Goal: Task Accomplishment & Management: Complete application form

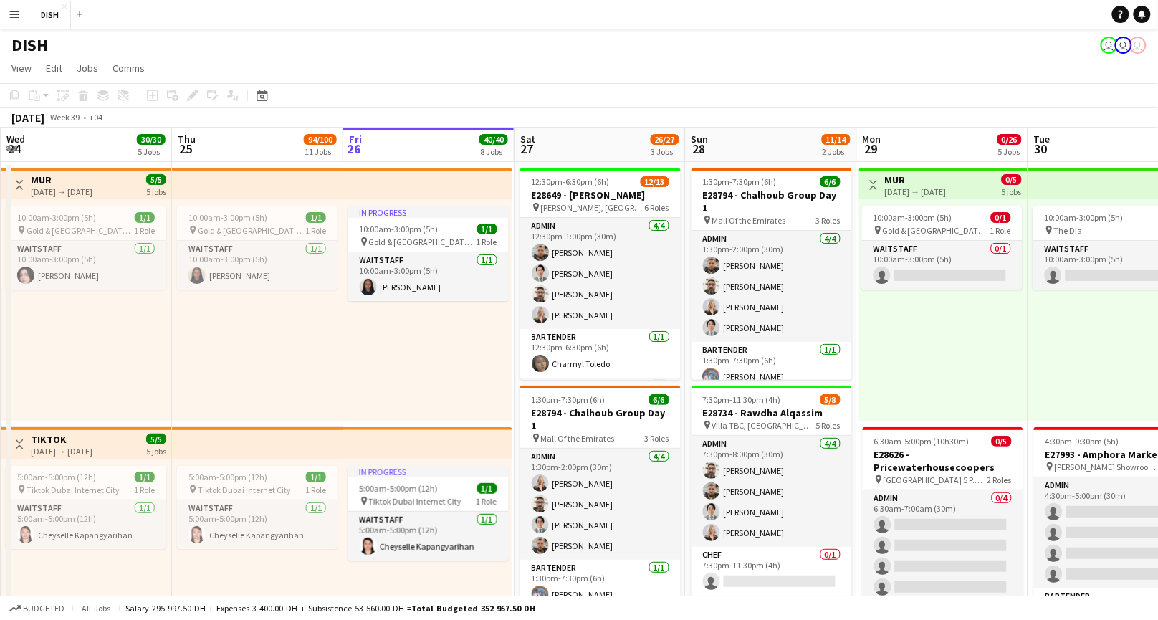
click at [7, 9] on button "Menu" at bounding box center [14, 14] width 29 height 29
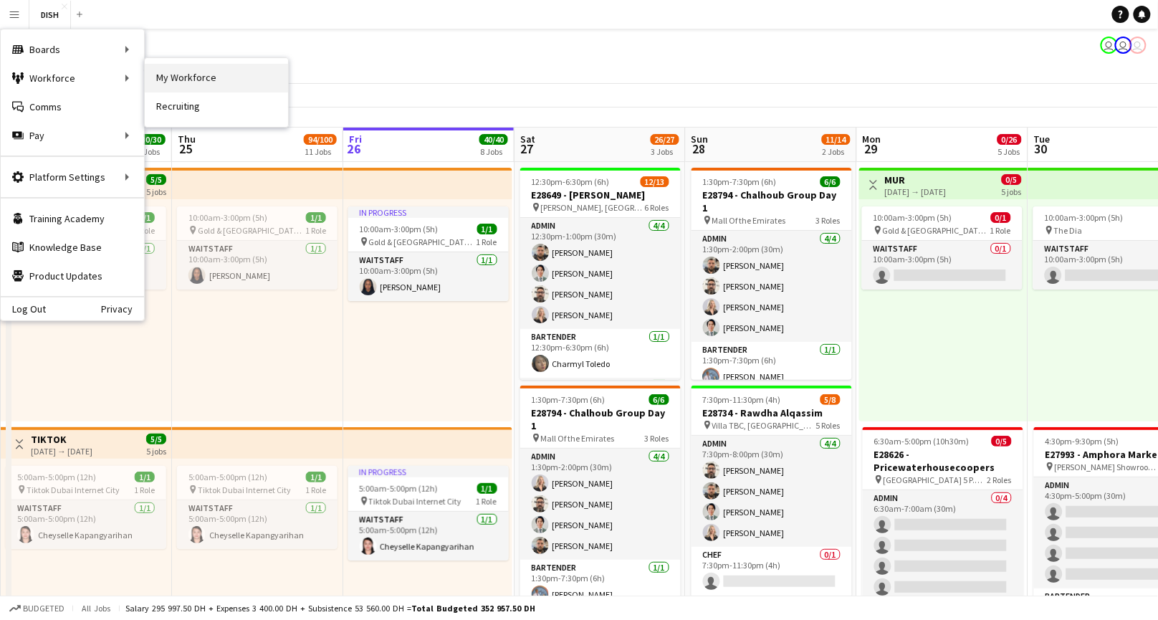
click at [171, 66] on link "My Workforce" at bounding box center [216, 78] width 143 height 29
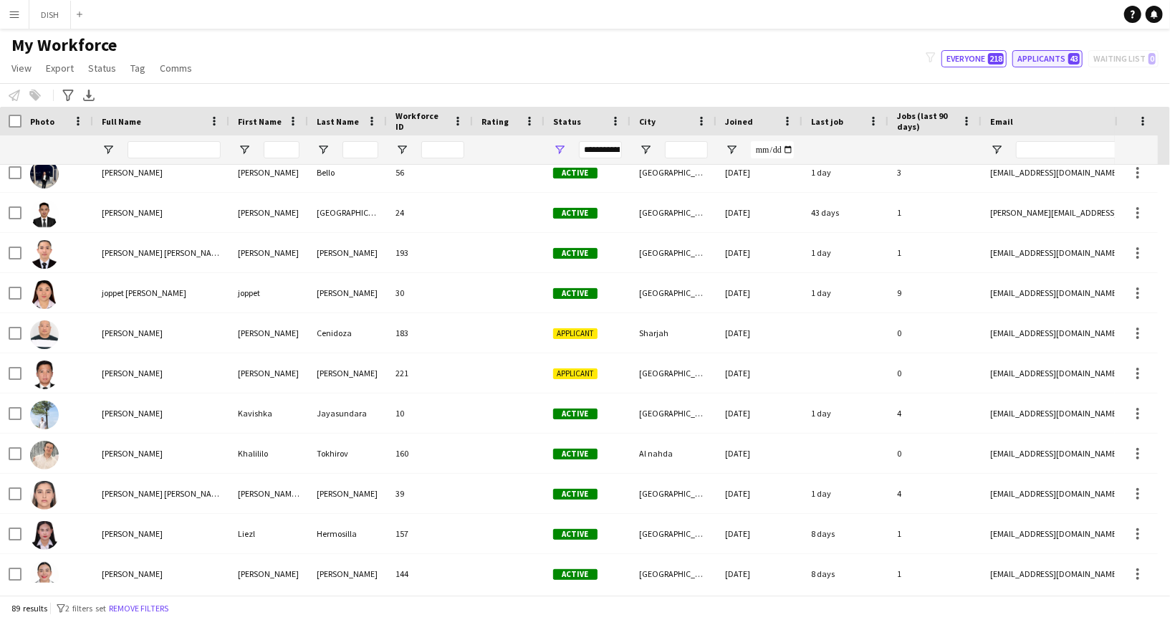
click at [1028, 54] on button "Applicants 43" at bounding box center [1047, 58] width 70 height 17
type input "**********"
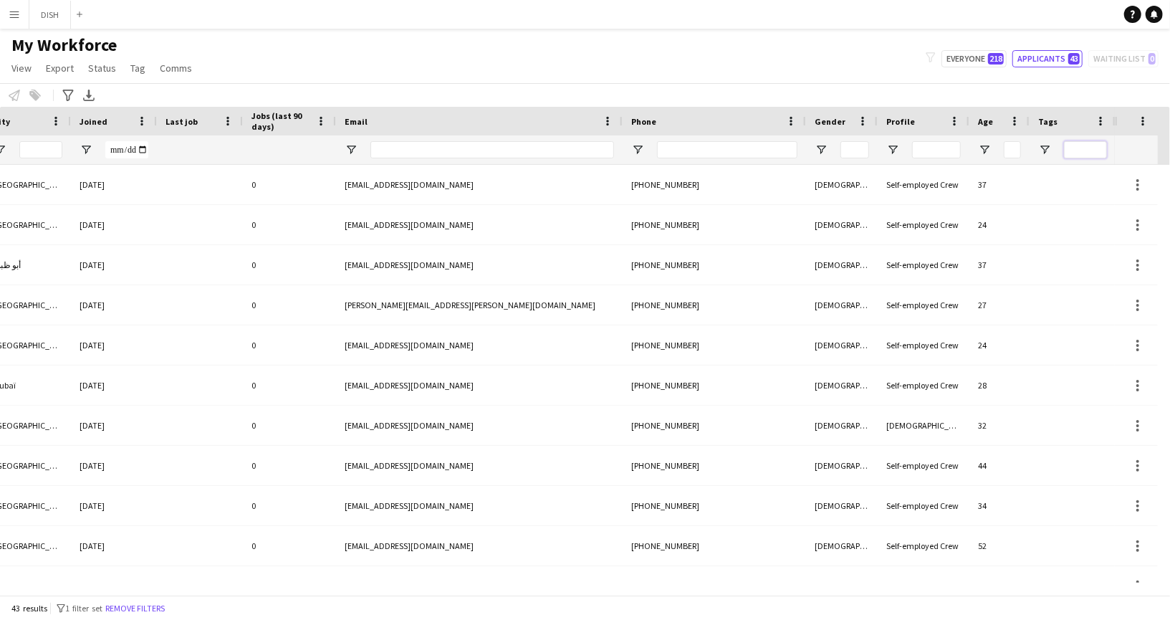
click at [1069, 151] on input "Tags Filter Input" at bounding box center [1085, 149] width 43 height 17
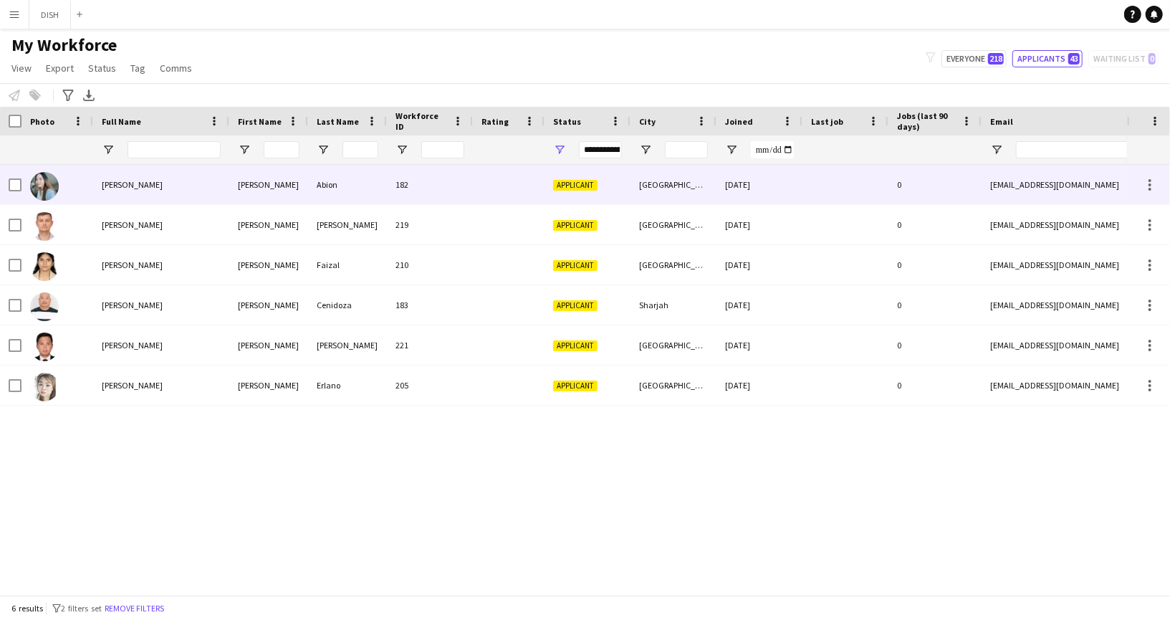
type input "**"
click at [138, 188] on span "[PERSON_NAME]" at bounding box center [132, 184] width 61 height 11
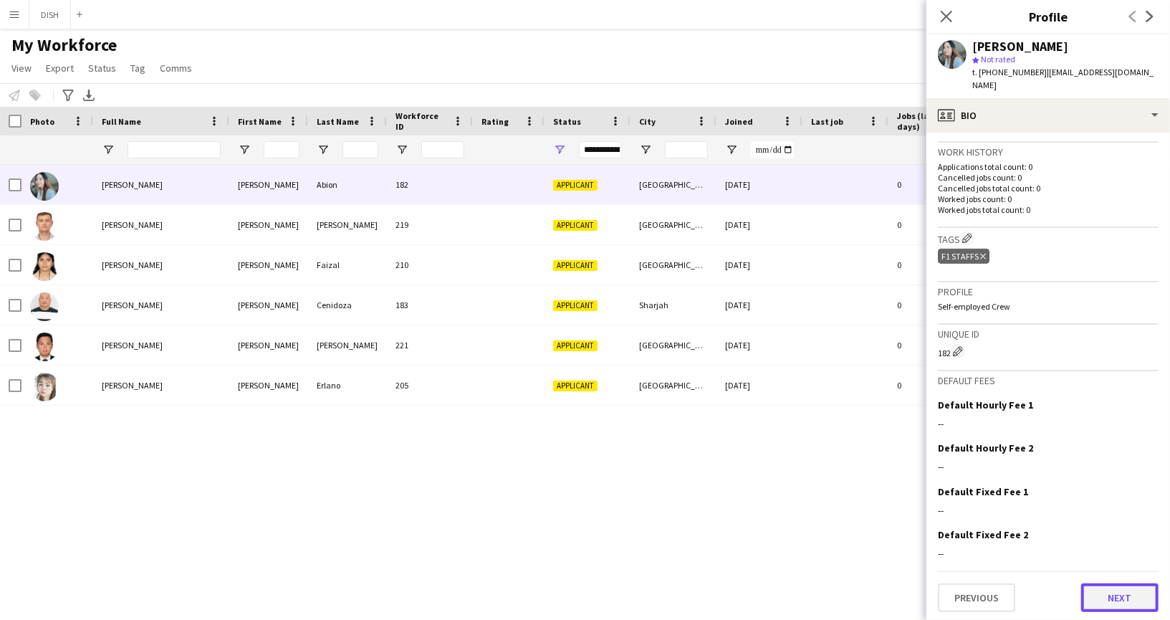
click at [1118, 595] on button "Next" at bounding box center [1119, 597] width 77 height 29
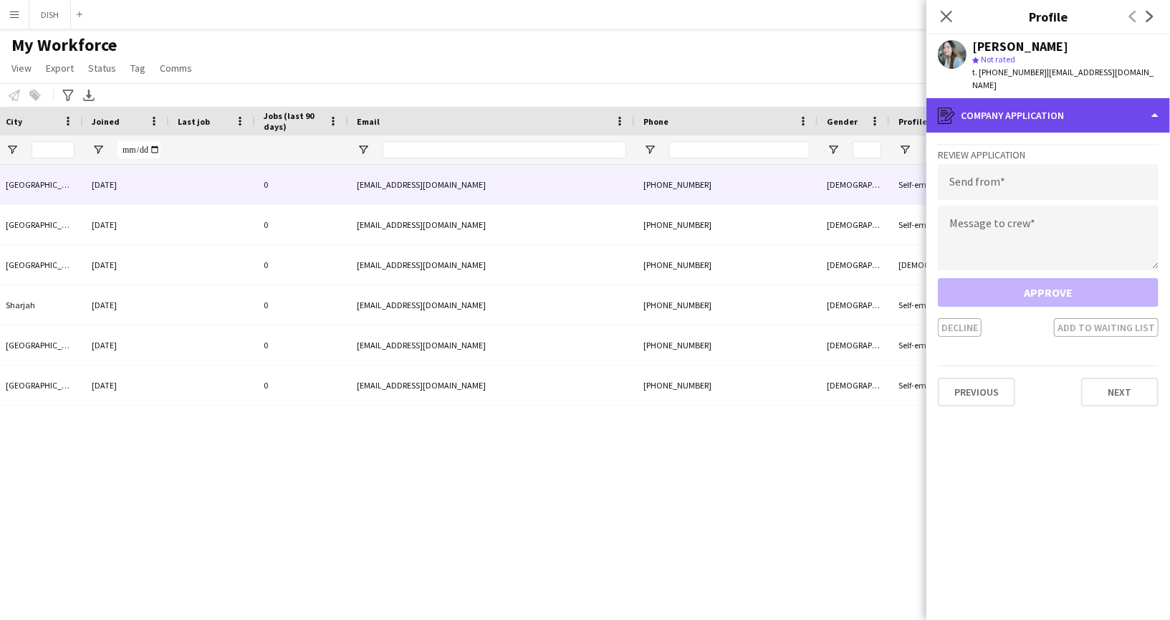
click at [995, 98] on div "register Company application" at bounding box center [1048, 115] width 244 height 34
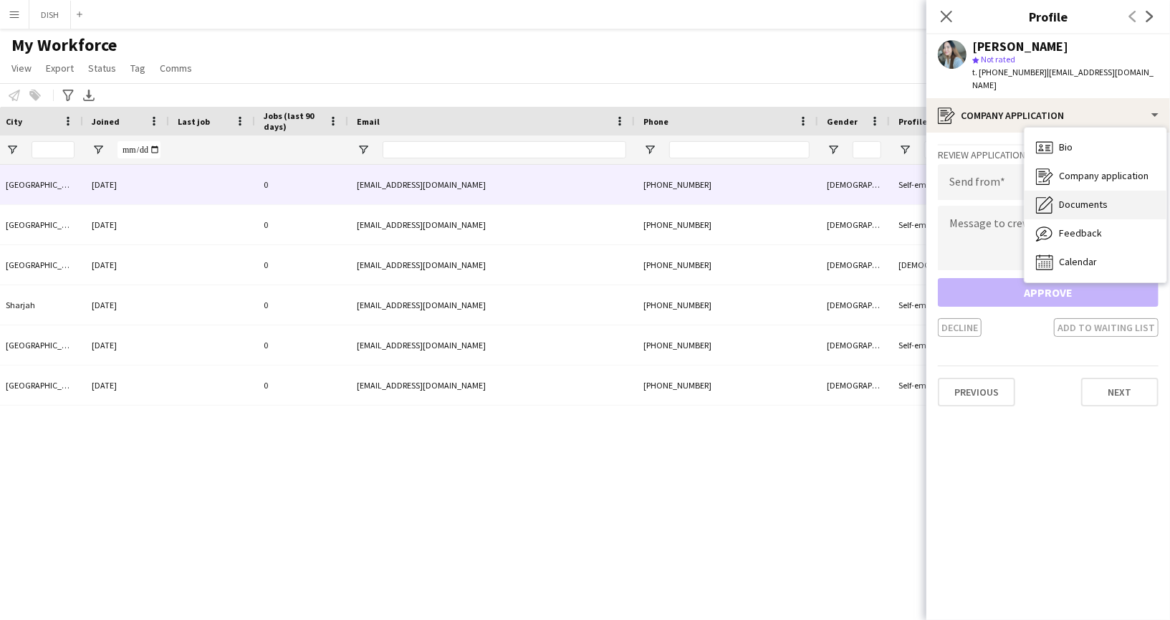
click at [1059, 191] on div "Documents Documents" at bounding box center [1096, 205] width 142 height 29
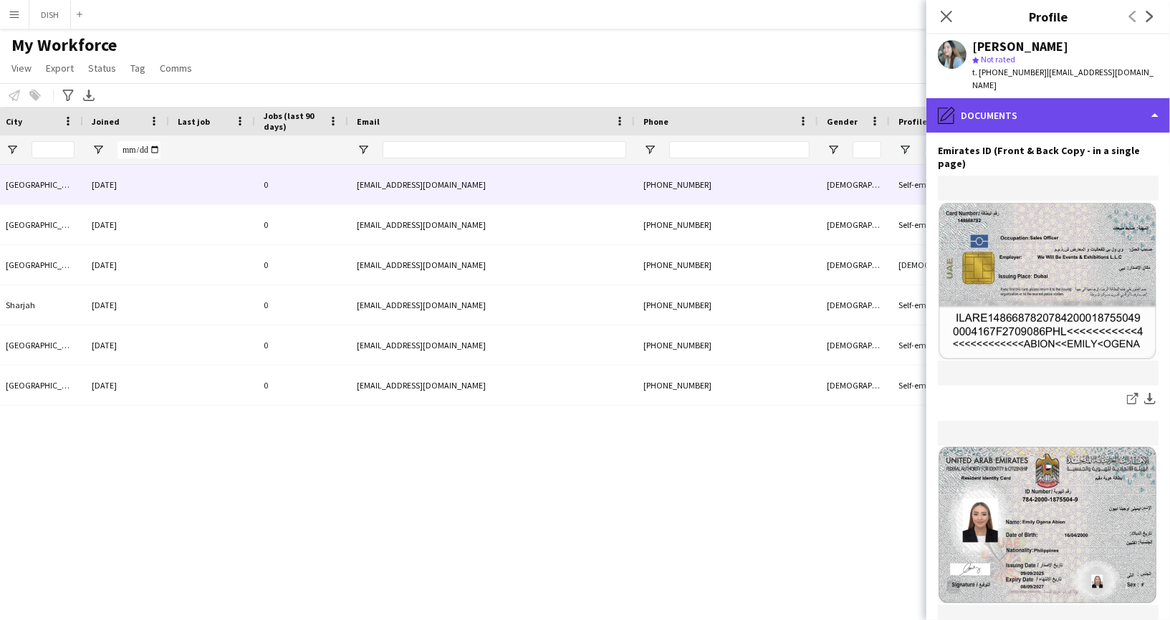
click at [1023, 98] on div "pencil4 Documents" at bounding box center [1048, 115] width 244 height 34
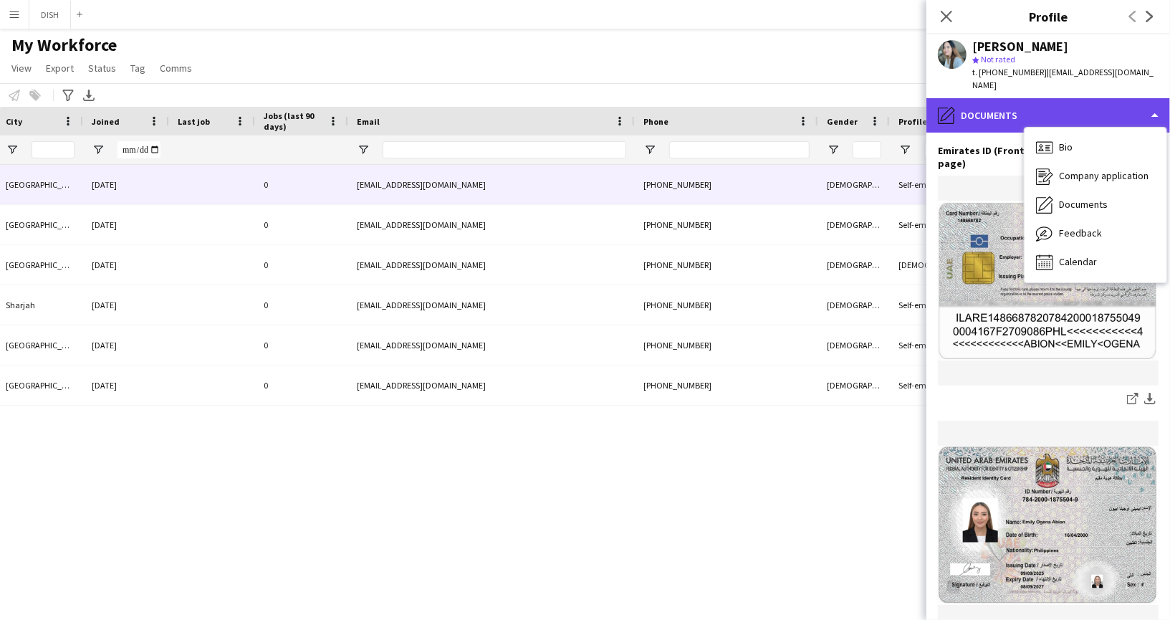
click at [985, 108] on div "pencil4 Documents" at bounding box center [1048, 115] width 244 height 34
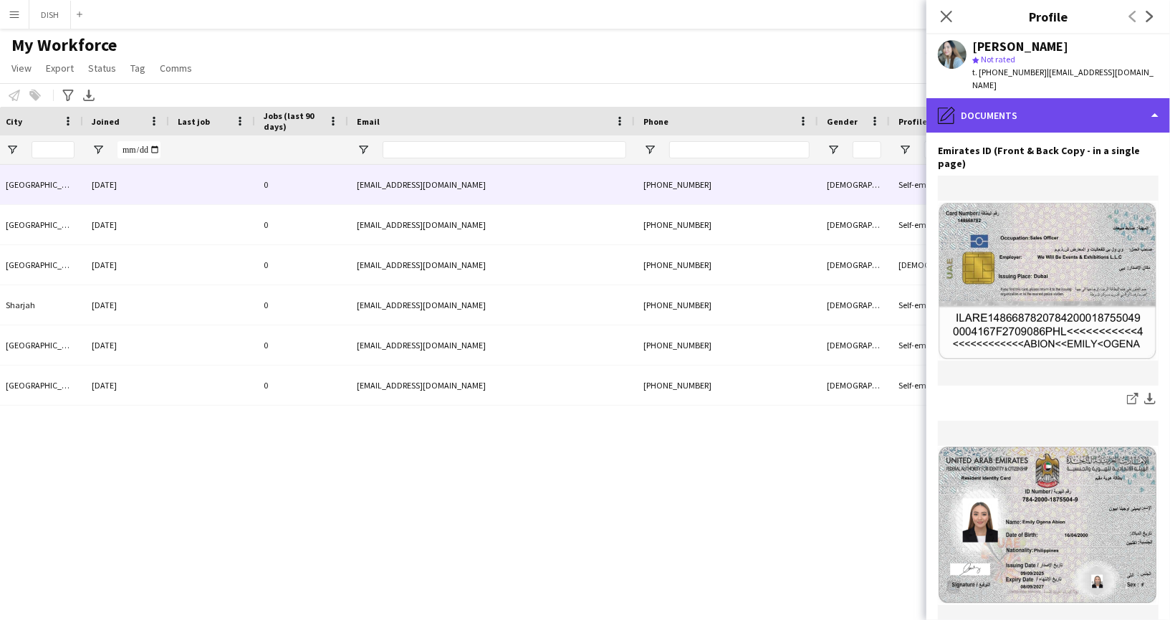
click at [977, 103] on div "pencil4 Documents" at bounding box center [1048, 115] width 244 height 34
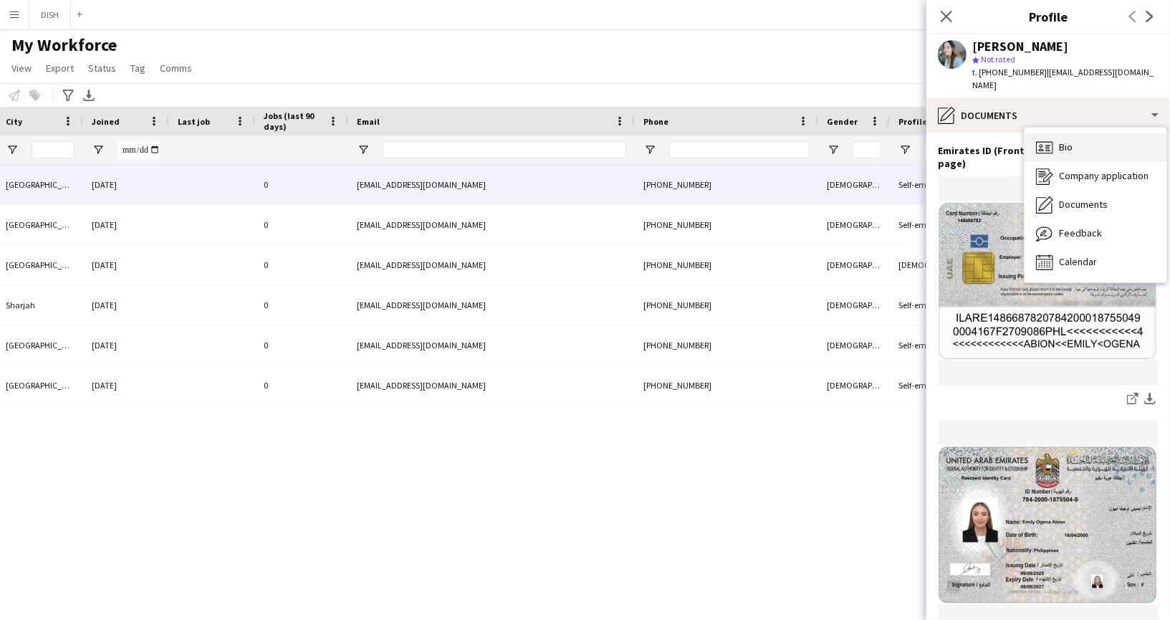
click at [1047, 139] on icon "Bio" at bounding box center [1044, 147] width 17 height 17
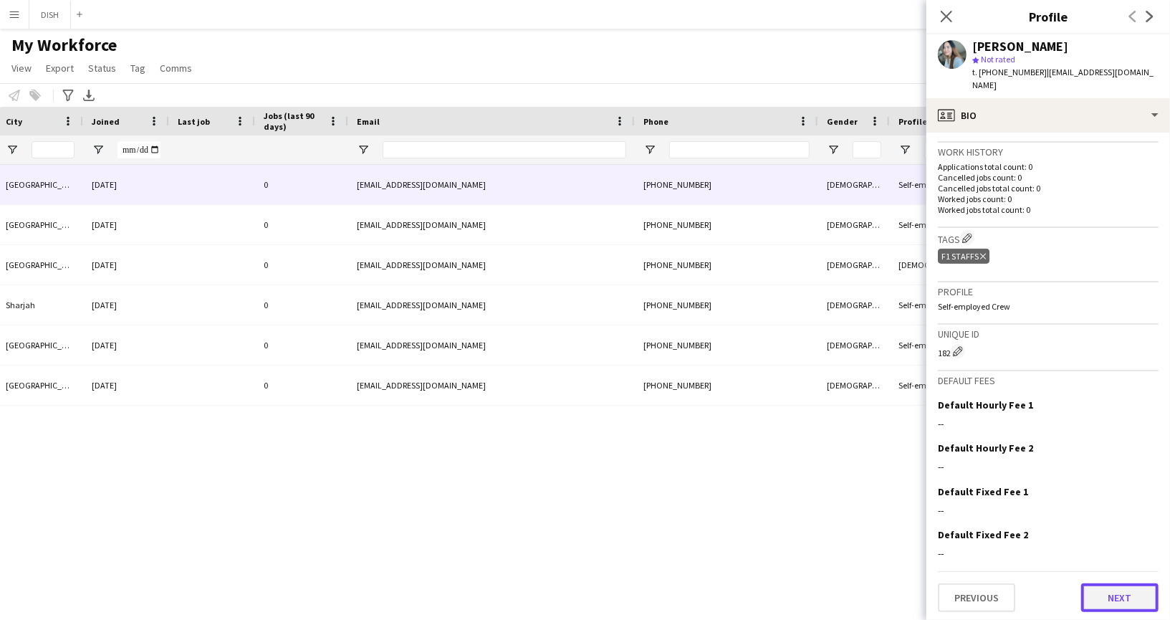
click at [1109, 584] on button "Next" at bounding box center [1119, 597] width 77 height 29
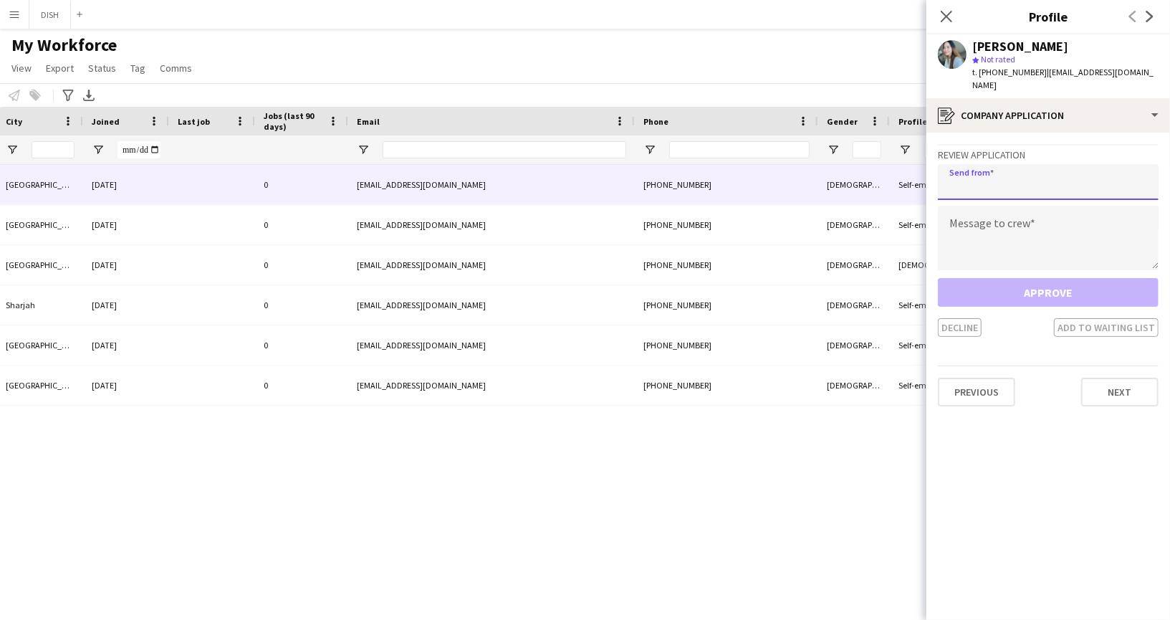
click at [1002, 176] on input "email" at bounding box center [1048, 182] width 221 height 36
type input "**********"
click at [997, 212] on textarea at bounding box center [1048, 238] width 221 height 64
paste textarea "**********"
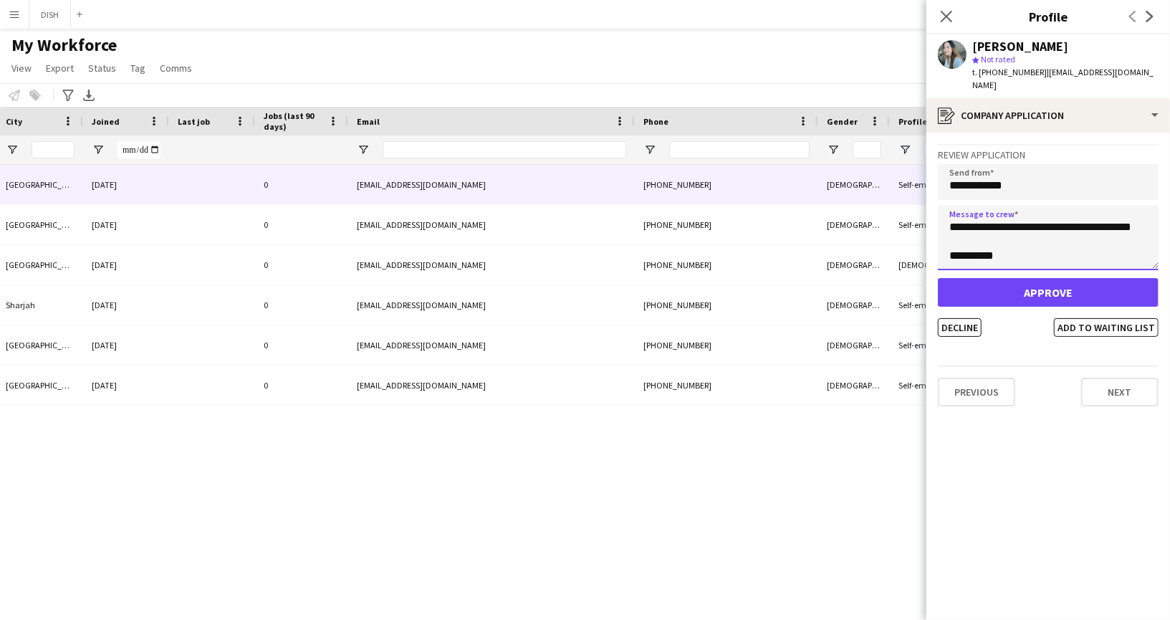
type textarea "**********"
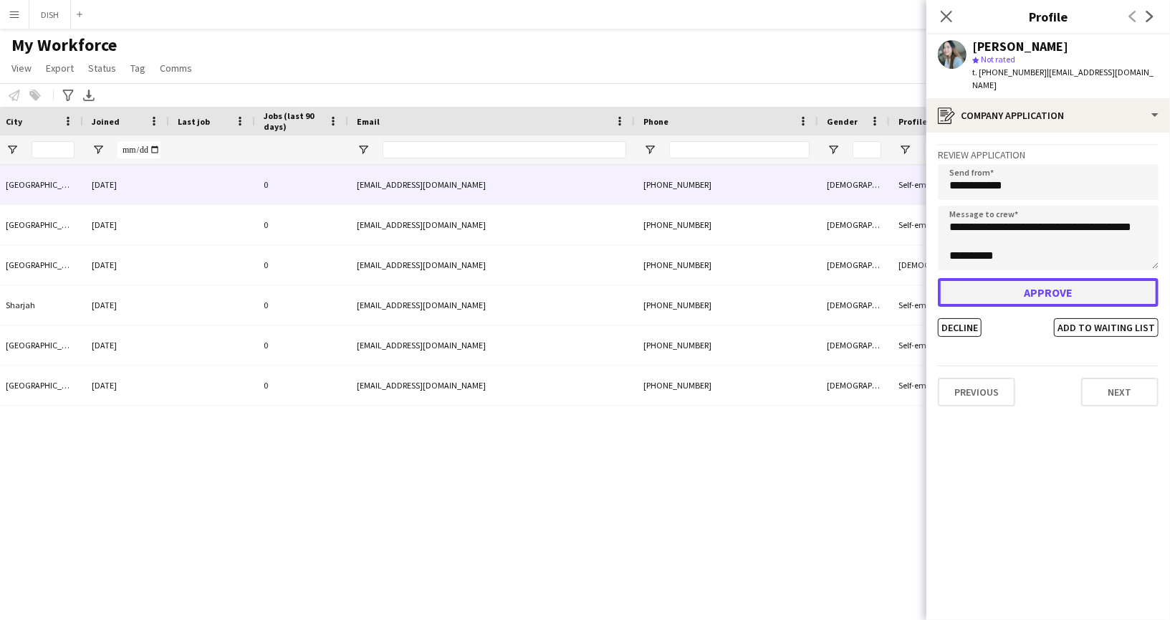
click at [1020, 278] on button "Approve" at bounding box center [1048, 292] width 221 height 29
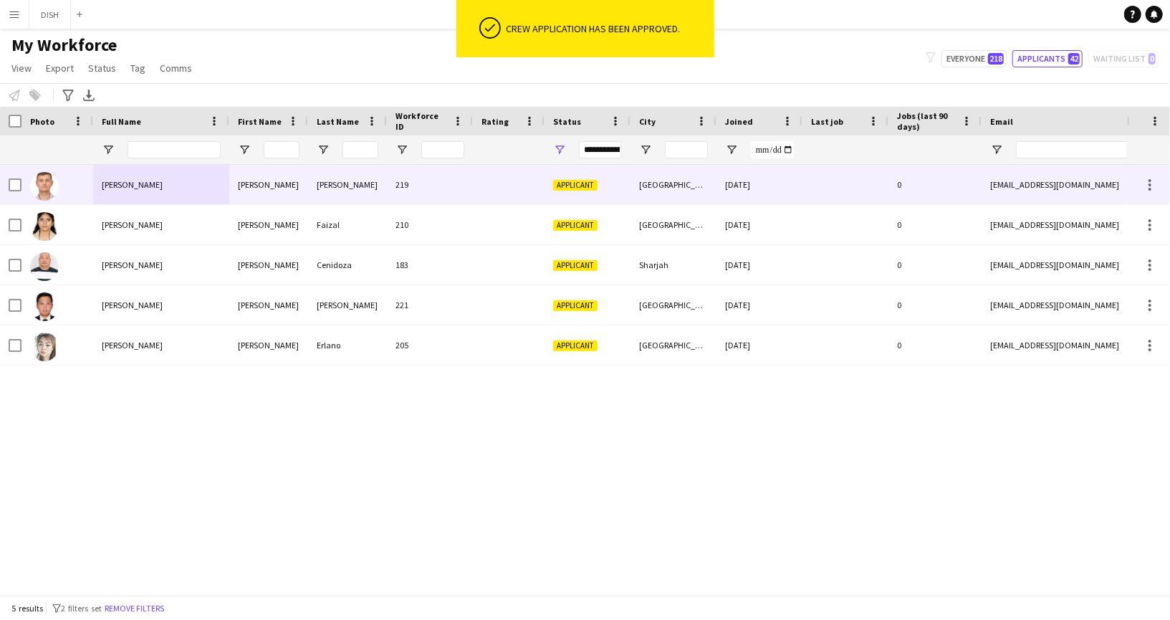
click at [214, 188] on div "[PERSON_NAME]" at bounding box center [161, 184] width 136 height 39
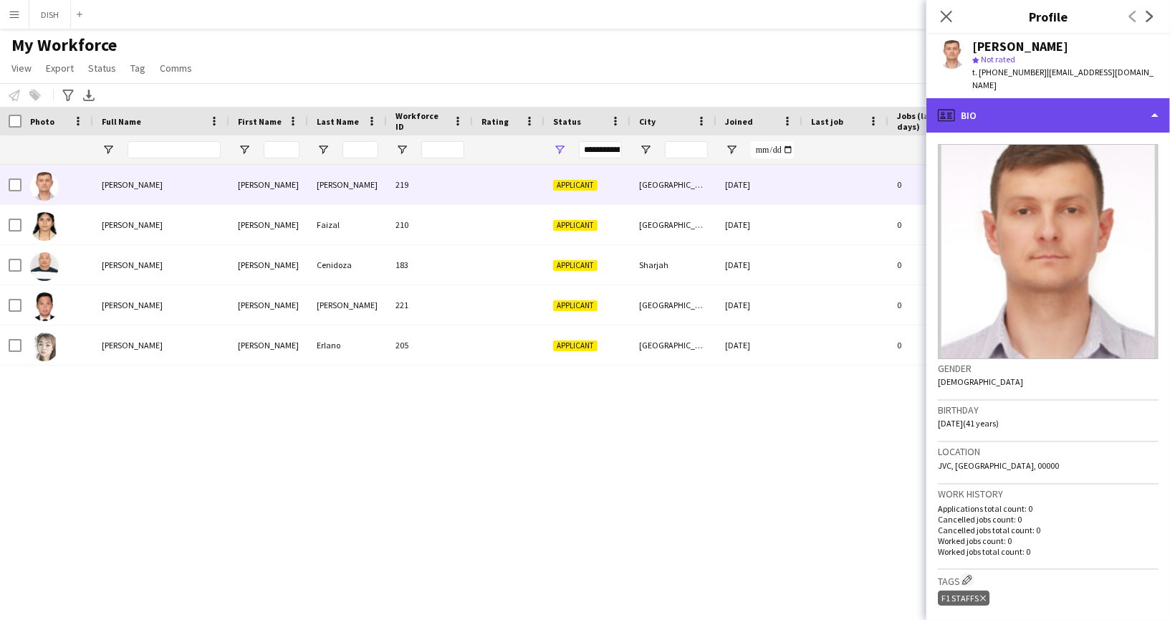
click at [1084, 102] on div "profile Bio" at bounding box center [1048, 115] width 244 height 34
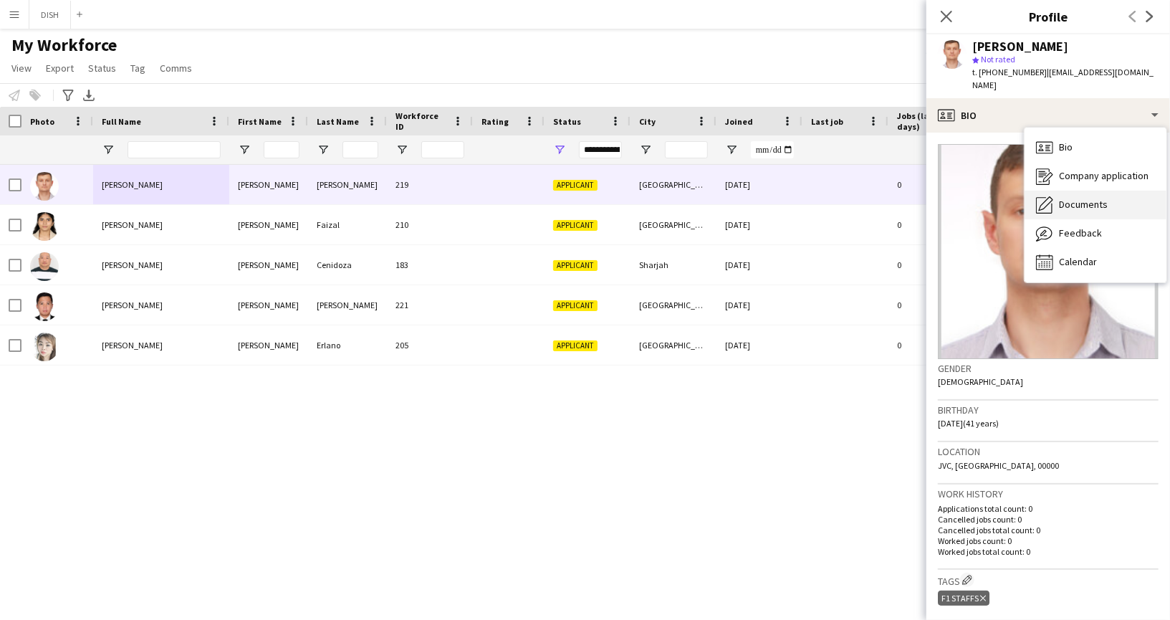
click at [1096, 201] on div "Documents Documents" at bounding box center [1096, 205] width 142 height 29
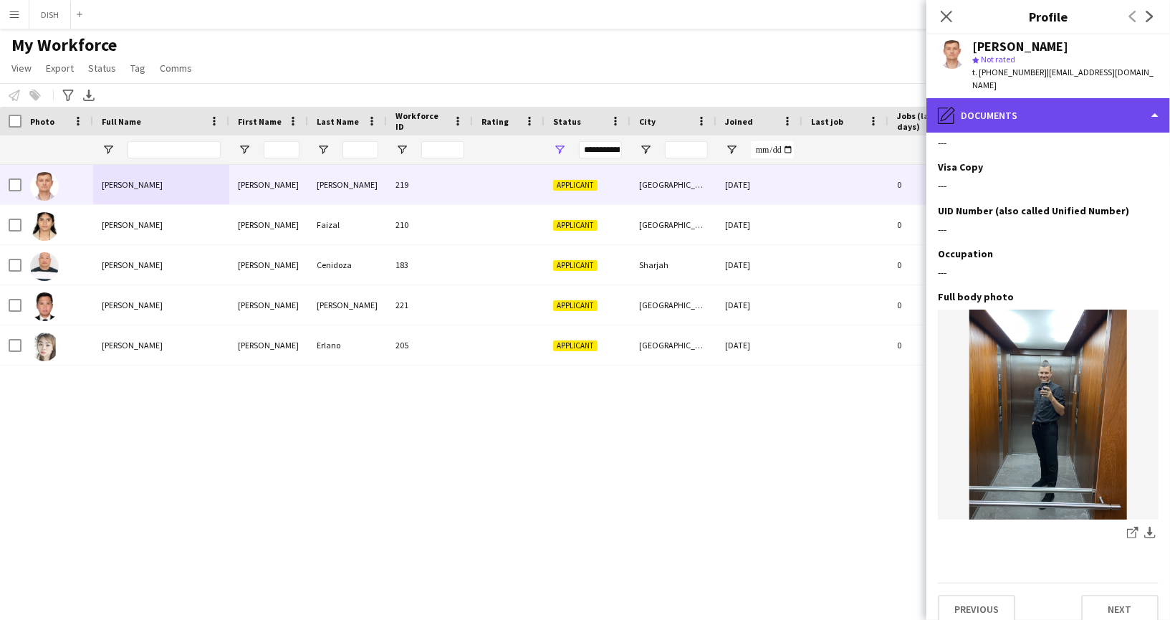
click at [992, 103] on div "pencil4 Documents" at bounding box center [1048, 115] width 244 height 34
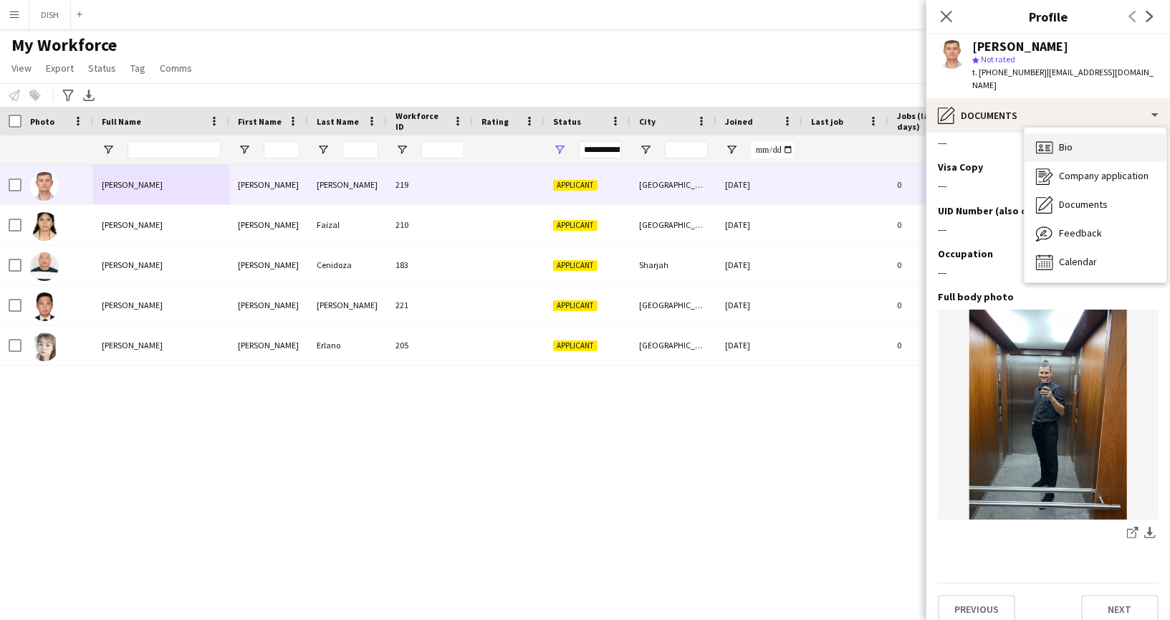
click at [1046, 128] on div "Bio Bio Company application Company application Documents Documents Feedback Fe…" at bounding box center [1096, 205] width 142 height 155
click at [1050, 139] on icon "Bio" at bounding box center [1044, 147] width 17 height 17
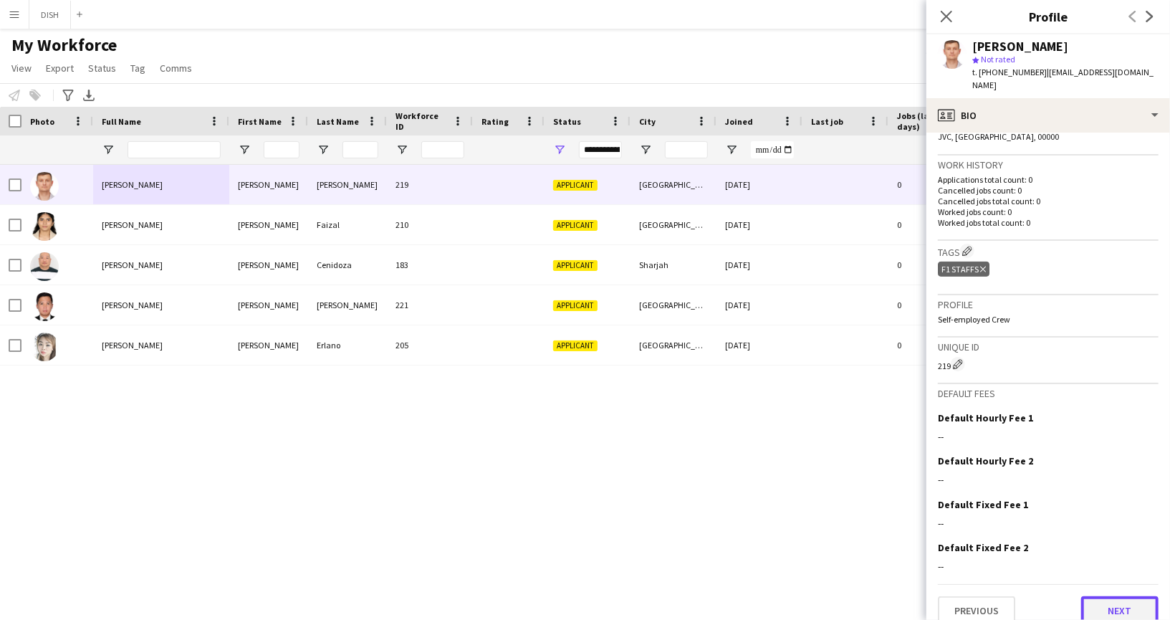
click at [1095, 596] on button "Next" at bounding box center [1119, 610] width 77 height 29
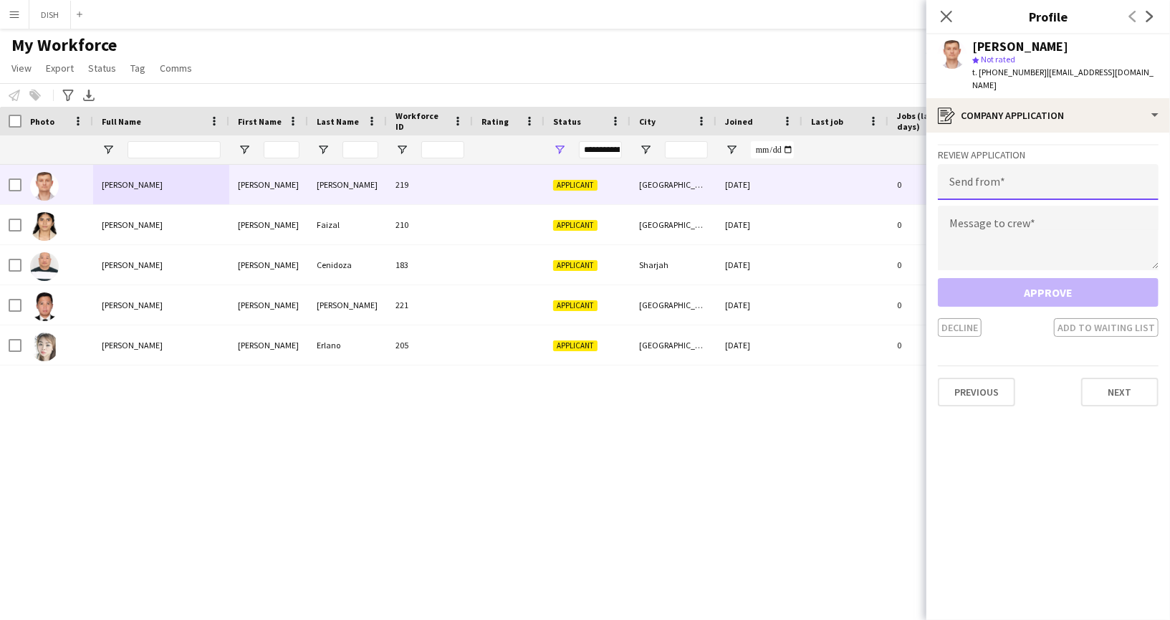
click at [994, 180] on input "email" at bounding box center [1048, 182] width 221 height 36
type input "**********"
click at [1007, 206] on textarea at bounding box center [1048, 238] width 221 height 64
paste textarea "**********"
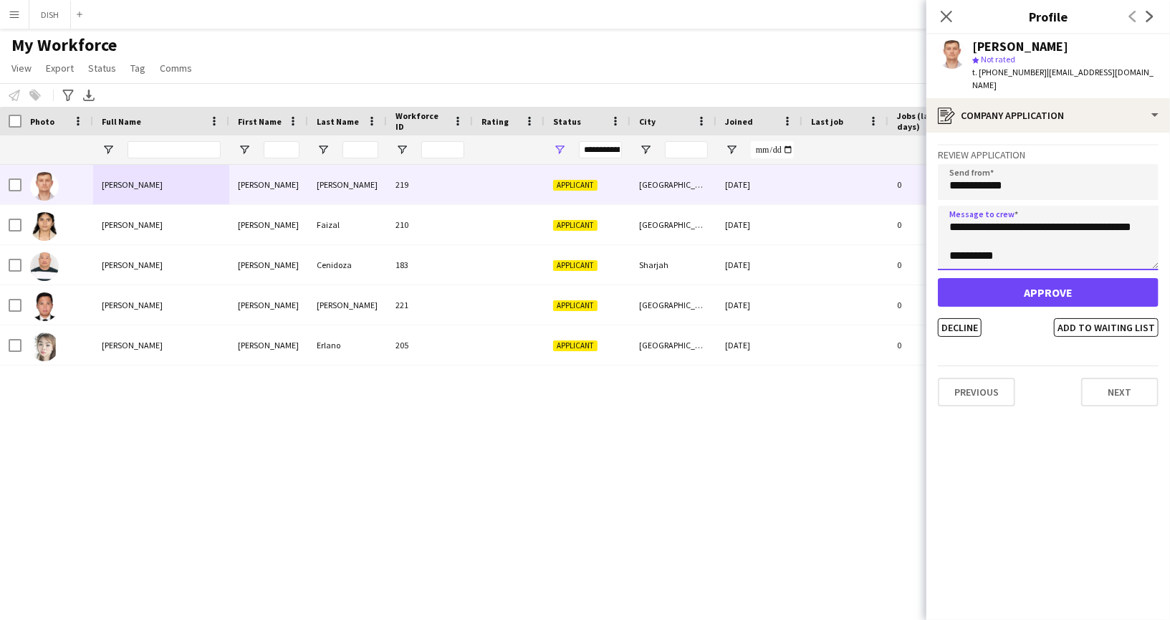
type textarea "**********"
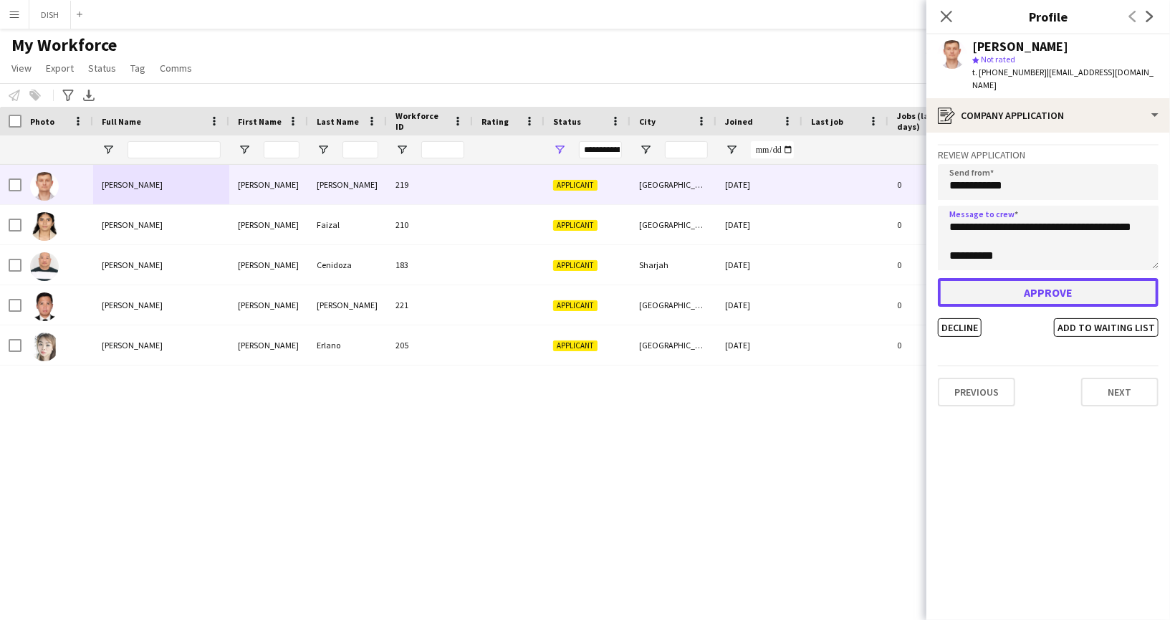
click at [1014, 278] on button "Approve" at bounding box center [1048, 292] width 221 height 29
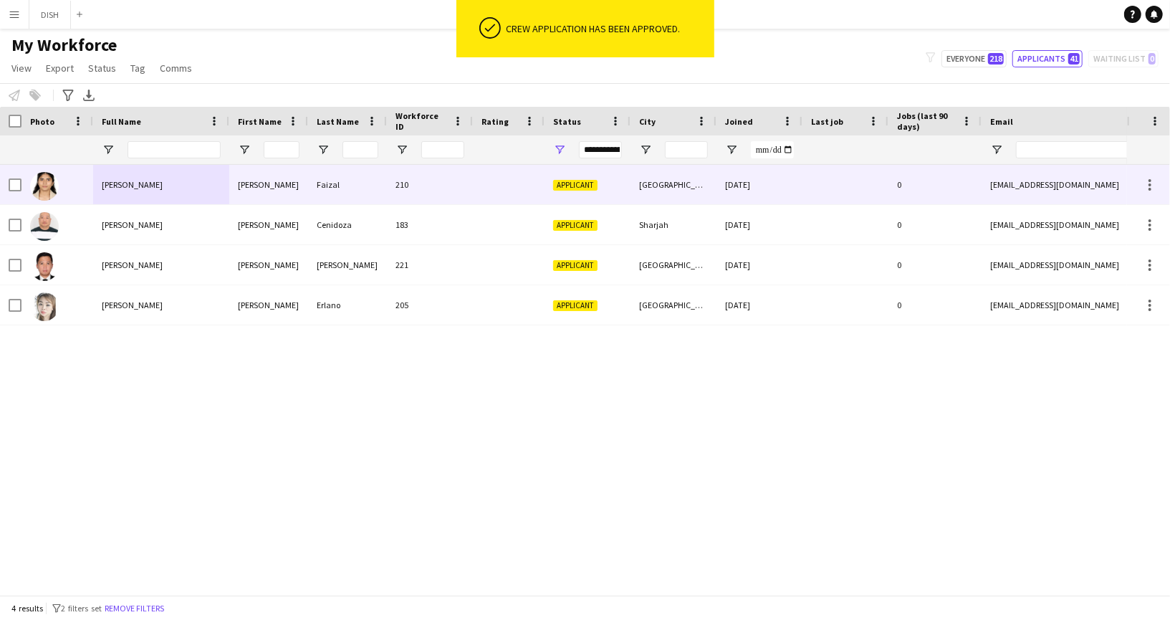
click at [186, 196] on div "[PERSON_NAME]" at bounding box center [161, 184] width 136 height 39
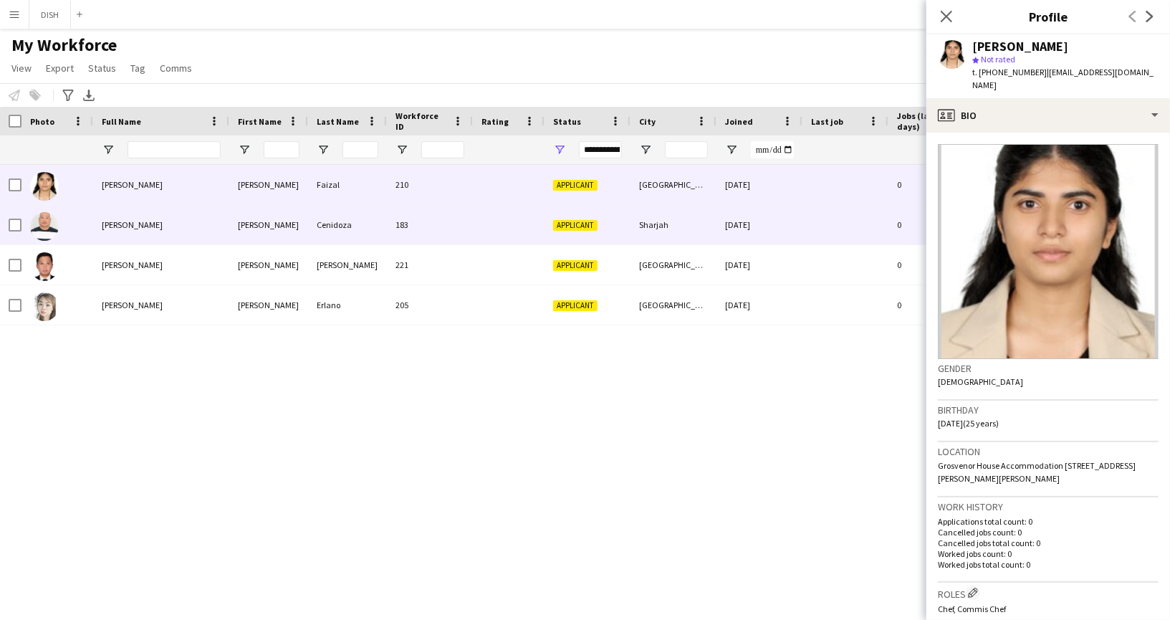
click at [178, 217] on div "[PERSON_NAME]" at bounding box center [161, 224] width 136 height 39
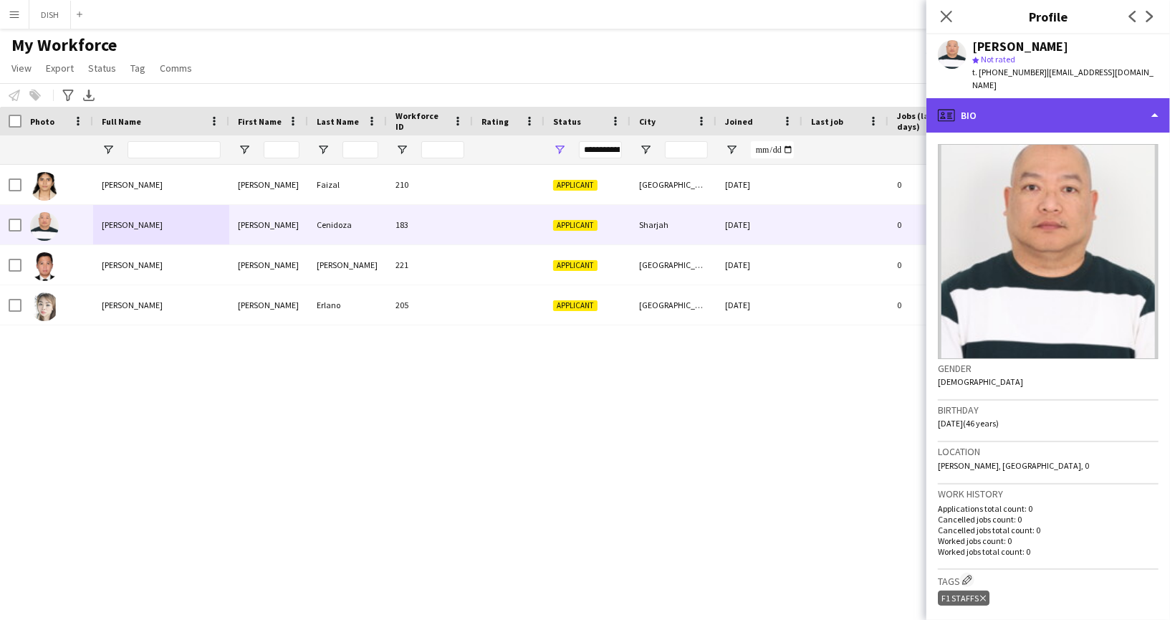
click at [1086, 100] on div "profile Bio" at bounding box center [1048, 115] width 244 height 34
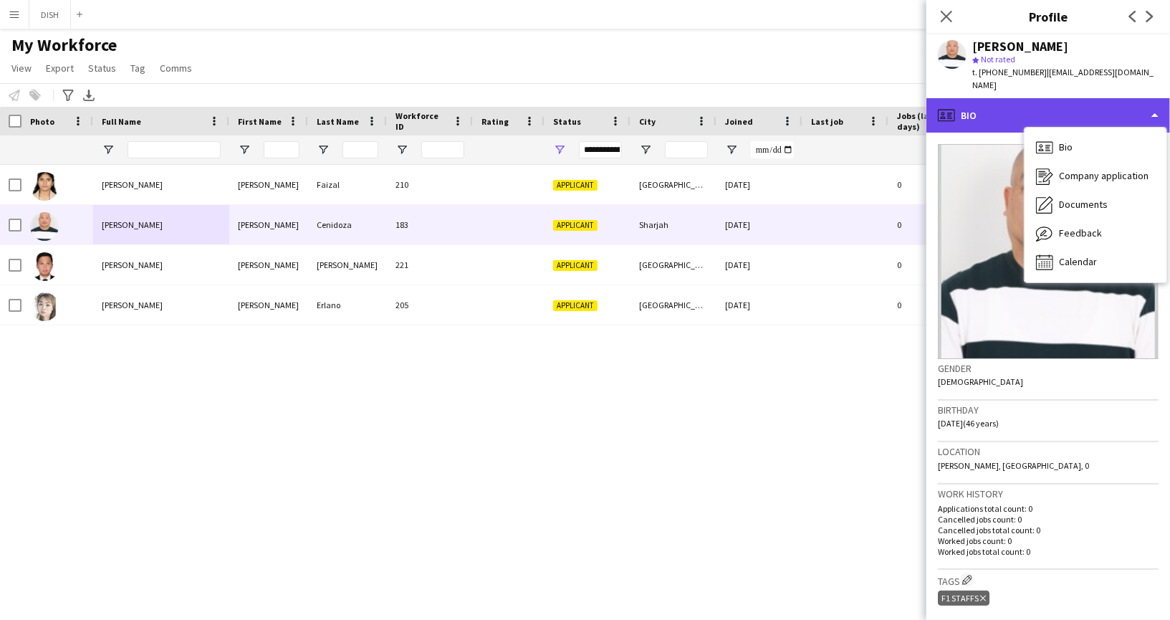
click at [994, 105] on div "profile Bio" at bounding box center [1048, 115] width 244 height 34
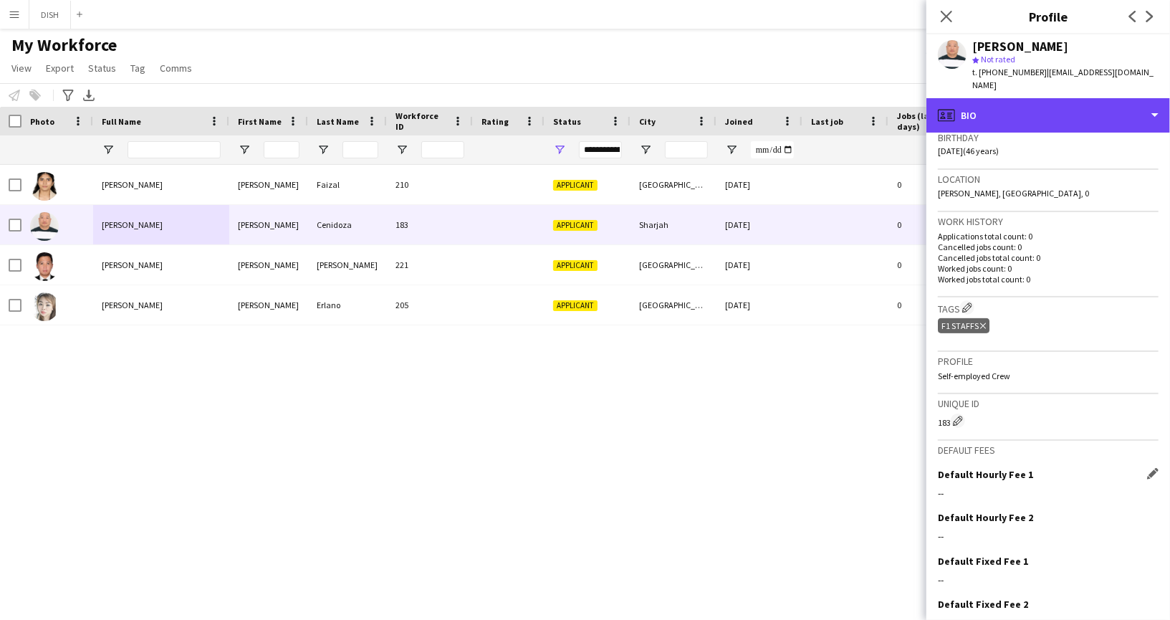
scroll to position [329, 0]
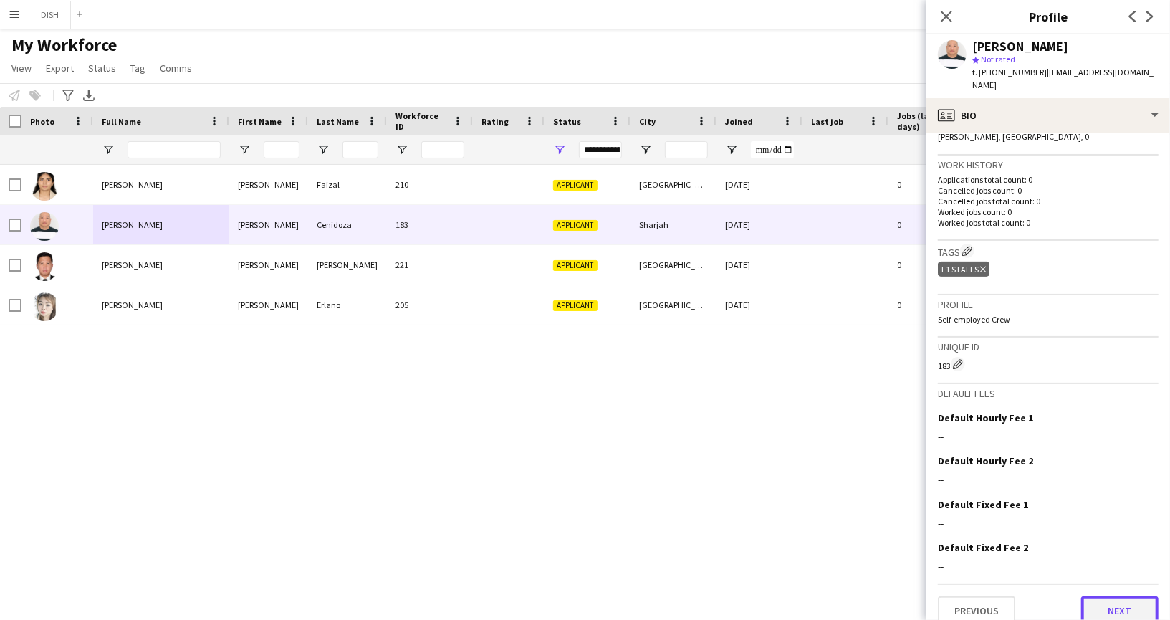
click at [1113, 598] on button "Next" at bounding box center [1119, 610] width 77 height 29
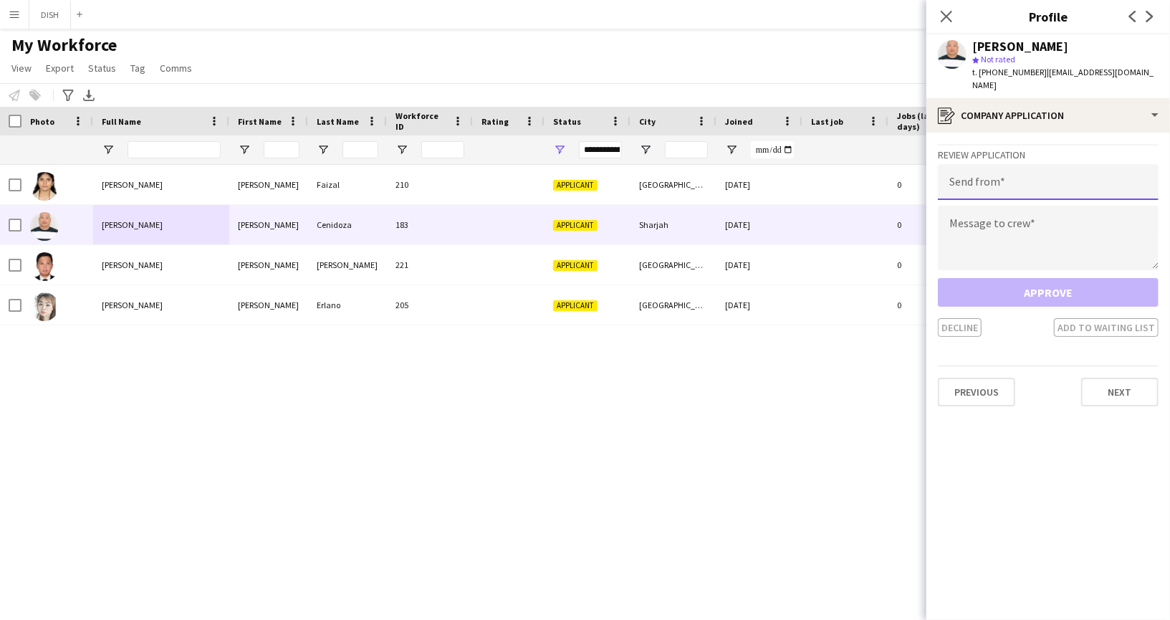
click at [987, 179] on input "email" at bounding box center [1048, 182] width 221 height 36
type input "**********"
click at [972, 220] on textarea at bounding box center [1048, 238] width 221 height 64
paste textarea "**********"
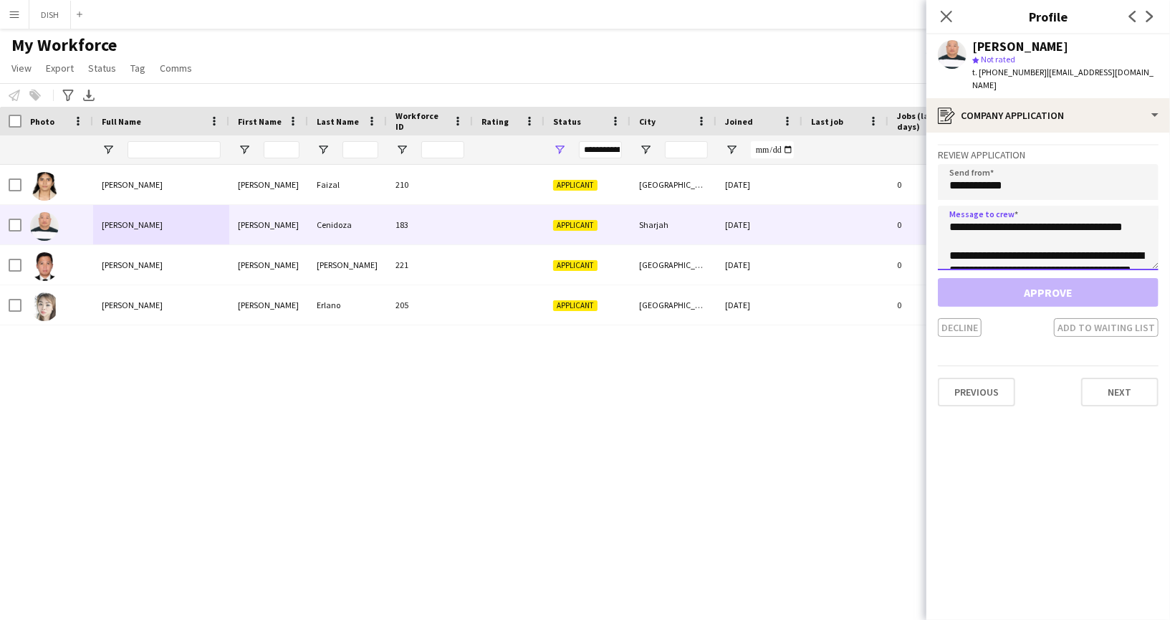
scroll to position [66, 0]
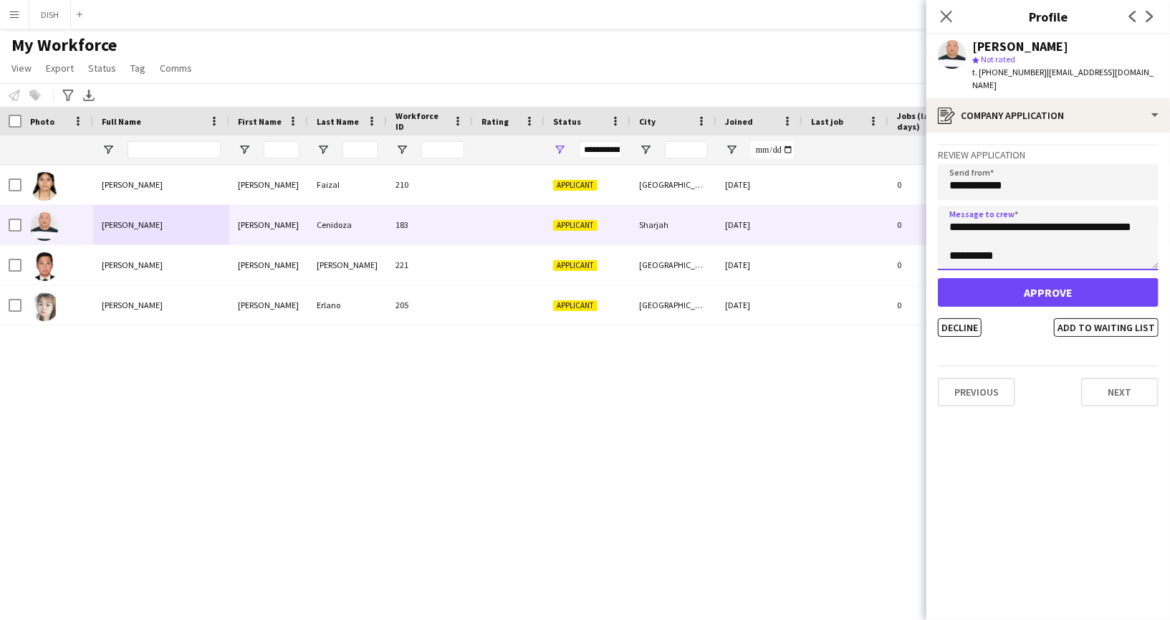
type textarea "**********"
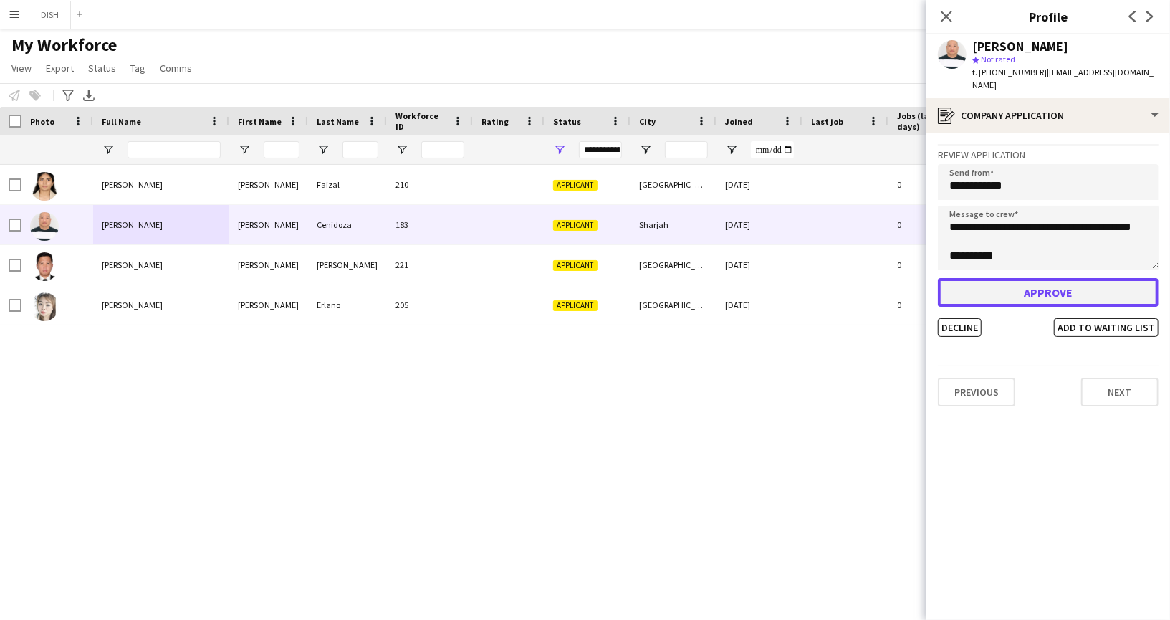
click at [1000, 278] on button "Approve" at bounding box center [1048, 292] width 221 height 29
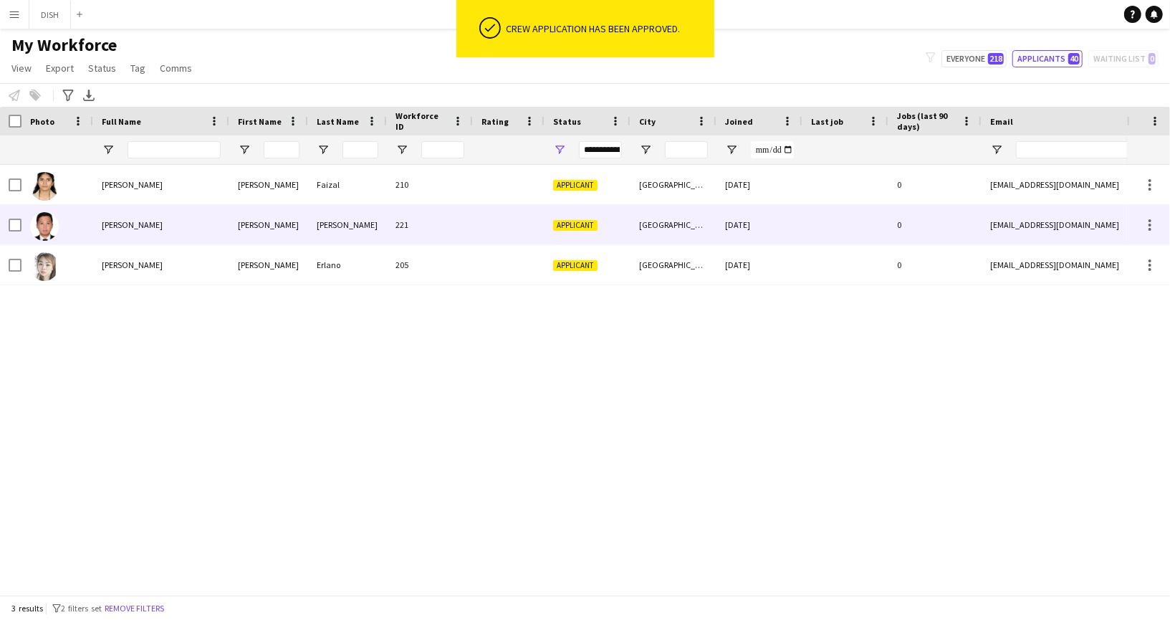
click at [202, 235] on div "[PERSON_NAME]" at bounding box center [161, 224] width 136 height 39
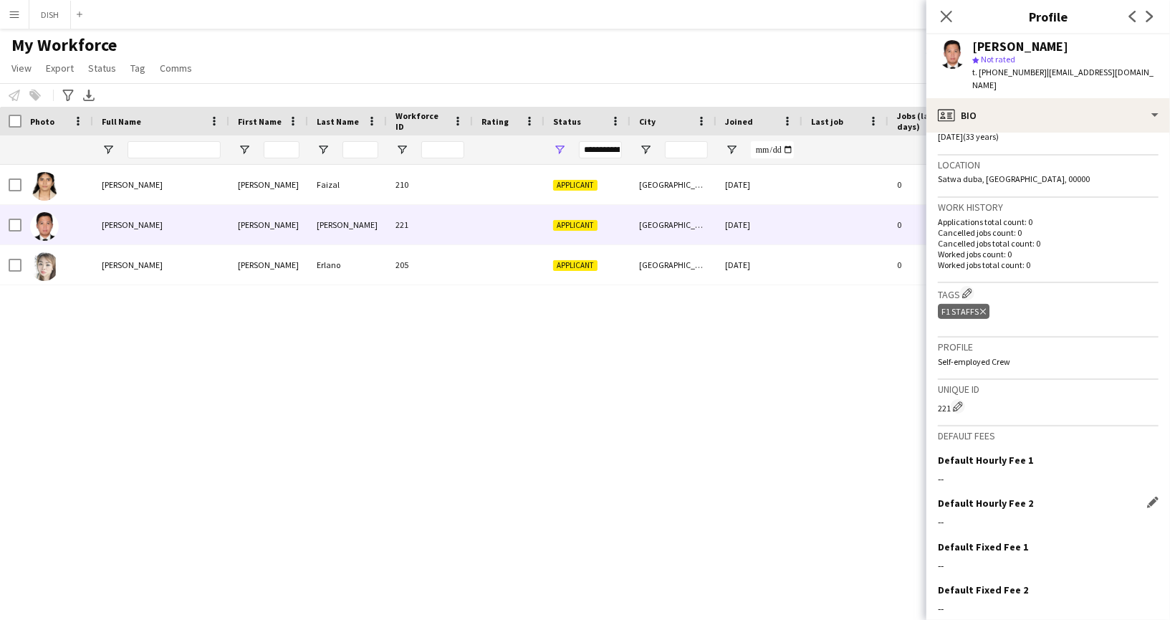
scroll to position [329, 0]
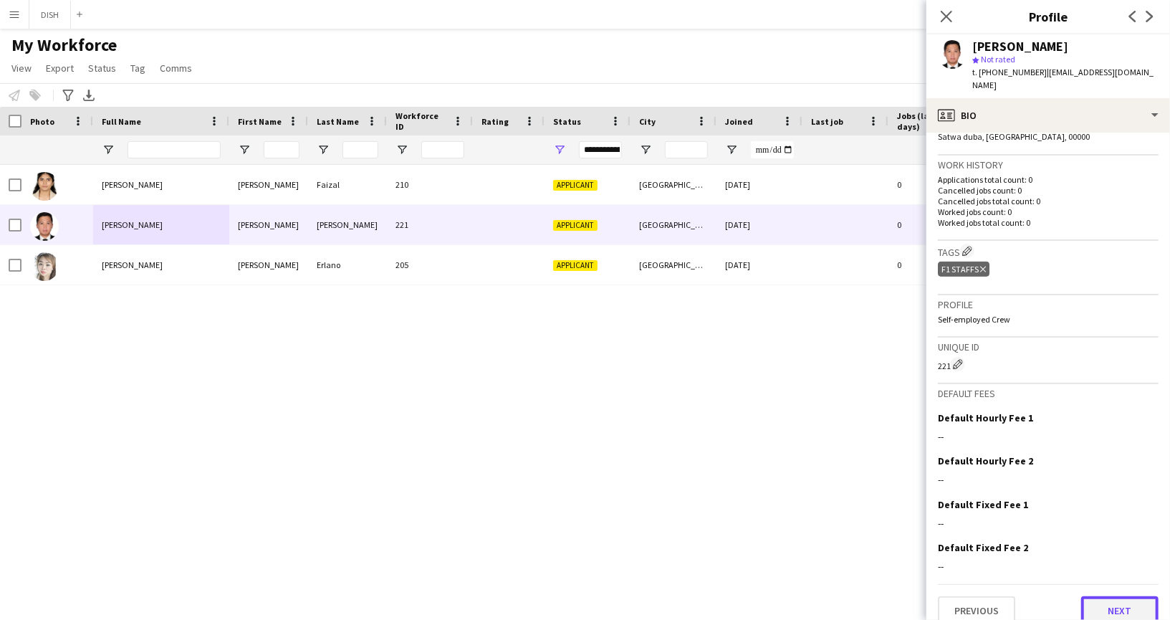
click at [1110, 596] on button "Next" at bounding box center [1119, 610] width 77 height 29
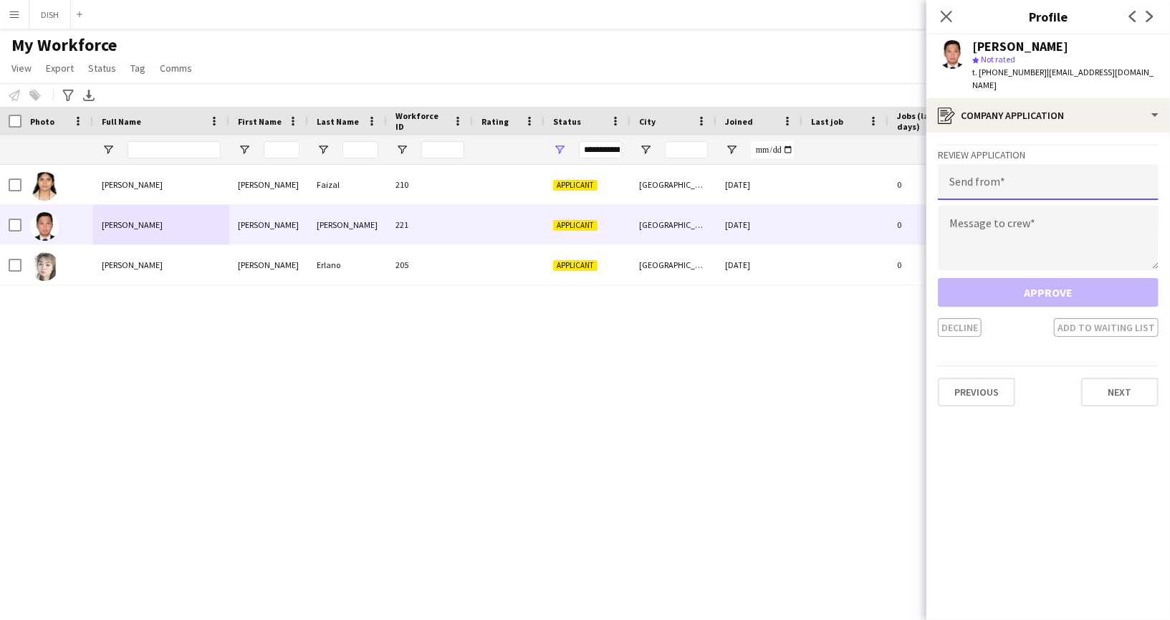
click at [981, 172] on input "email" at bounding box center [1048, 182] width 221 height 36
type input "**********"
click at [995, 221] on textarea at bounding box center [1048, 238] width 221 height 64
paste textarea "**********"
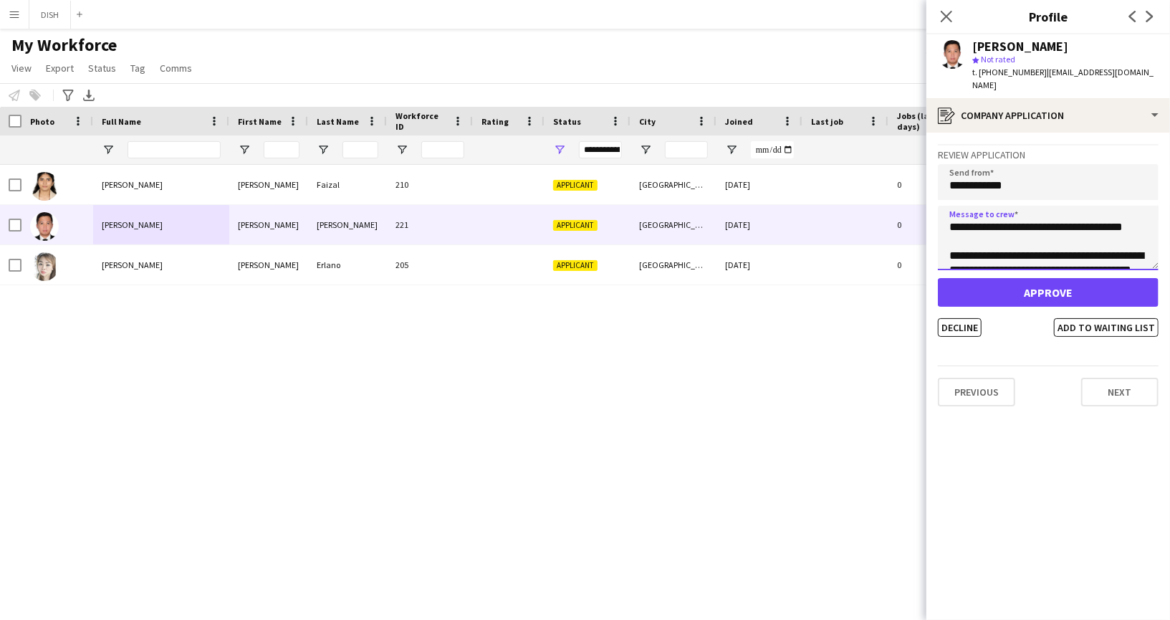
scroll to position [66, 0]
type textarea "**********"
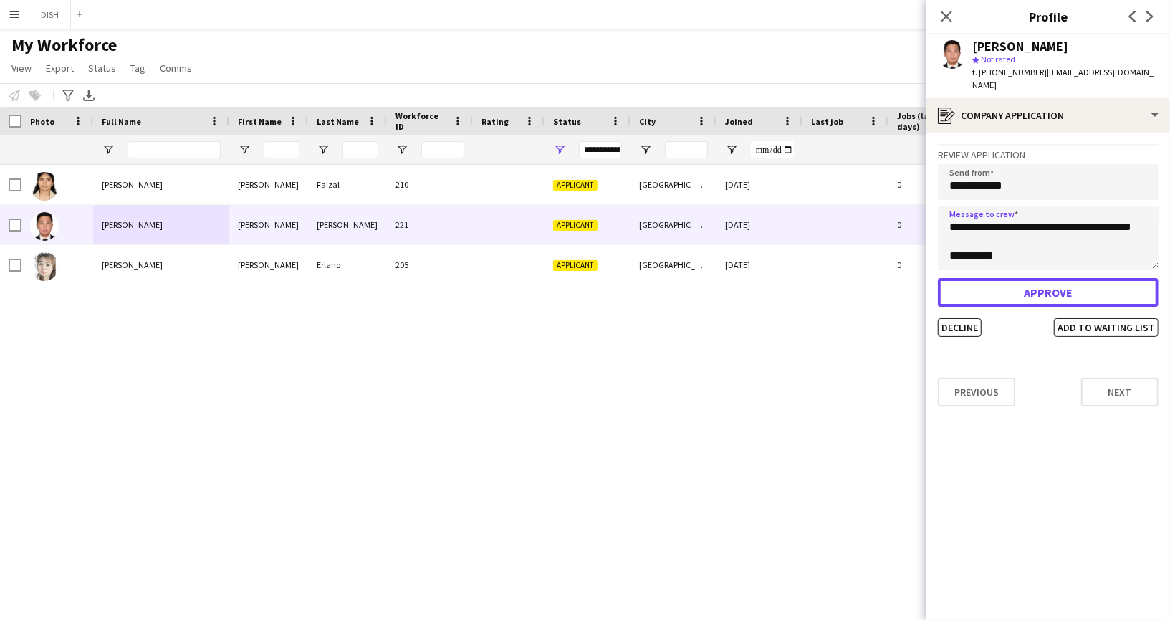
click at [1024, 286] on button "Approve" at bounding box center [1048, 292] width 221 height 29
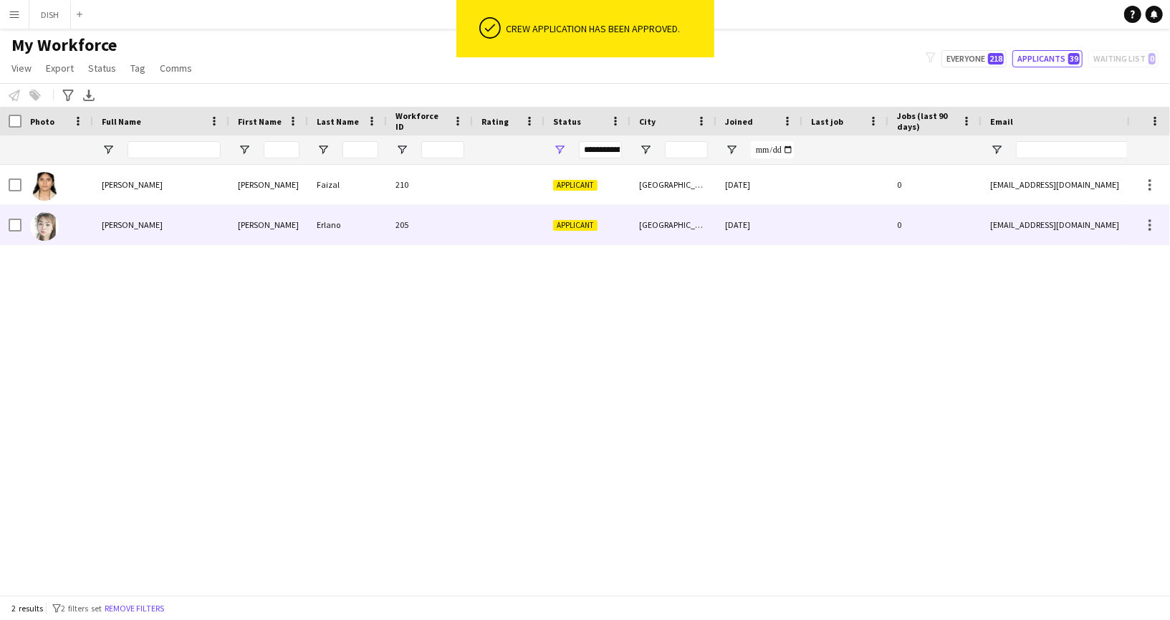
click at [523, 232] on div at bounding box center [509, 224] width 72 height 39
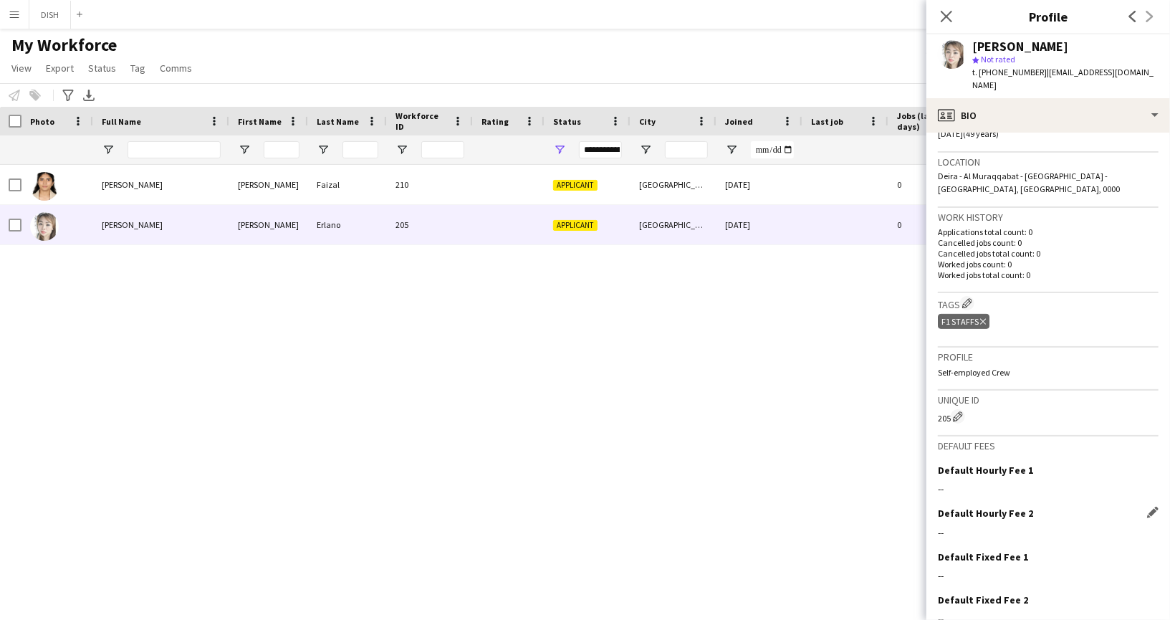
scroll to position [342, 0]
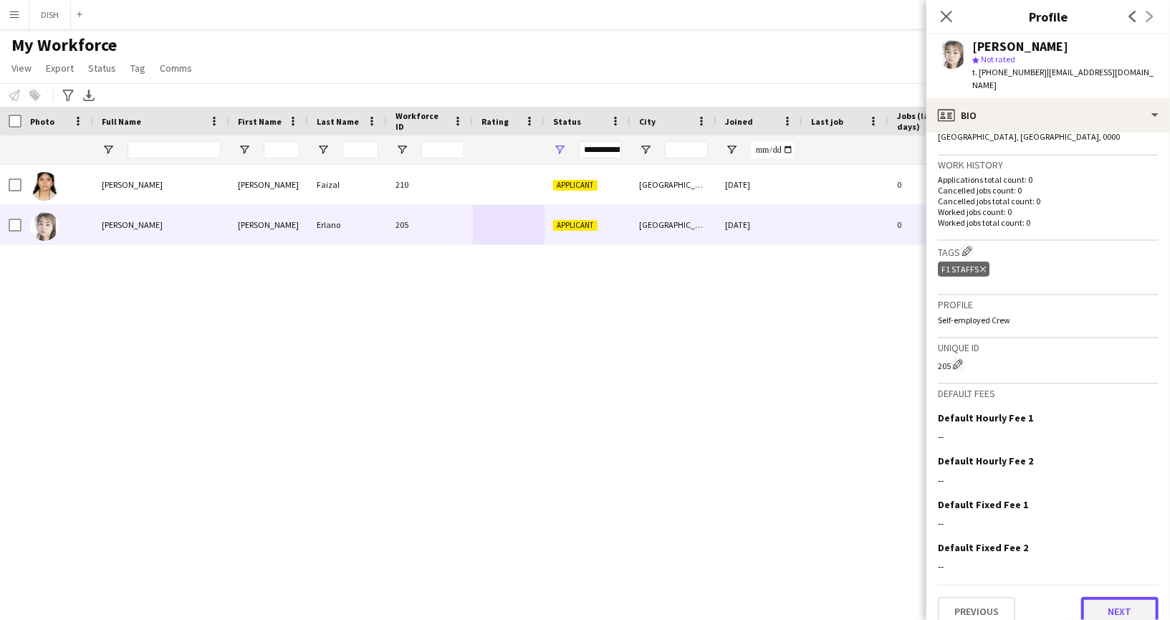
click at [1132, 597] on button "Next" at bounding box center [1119, 611] width 77 height 29
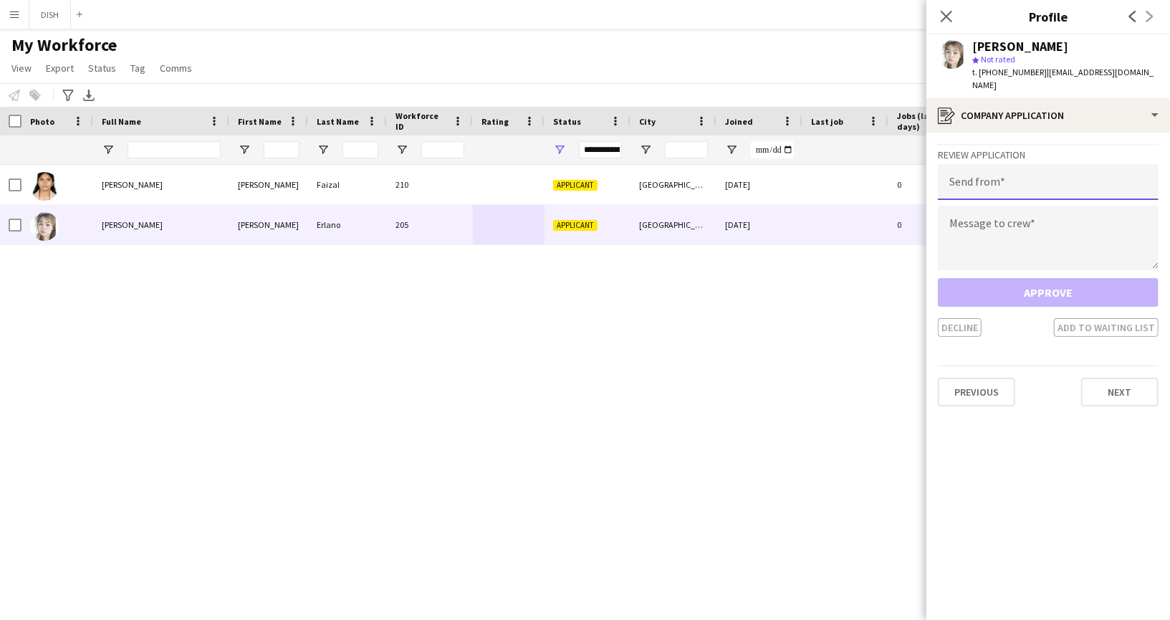
click at [1053, 167] on input "email" at bounding box center [1048, 182] width 221 height 36
type input "**********"
click at [1030, 206] on textarea at bounding box center [1048, 238] width 221 height 64
paste textarea "**********"
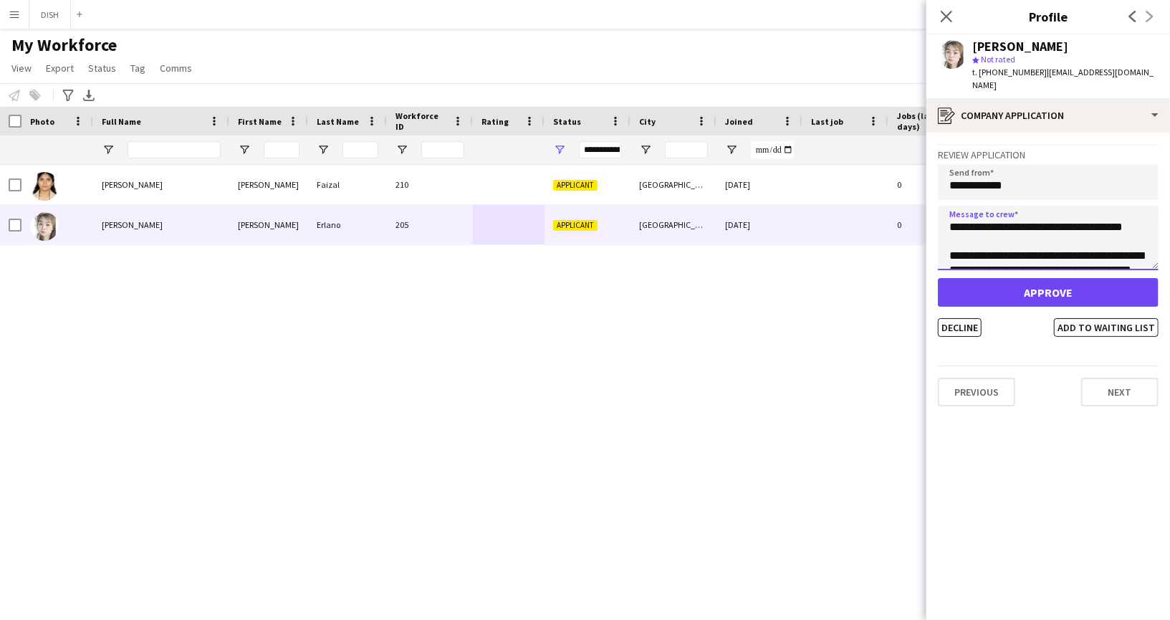
scroll to position [66, 0]
type textarea "**********"
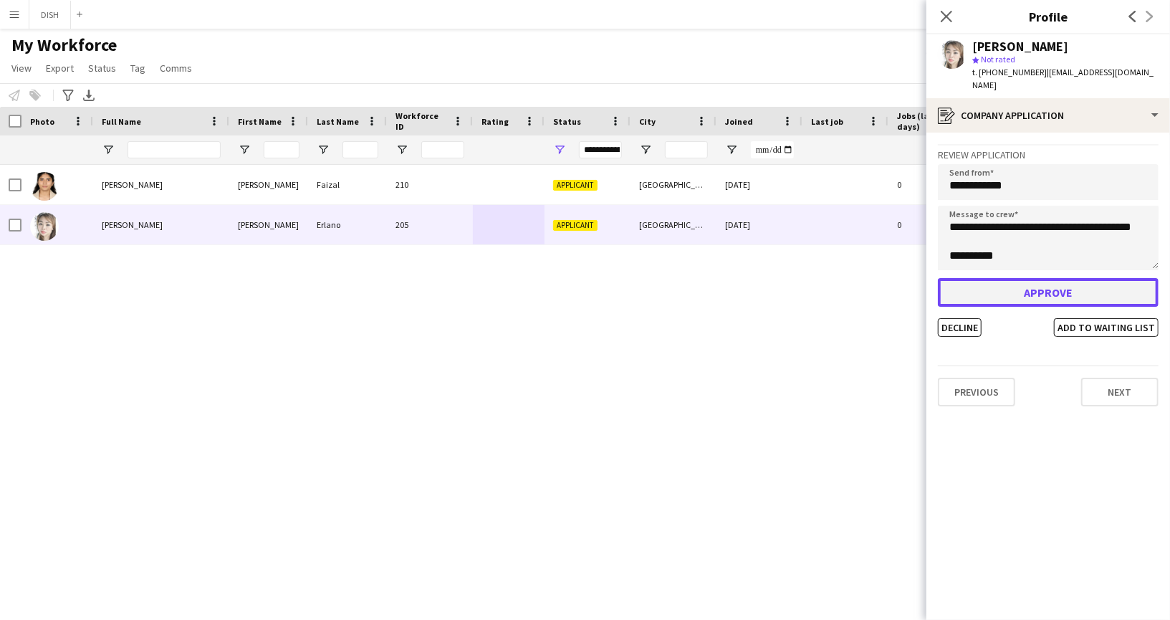
click at [1049, 287] on button "Approve" at bounding box center [1048, 292] width 221 height 29
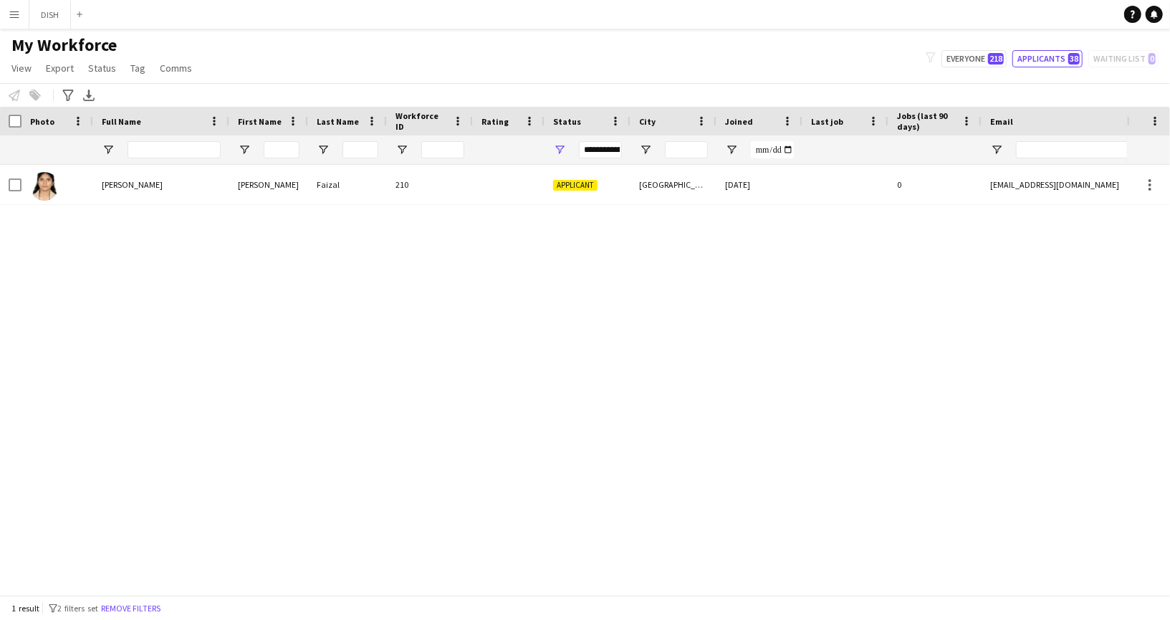
click at [624, 241] on div "Applicant [GEOGRAPHIC_DATA] [DATE] 0 [EMAIL_ADDRESS][DOMAIN_NAME] [PHONE_NUMBER…" at bounding box center [563, 374] width 1127 height 418
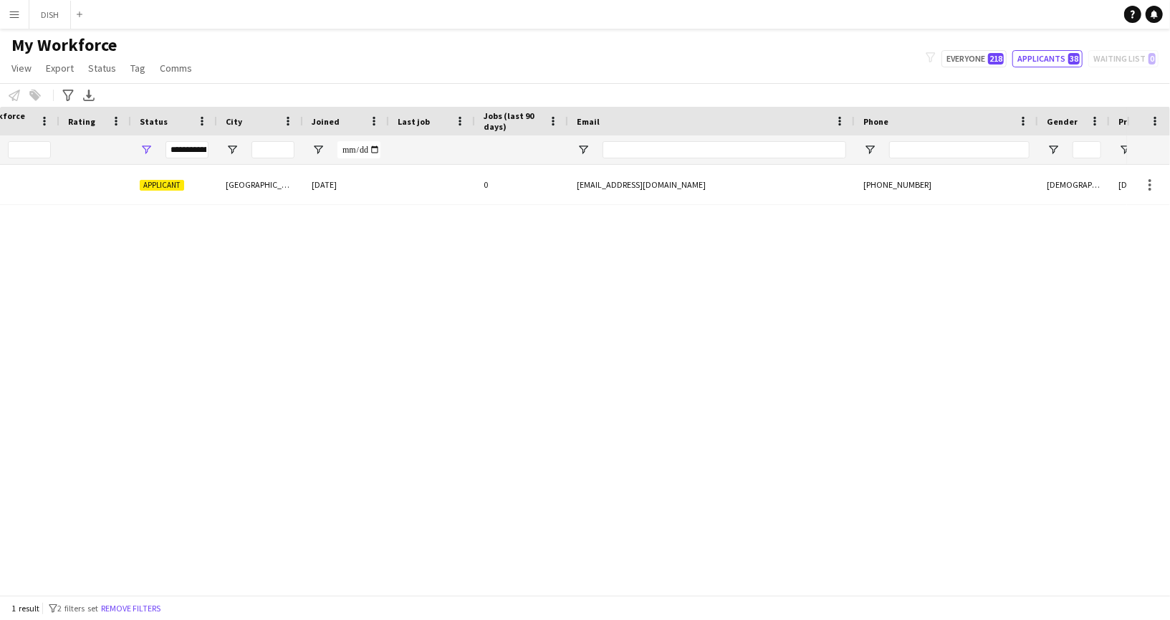
scroll to position [0, 495]
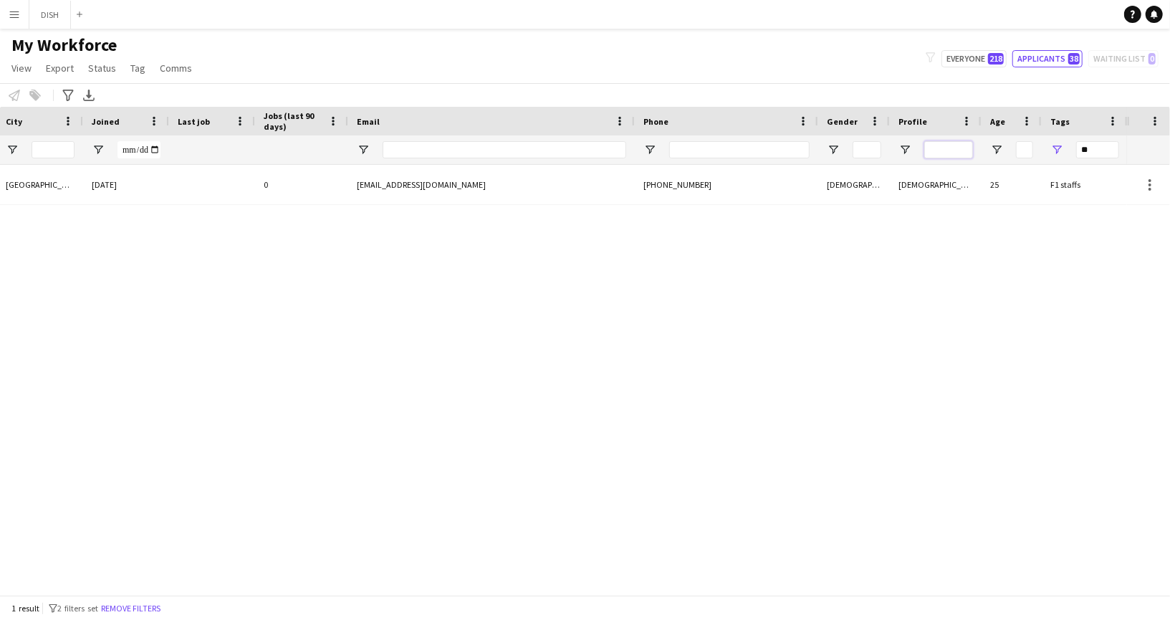
click at [949, 149] on input "Profile Filter Input" at bounding box center [948, 149] width 49 height 17
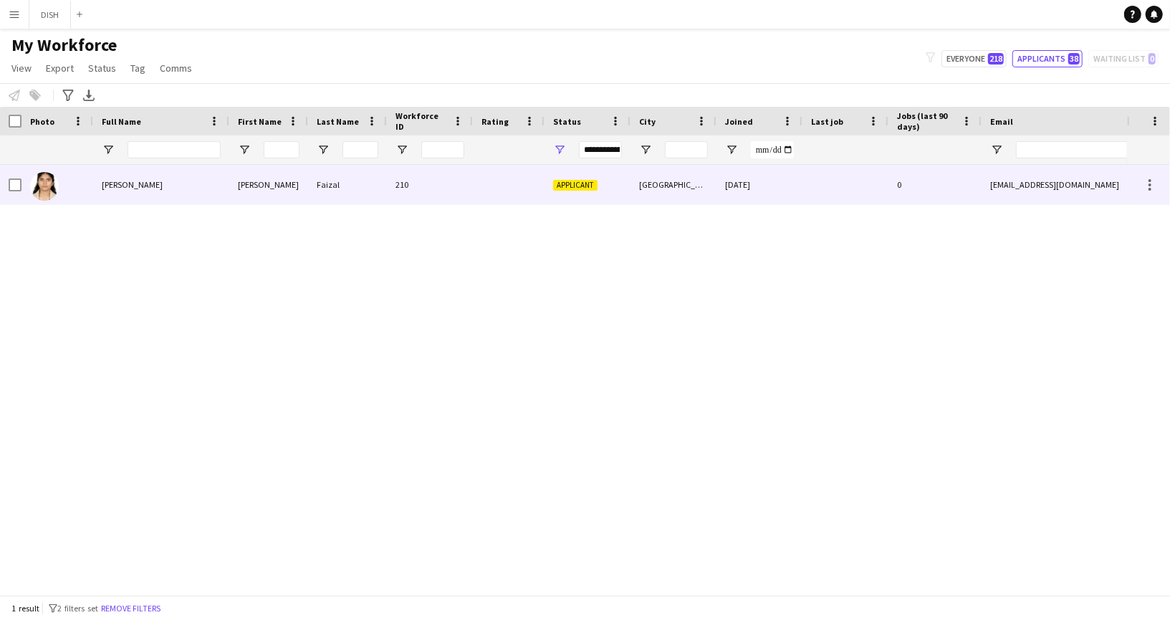
click at [499, 188] on div at bounding box center [509, 184] width 72 height 39
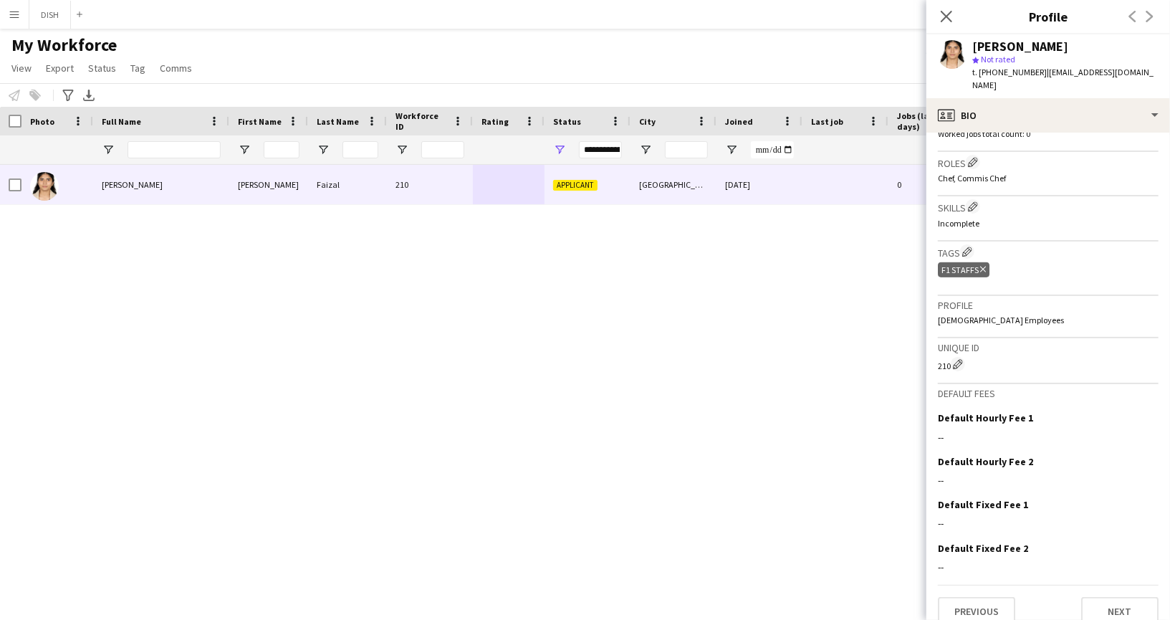
click at [981, 267] on icon at bounding box center [983, 270] width 6 height 6
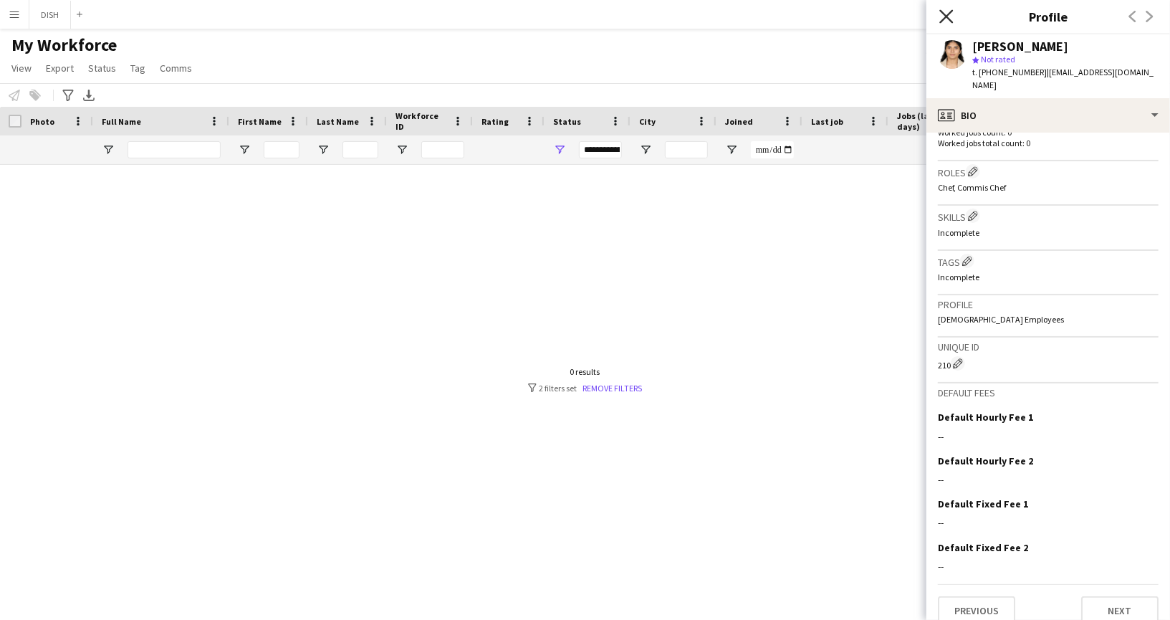
click at [944, 14] on icon at bounding box center [946, 16] width 14 height 14
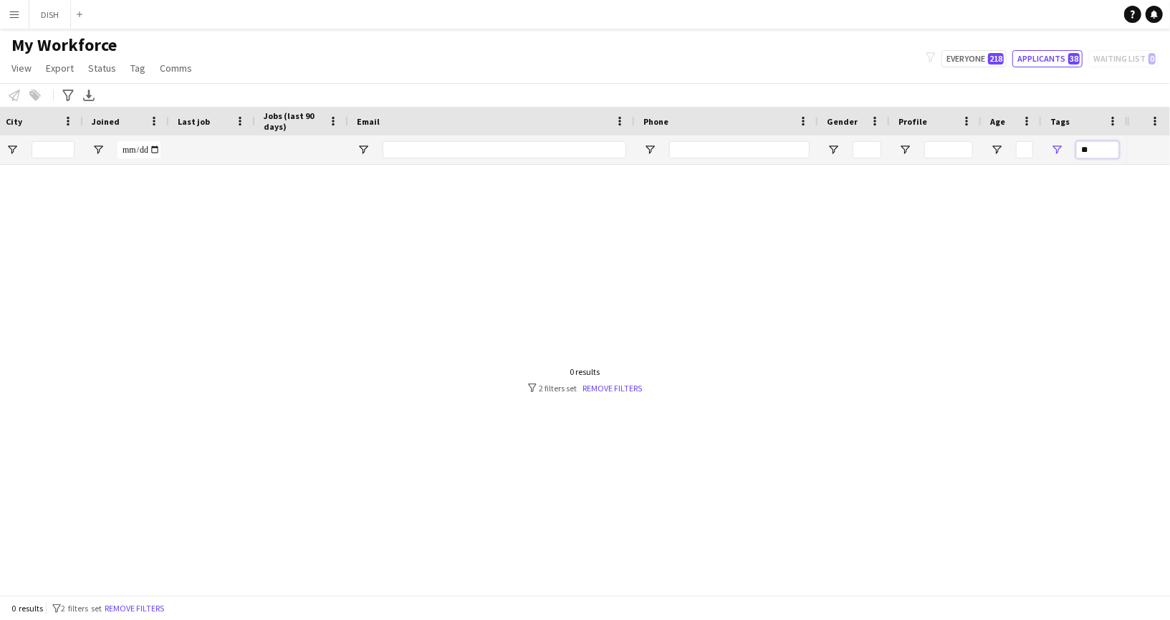
click at [1093, 142] on input "**" at bounding box center [1097, 149] width 43 height 17
click at [1092, 142] on input "**" at bounding box center [1097, 149] width 43 height 17
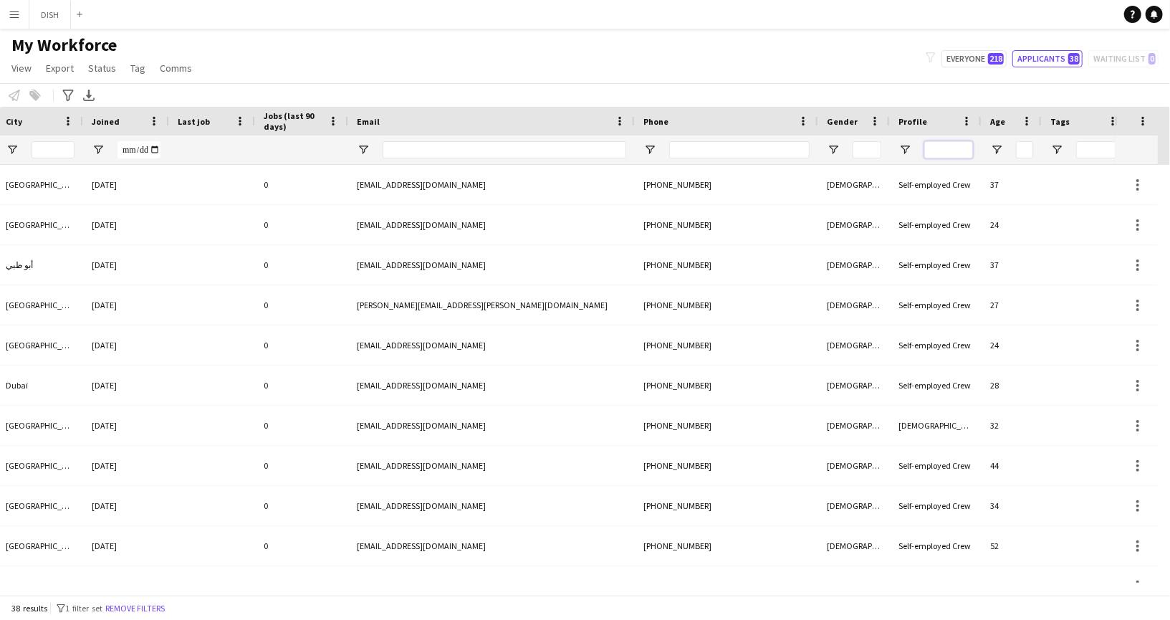
click at [936, 153] on input "Profile Filter Input" at bounding box center [948, 149] width 49 height 17
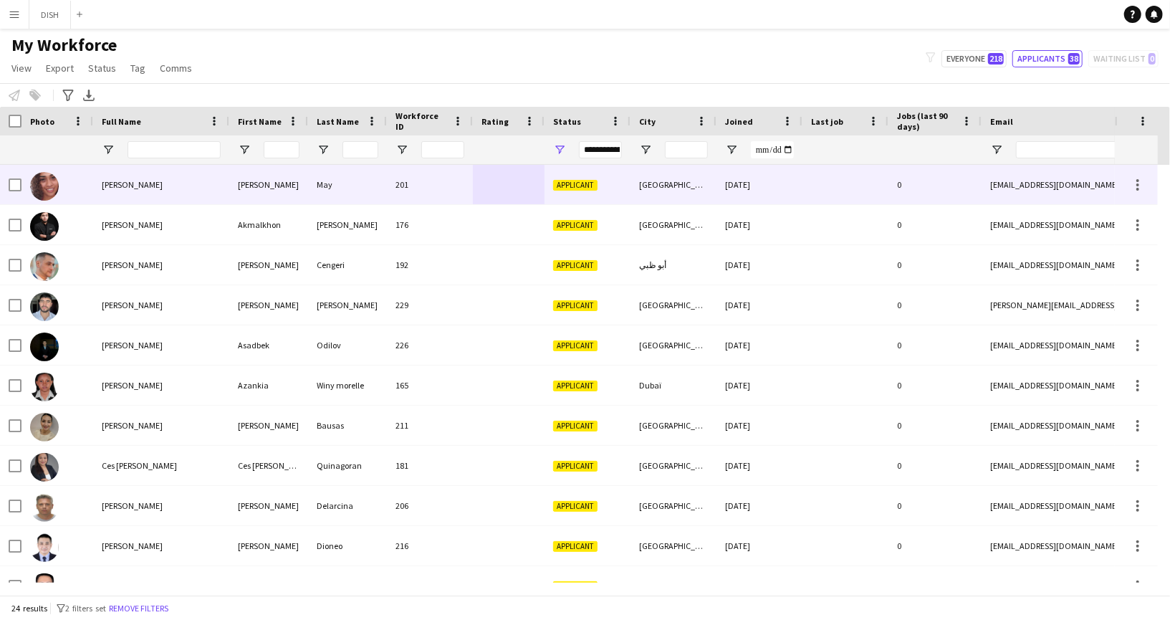
type input "****"
click at [502, 186] on div at bounding box center [509, 184] width 72 height 39
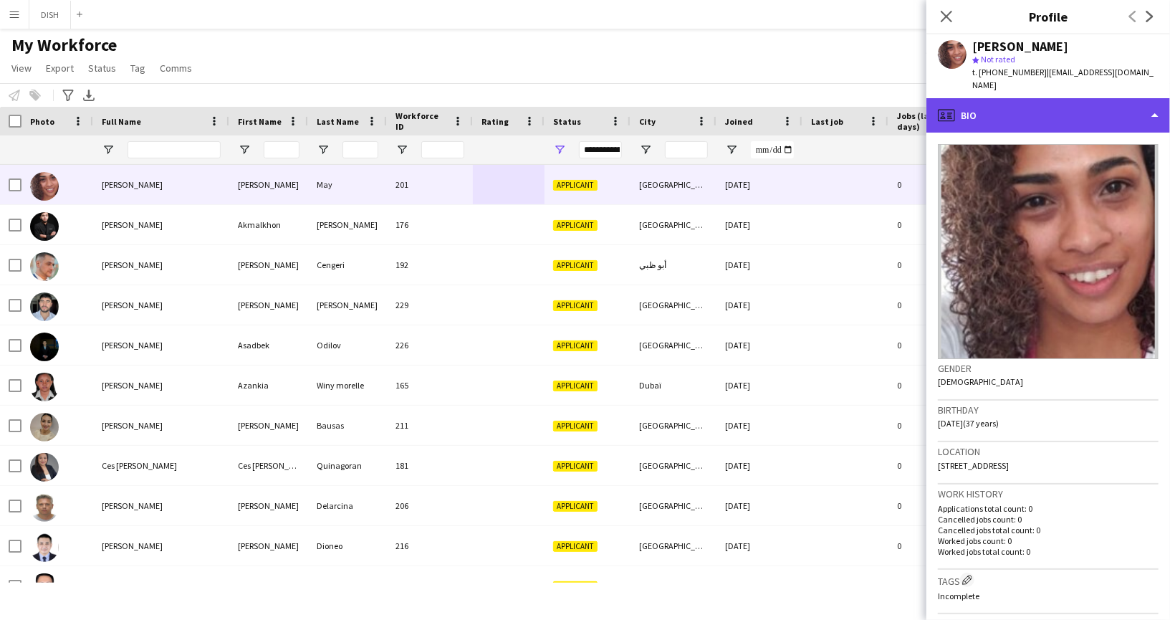
click at [1032, 102] on div "profile Bio" at bounding box center [1048, 115] width 244 height 34
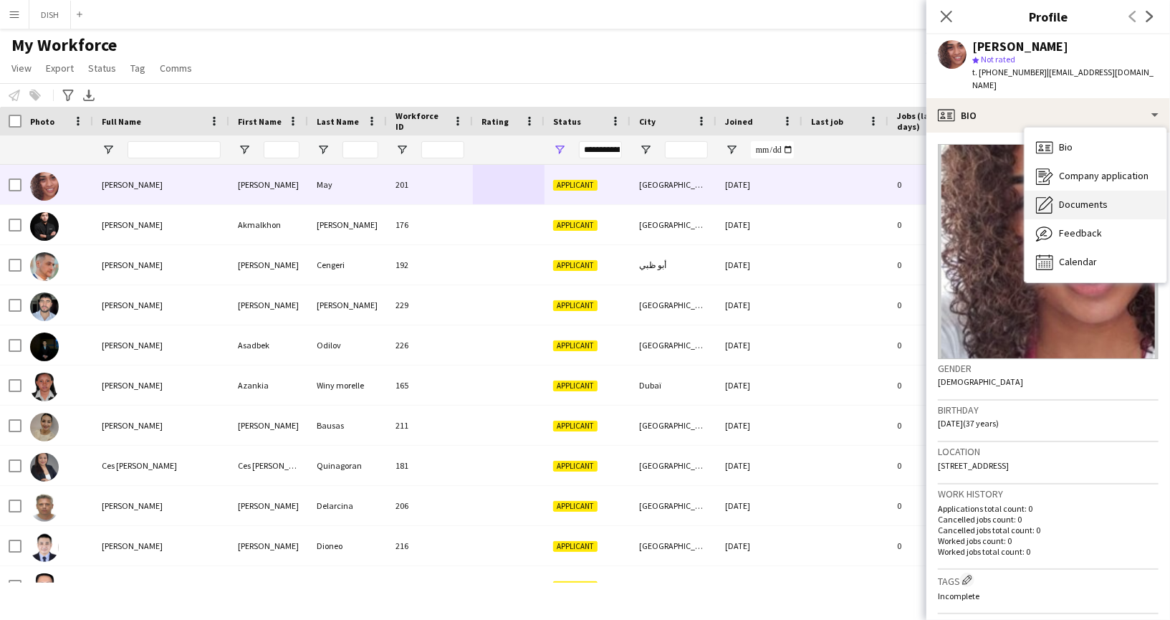
click at [1084, 198] on span "Documents" at bounding box center [1083, 204] width 49 height 13
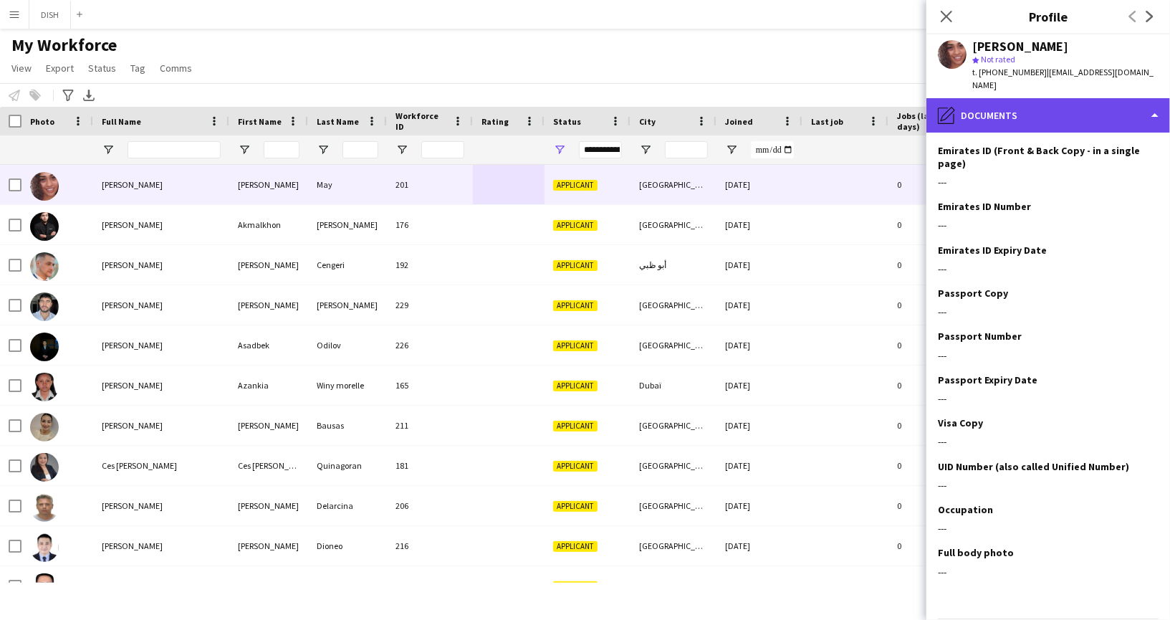
click at [1010, 102] on div "pencil4 Documents" at bounding box center [1048, 115] width 244 height 34
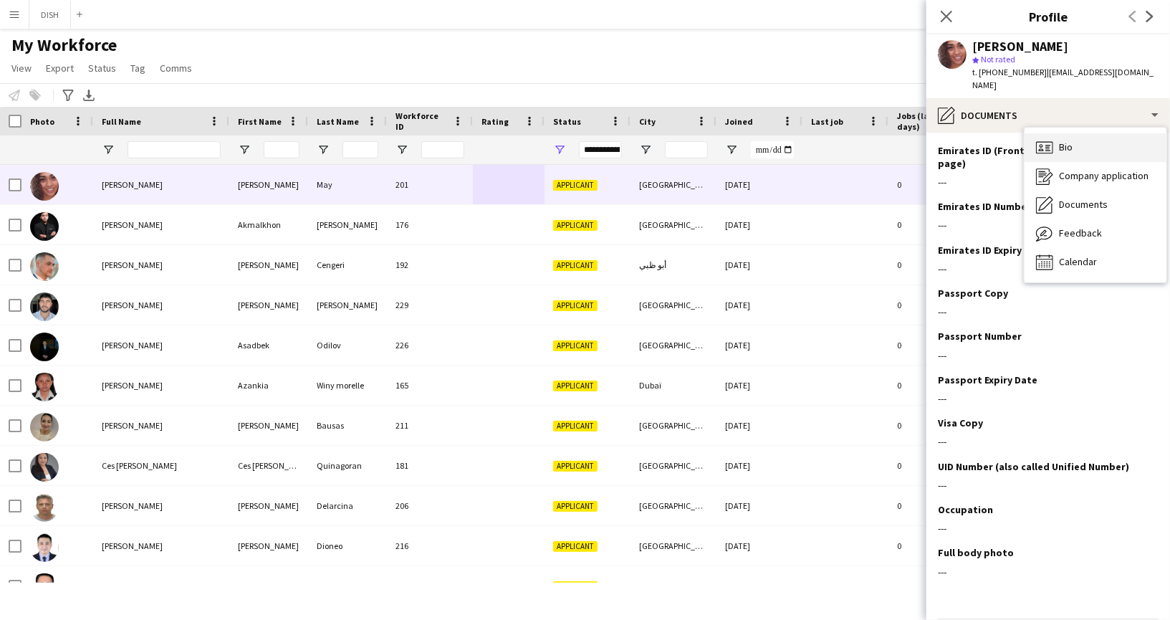
click at [1059, 140] on span "Bio" at bounding box center [1066, 146] width 14 height 13
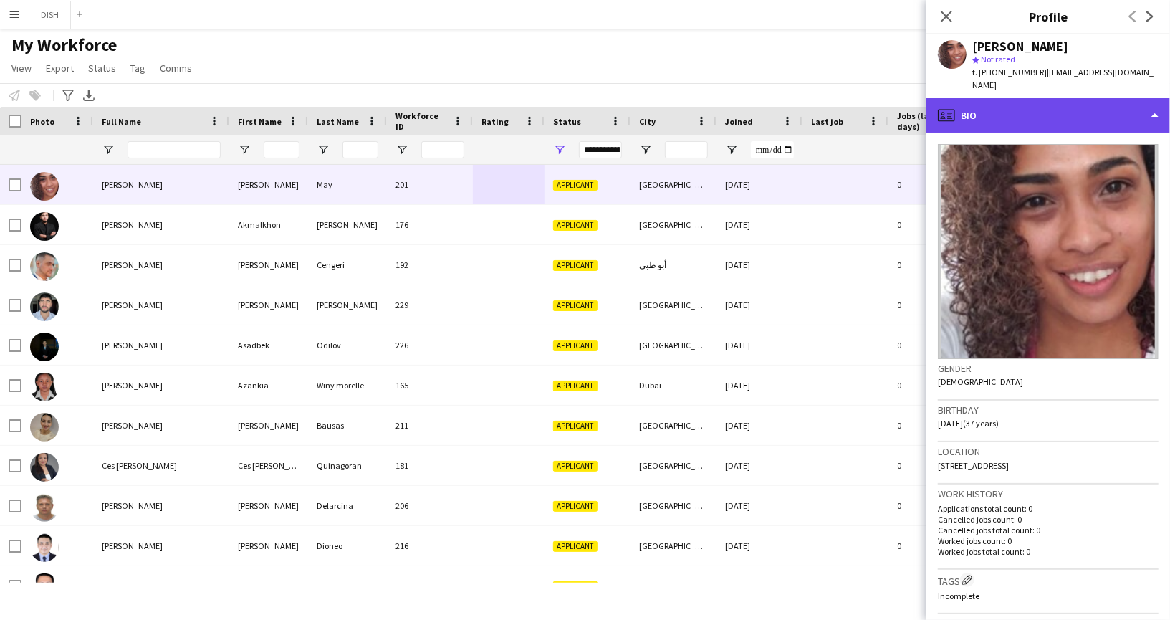
click at [1030, 98] on div "profile Bio" at bounding box center [1048, 115] width 244 height 34
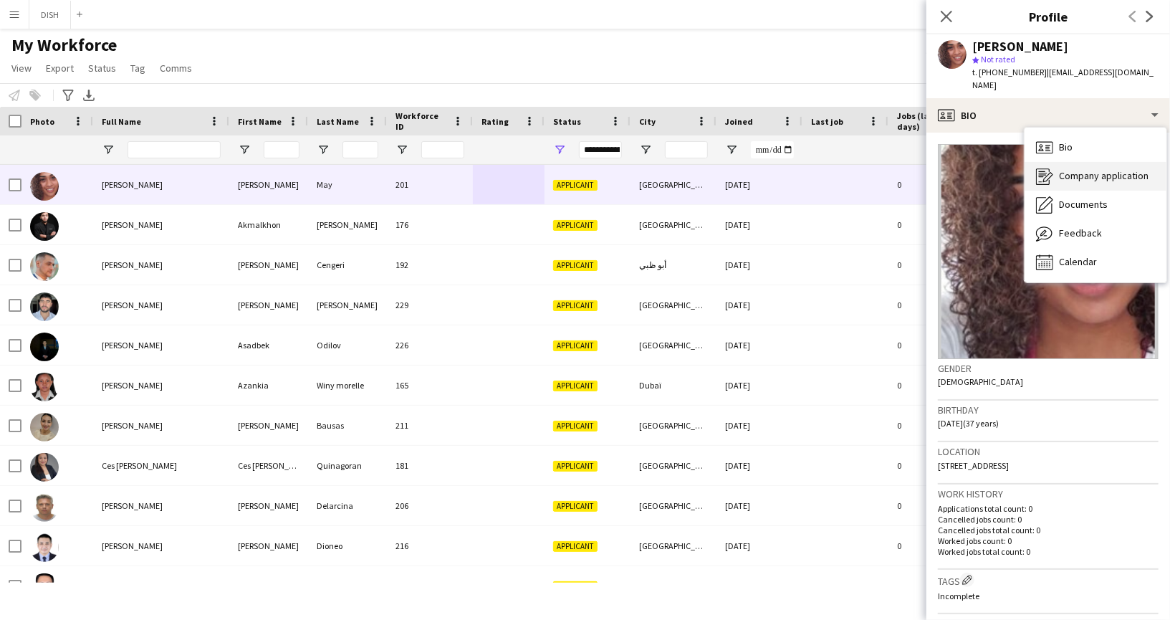
click at [1065, 169] on span "Company application" at bounding box center [1104, 175] width 90 height 13
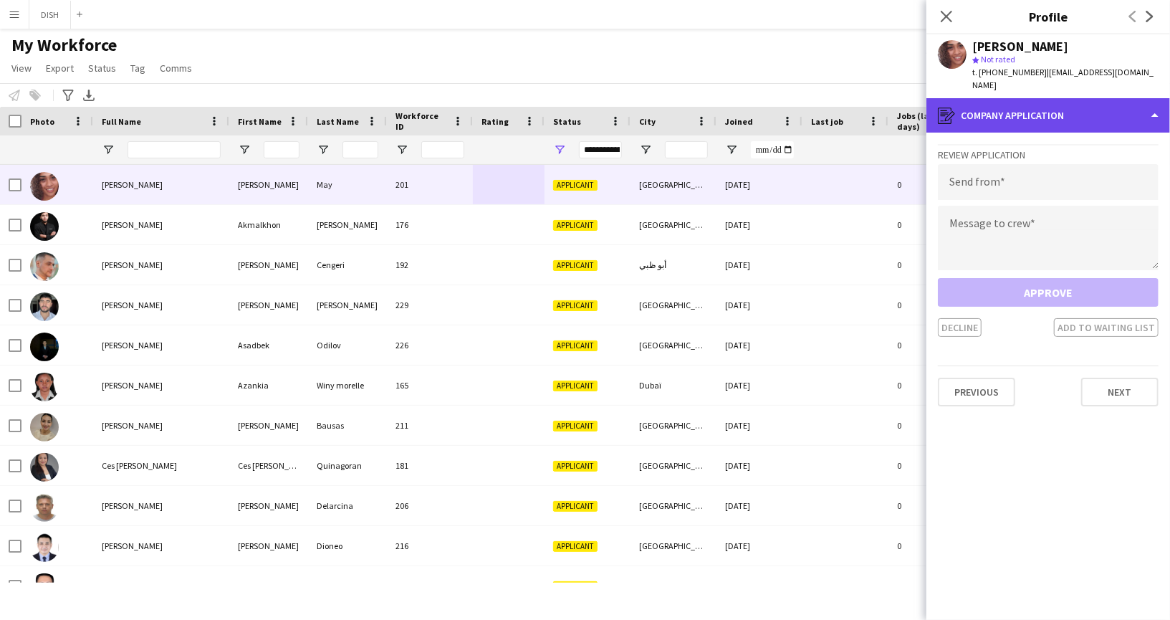
click at [1020, 107] on div "register Company application" at bounding box center [1048, 115] width 244 height 34
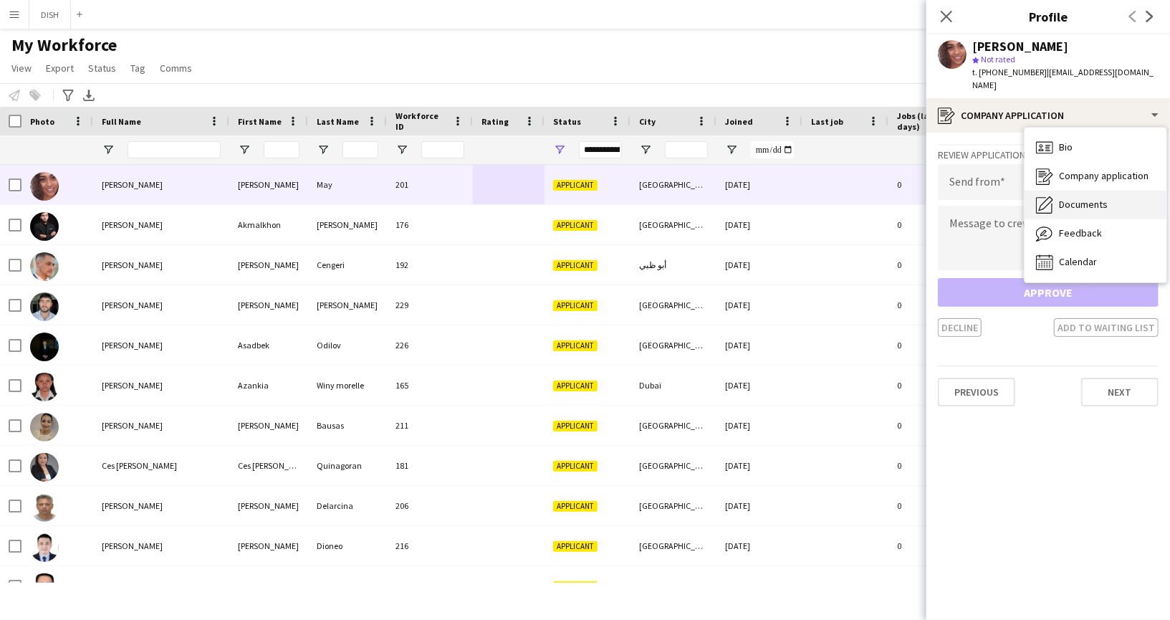
click at [1070, 198] on span "Documents" at bounding box center [1083, 204] width 49 height 13
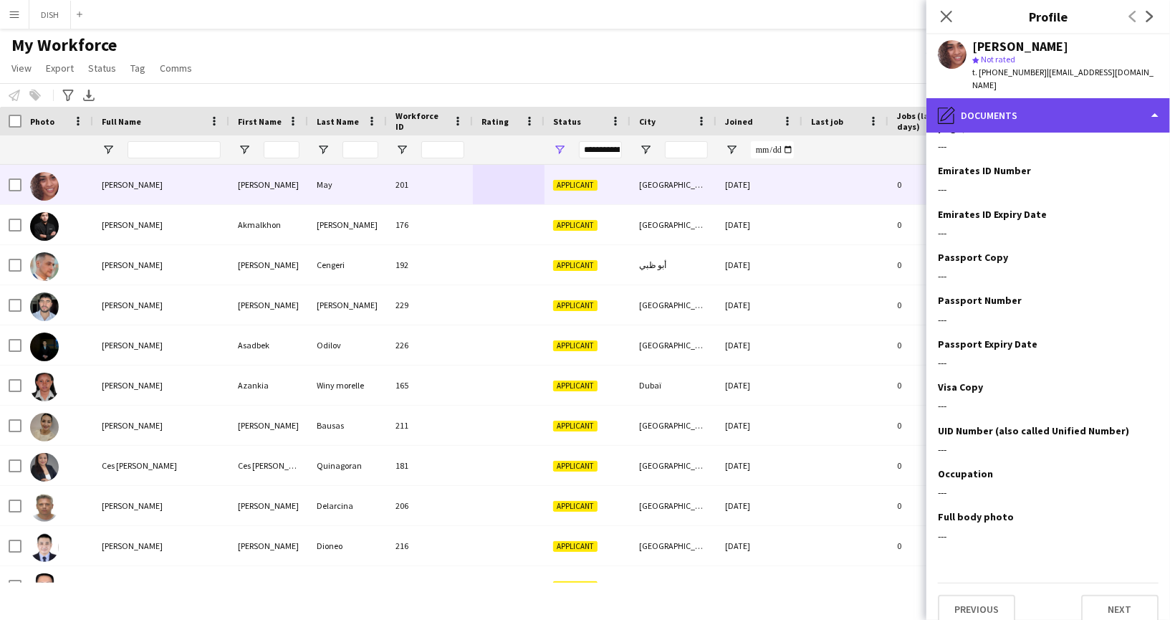
click at [1008, 110] on div "pencil4 Documents" at bounding box center [1048, 115] width 244 height 34
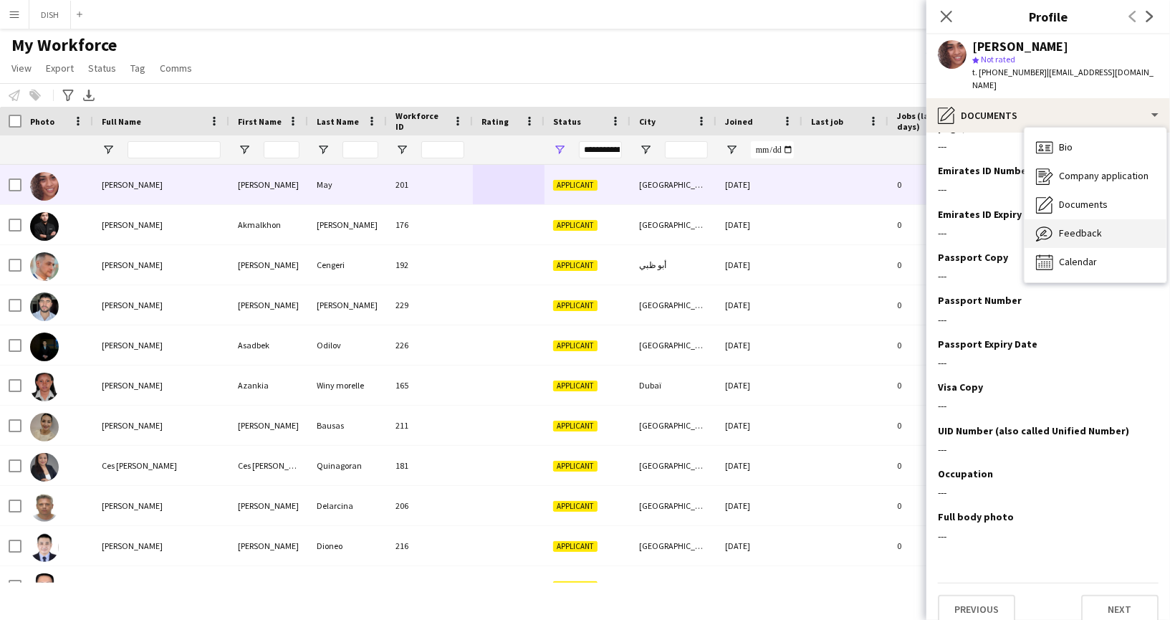
click at [1071, 226] on span "Feedback" at bounding box center [1080, 232] width 43 height 13
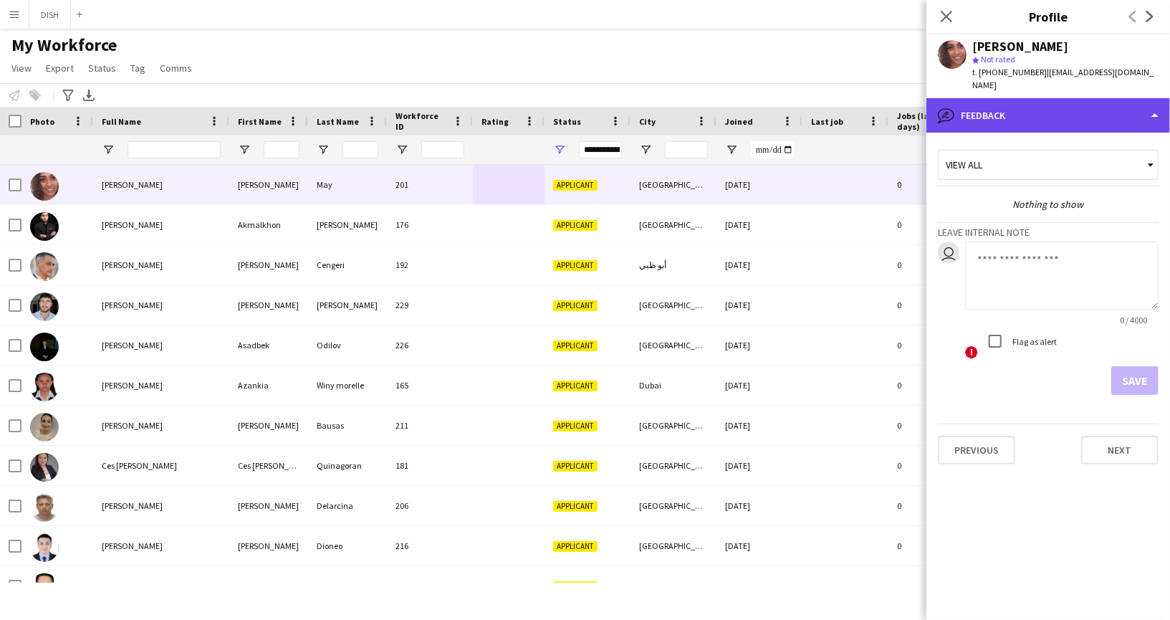
drag, startPoint x: 993, startPoint y: 95, endPoint x: 996, endPoint y: 103, distance: 8.4
click at [993, 98] on div "bubble-pencil Feedback" at bounding box center [1048, 115] width 244 height 34
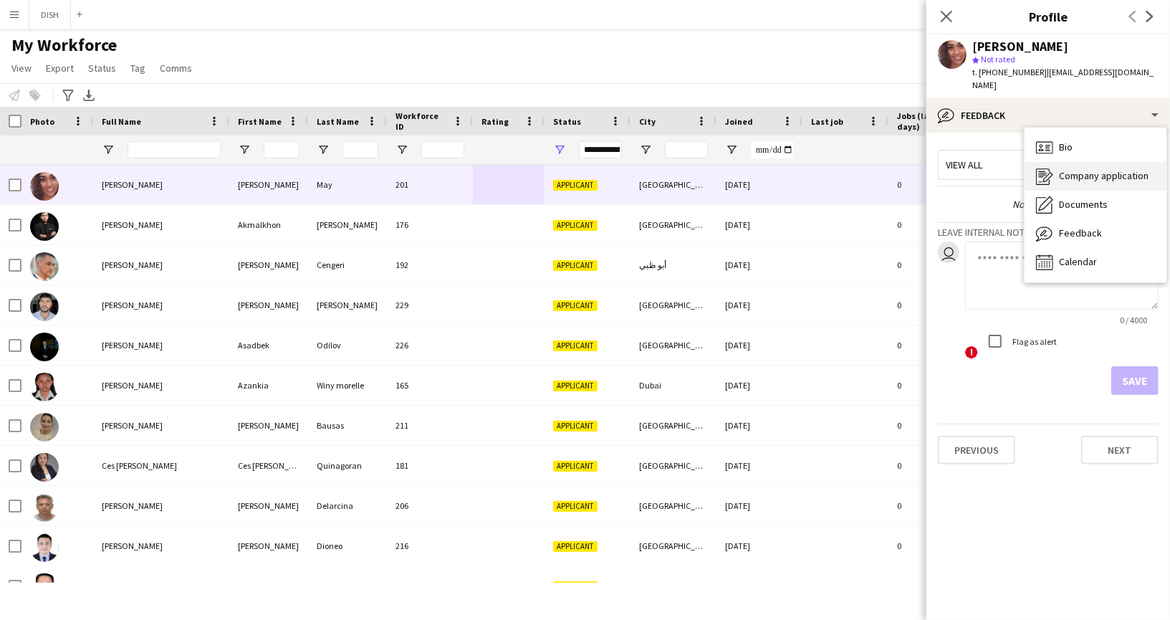
click at [1064, 162] on div "Company application Company application" at bounding box center [1096, 176] width 142 height 29
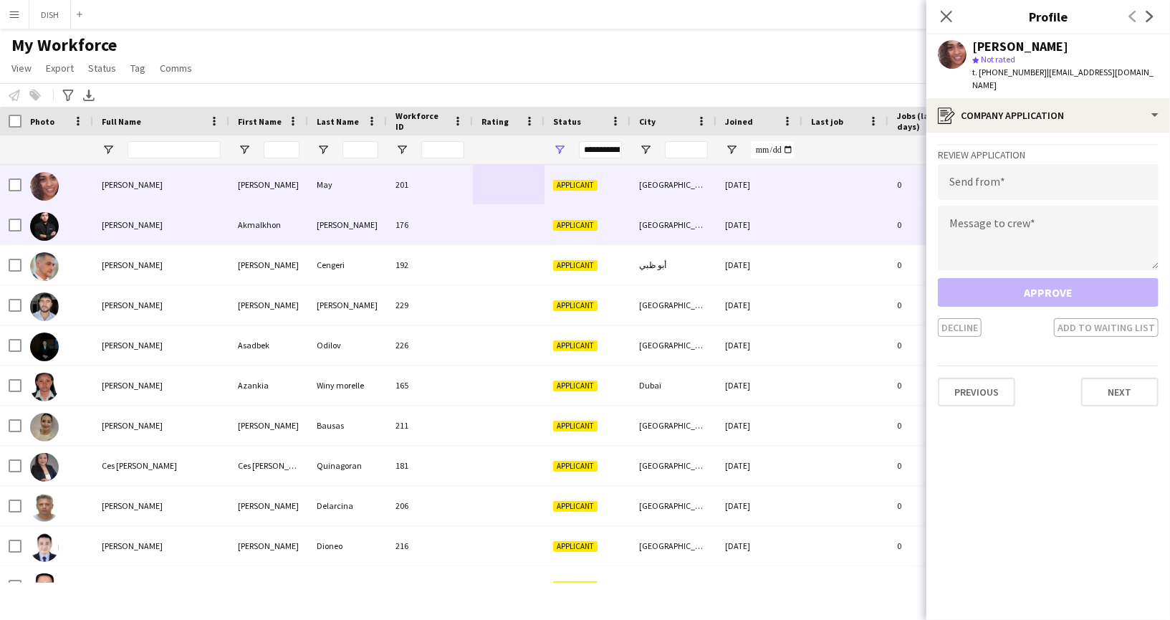
click at [288, 238] on div "Akmalkhon" at bounding box center [268, 224] width 79 height 39
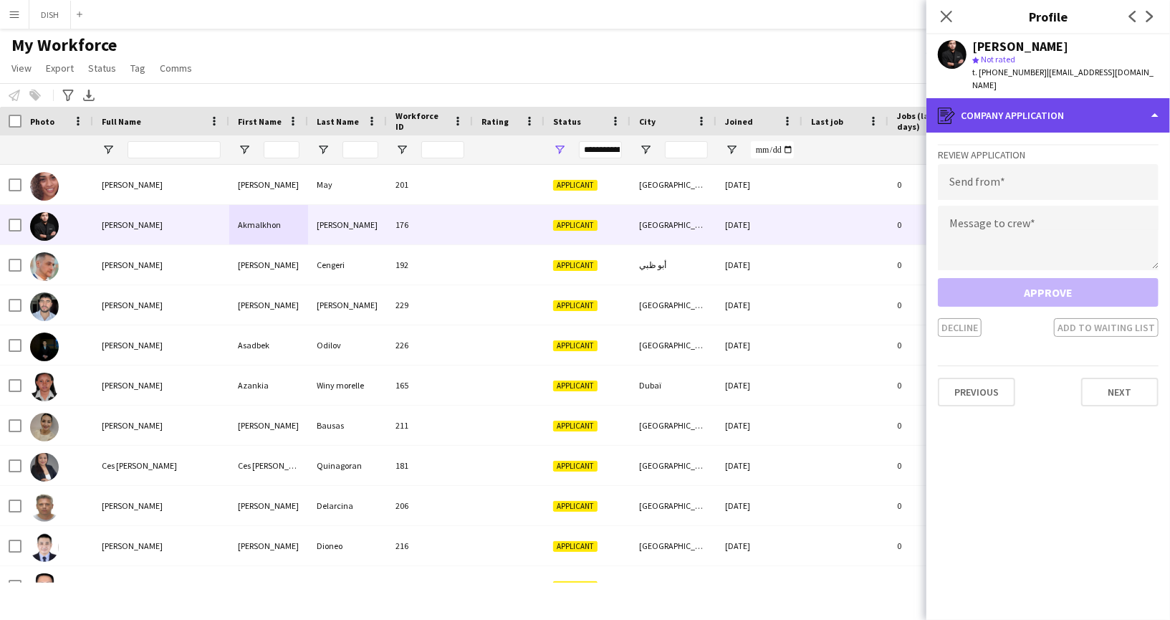
click at [1110, 107] on div "register Company application" at bounding box center [1048, 115] width 244 height 34
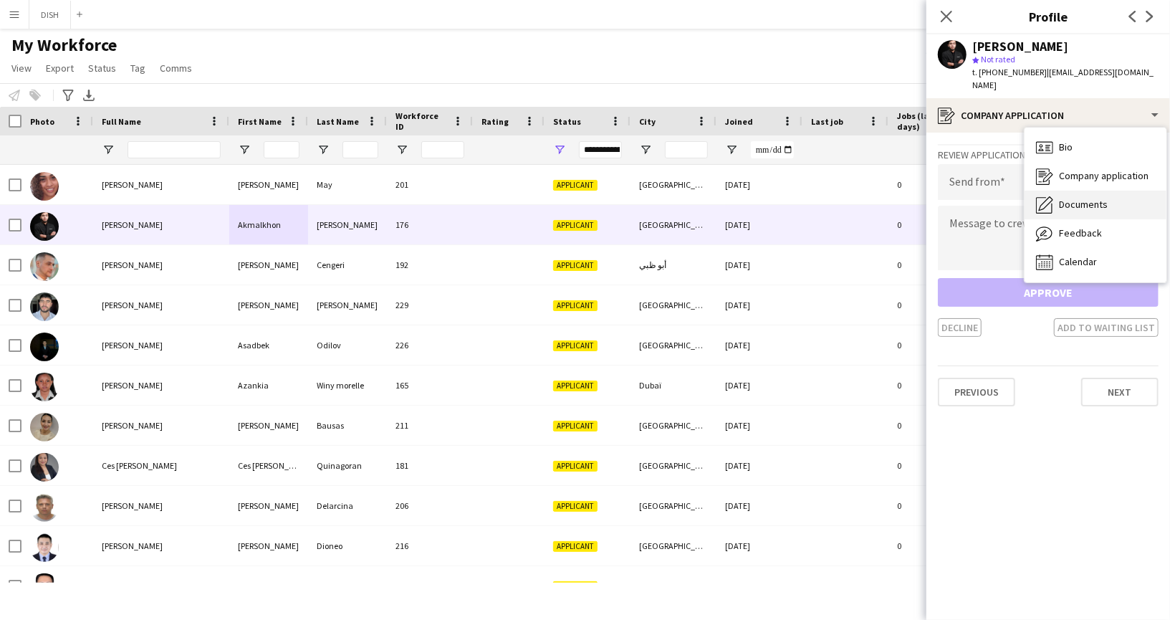
click at [1105, 198] on span "Documents" at bounding box center [1083, 204] width 49 height 13
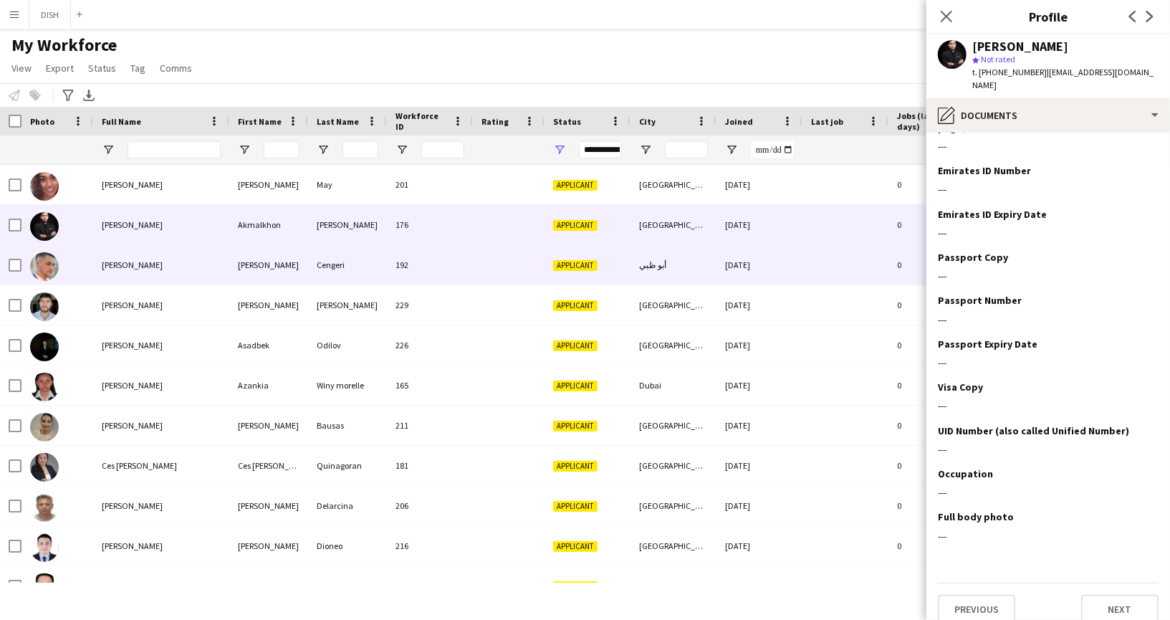
click at [155, 272] on div "[PERSON_NAME]" at bounding box center [161, 264] width 136 height 39
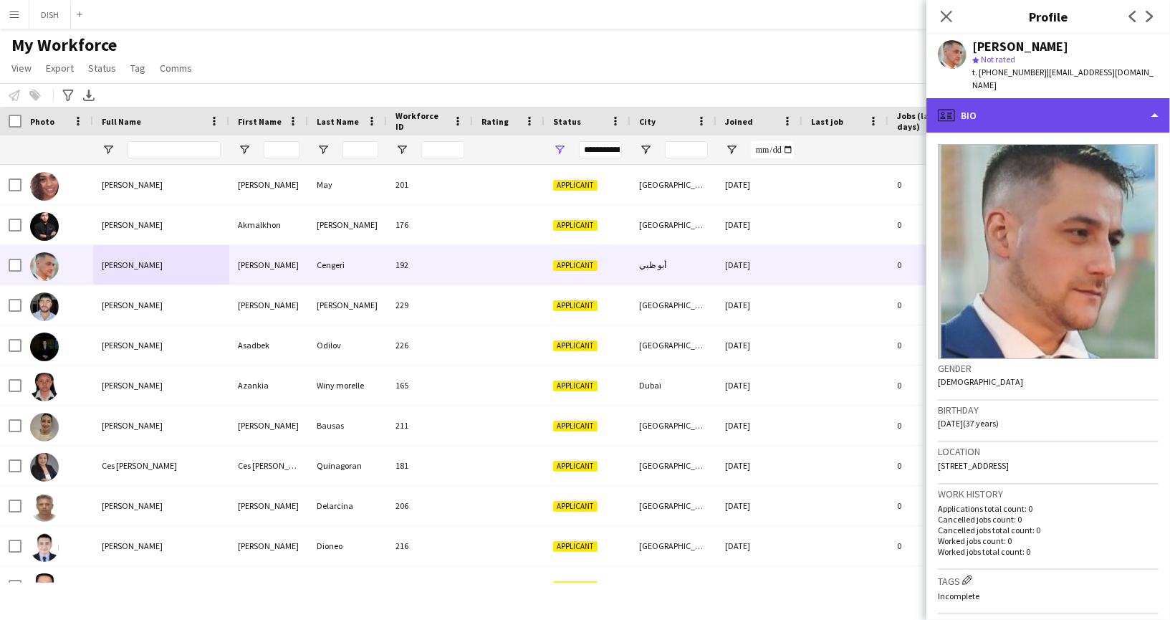
click at [1068, 106] on div "profile Bio" at bounding box center [1048, 115] width 244 height 34
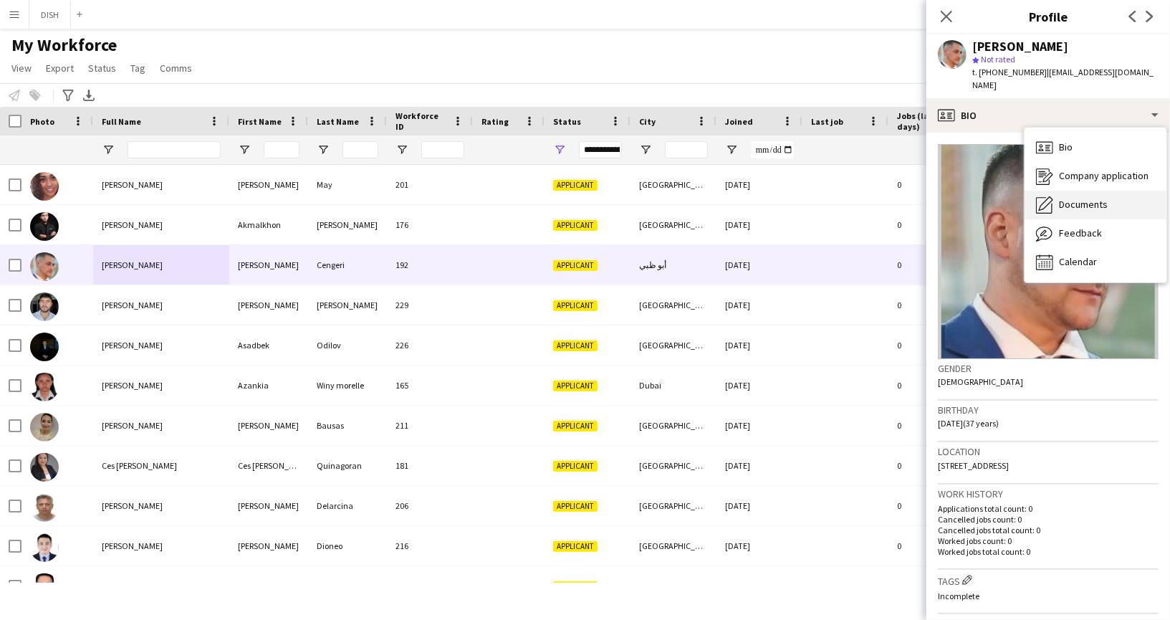
click at [1119, 191] on div "Documents Documents" at bounding box center [1096, 205] width 142 height 29
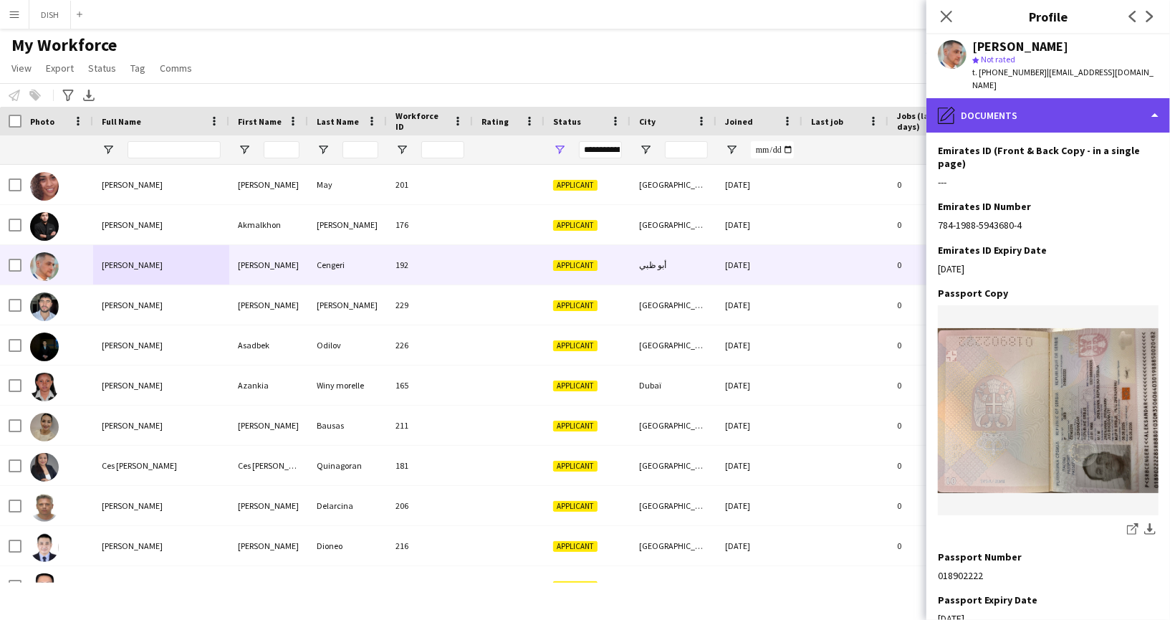
click at [1045, 101] on div "pencil4 Documents" at bounding box center [1048, 115] width 244 height 34
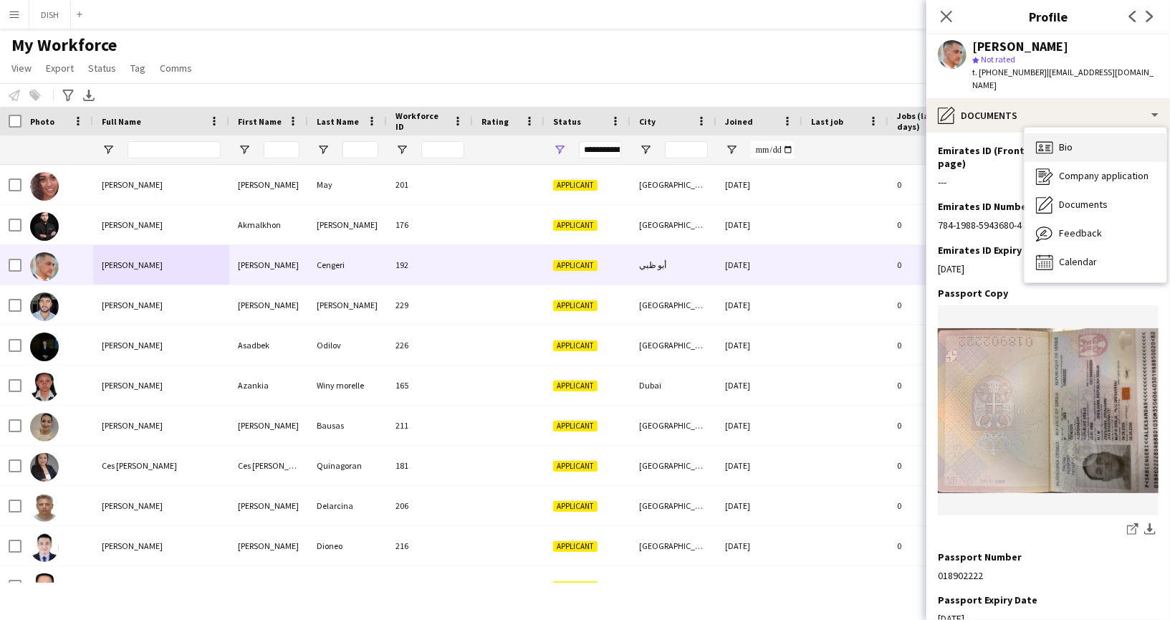
click at [1080, 134] on div "Bio Bio" at bounding box center [1096, 147] width 142 height 29
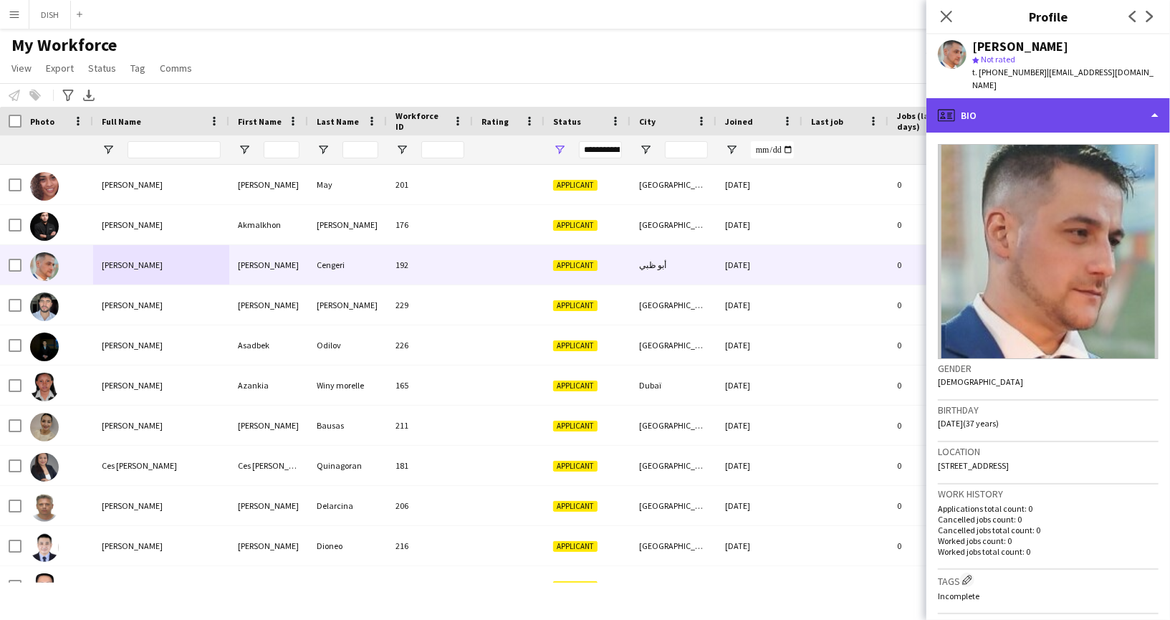
click at [1077, 105] on div "profile Bio" at bounding box center [1048, 115] width 244 height 34
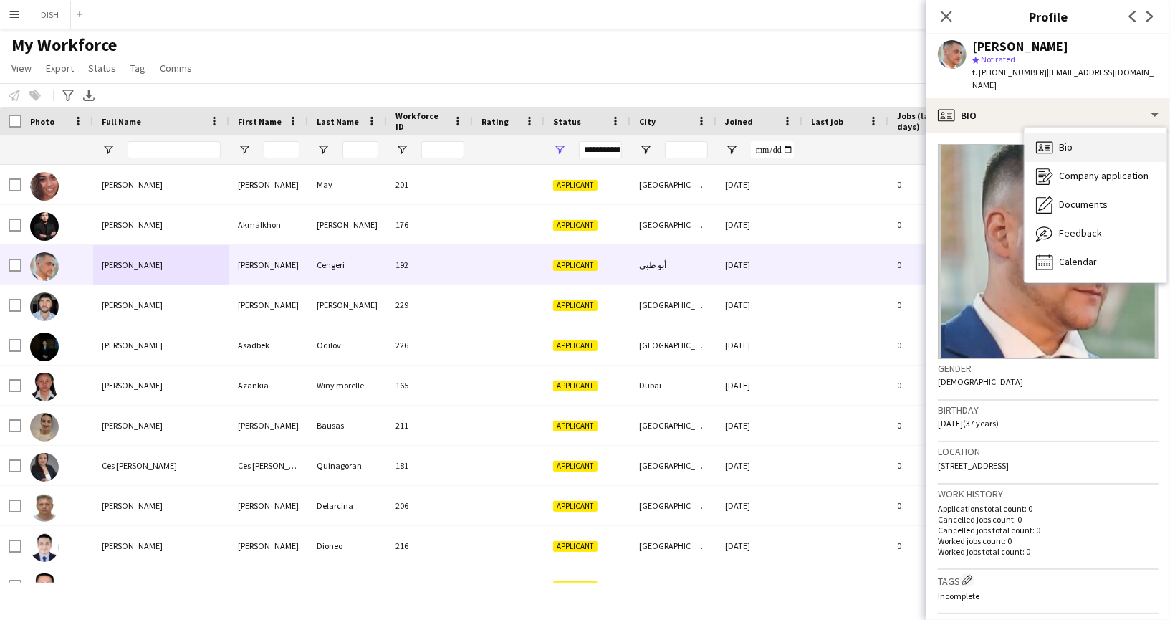
click at [1092, 148] on div "Bio Bio" at bounding box center [1096, 147] width 142 height 29
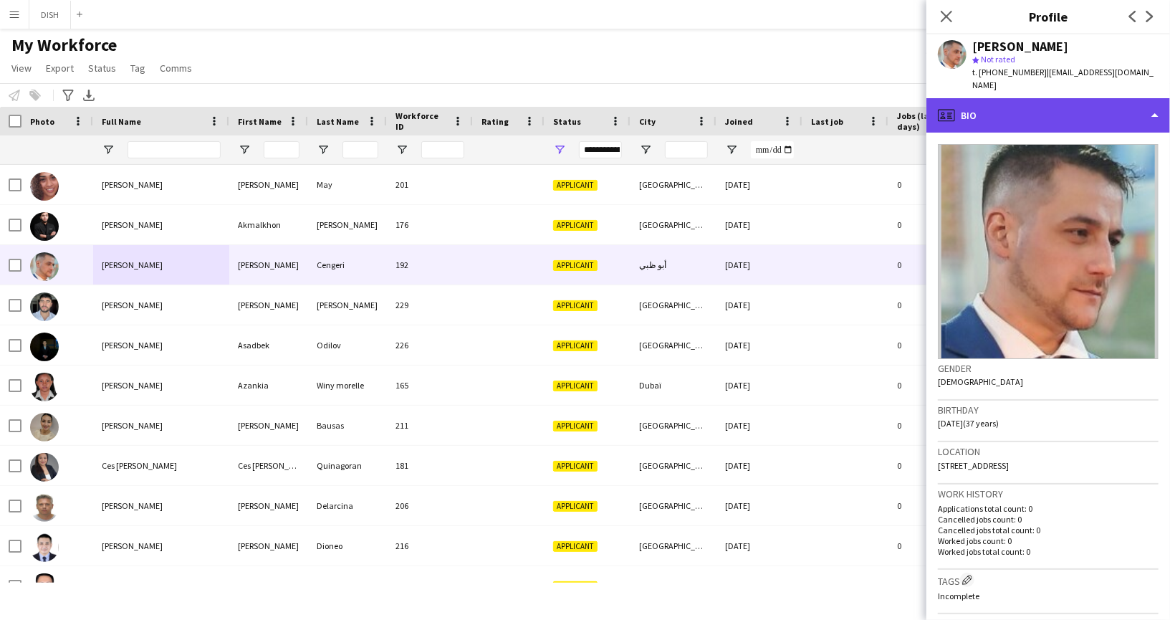
click at [1070, 108] on div "profile Bio" at bounding box center [1048, 115] width 244 height 34
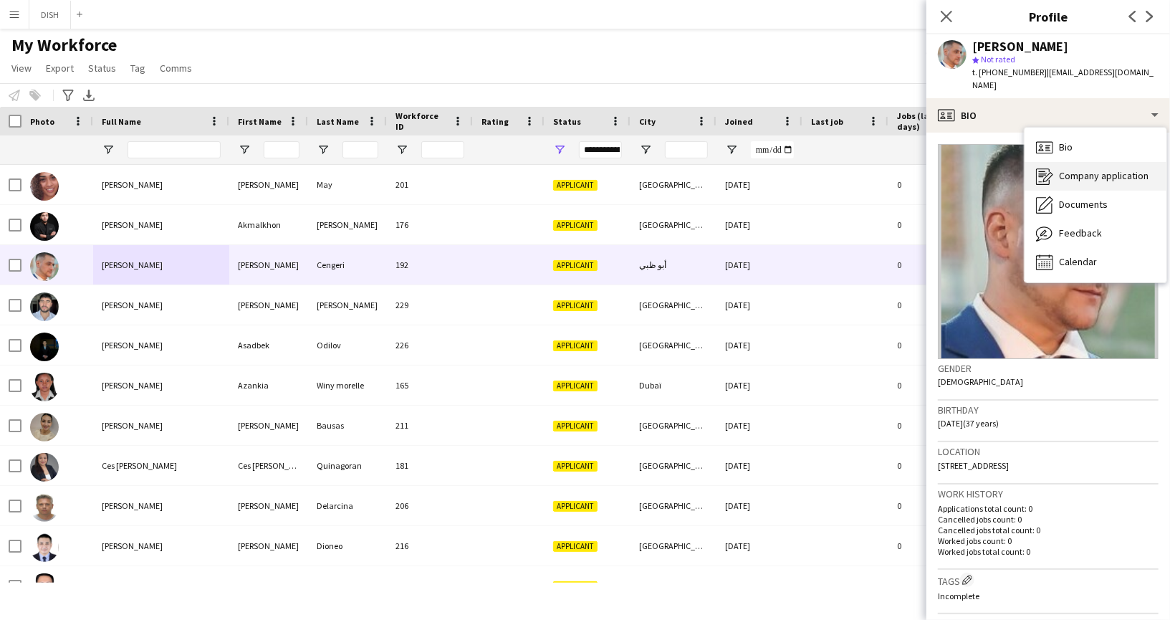
click at [1088, 169] on span "Company application" at bounding box center [1104, 175] width 90 height 13
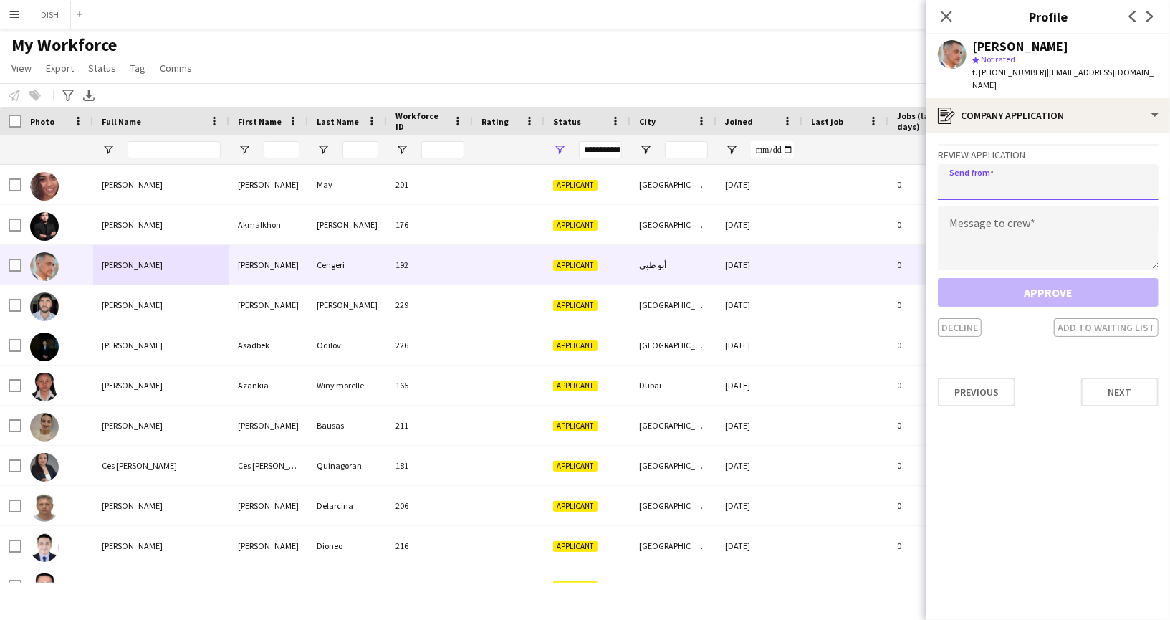
click at [1042, 173] on input "email" at bounding box center [1048, 182] width 221 height 36
type input "**********"
click at [1028, 235] on textarea at bounding box center [1048, 238] width 221 height 64
paste textarea "**********"
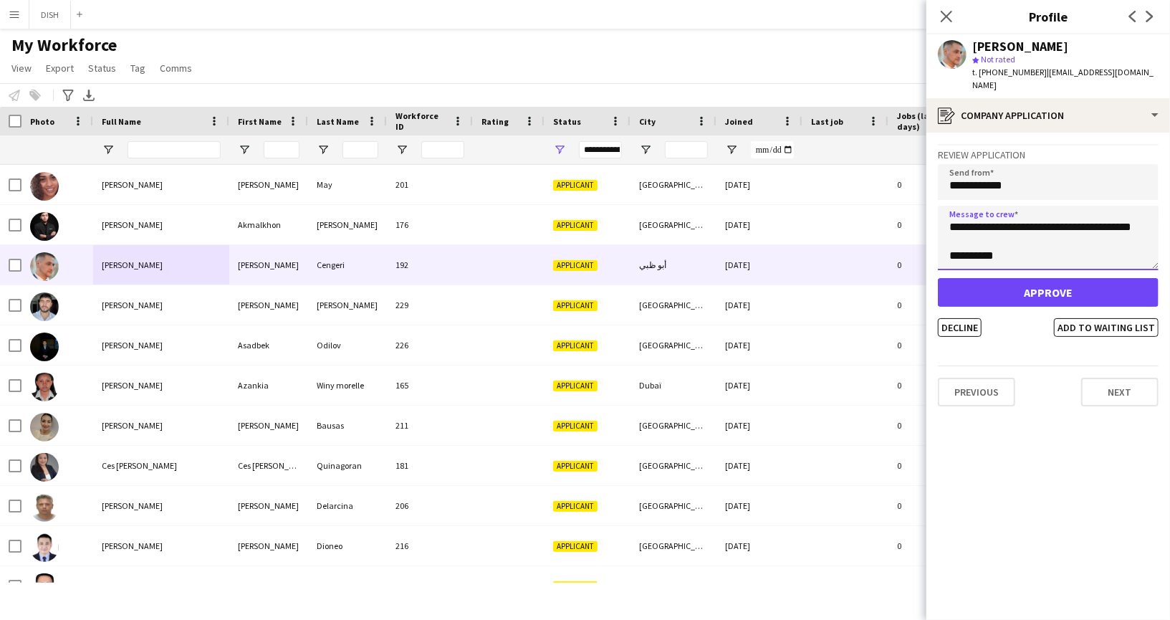
type textarea "**********"
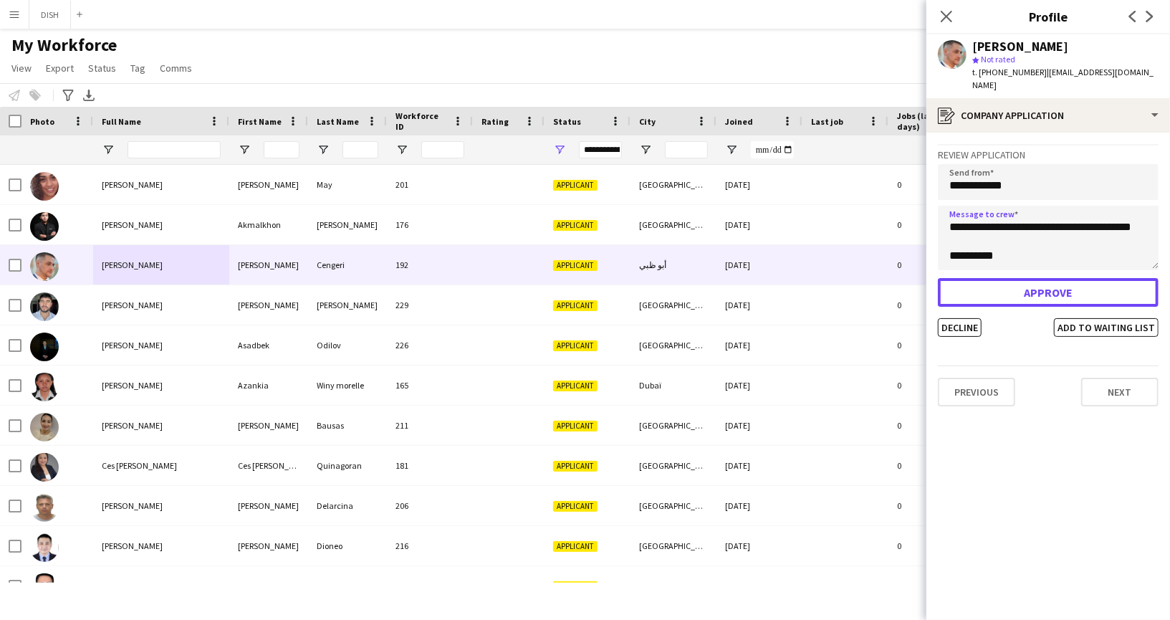
click at [972, 278] on button "Approve" at bounding box center [1048, 292] width 221 height 29
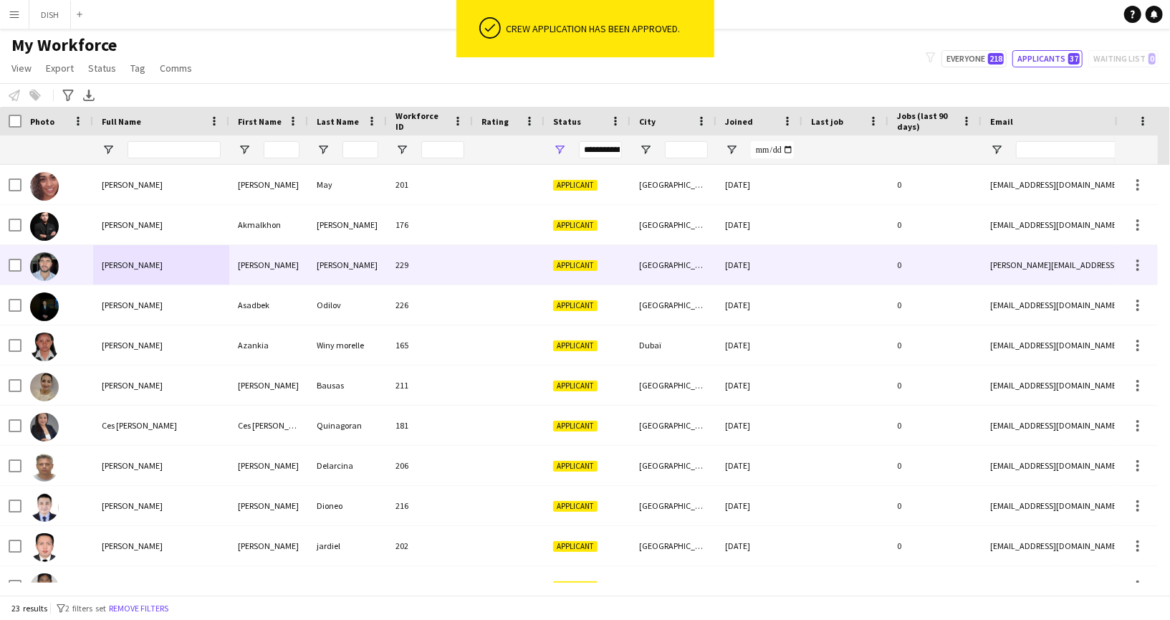
click at [203, 262] on div "[PERSON_NAME]" at bounding box center [161, 264] width 136 height 39
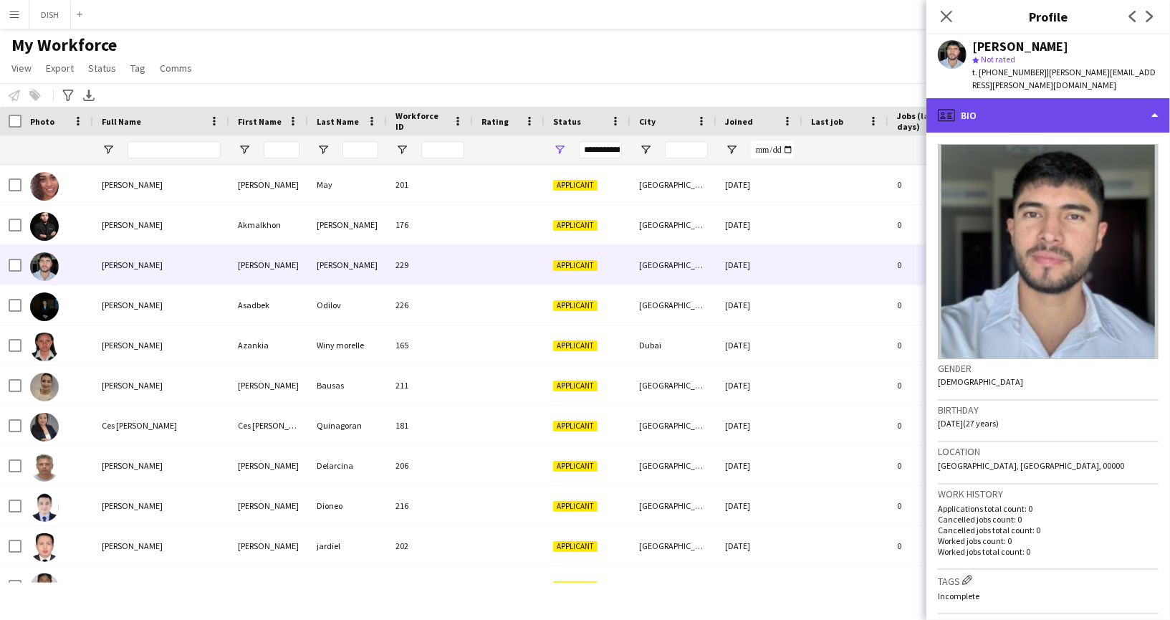
click at [1005, 108] on div "profile Bio" at bounding box center [1048, 115] width 244 height 34
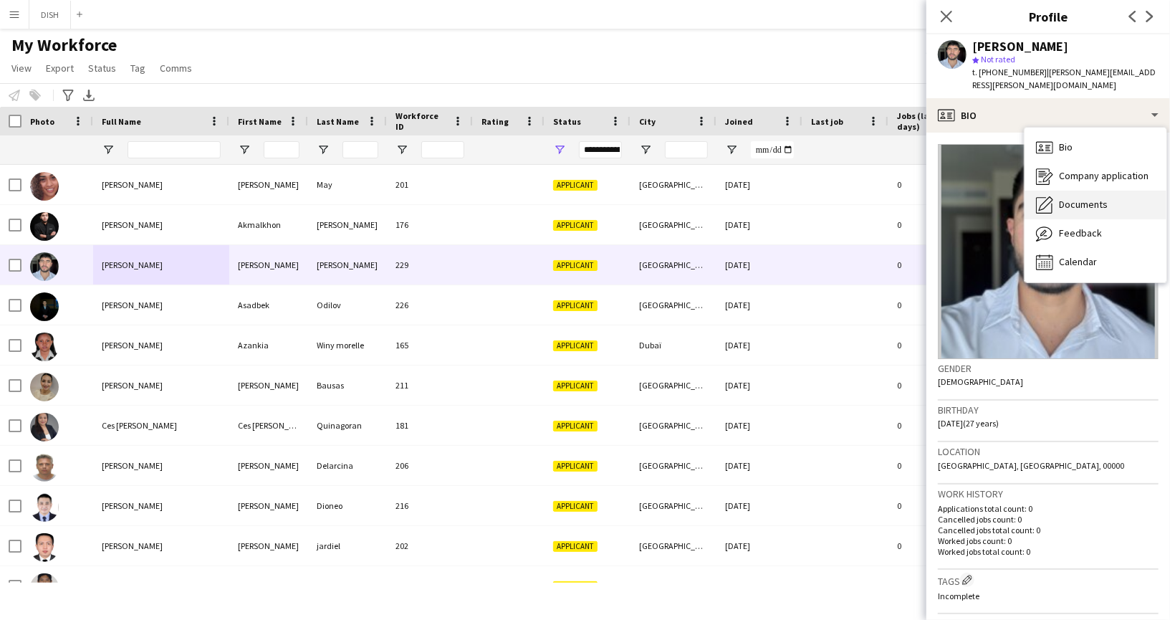
click at [1059, 198] on span "Documents" at bounding box center [1083, 204] width 49 height 13
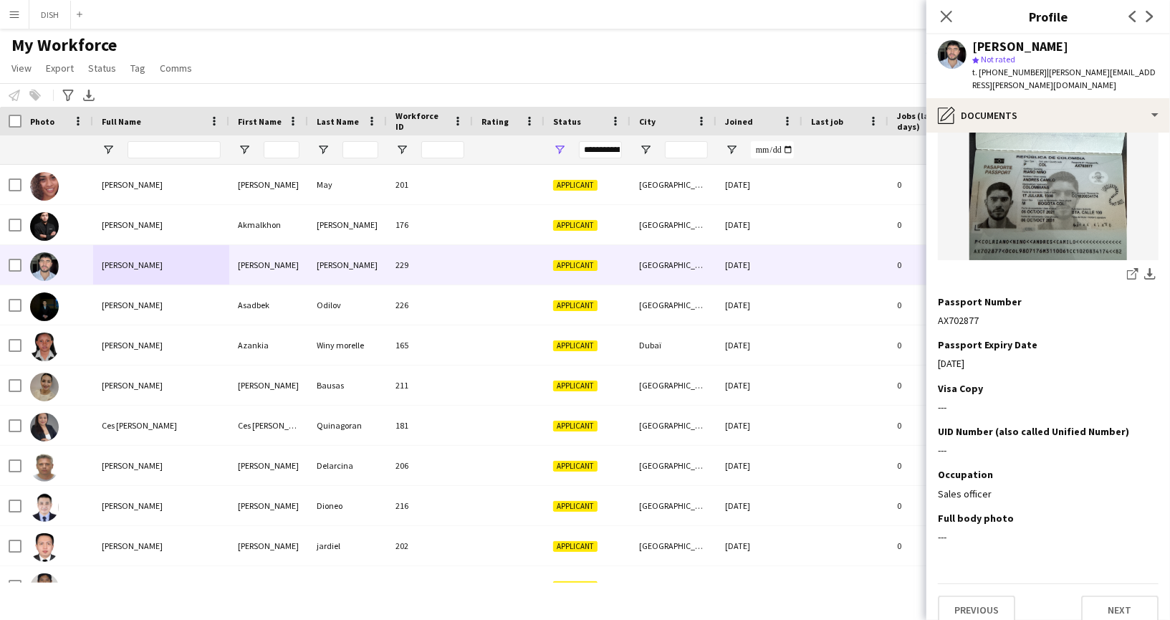
scroll to position [0, 0]
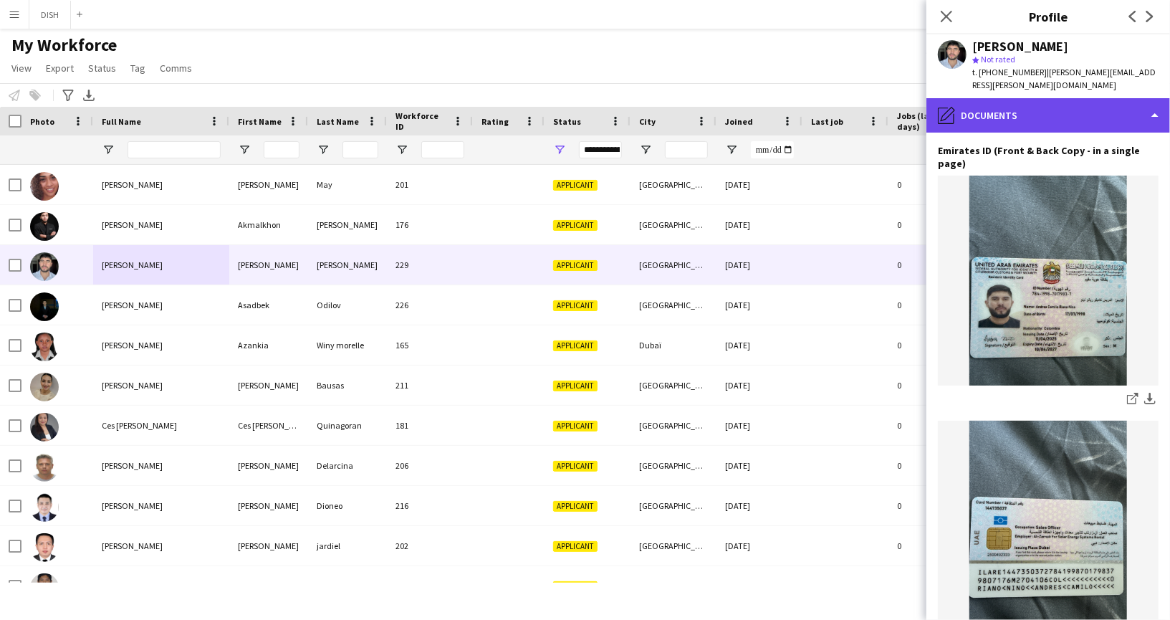
click at [968, 98] on div "pencil4 Documents" at bounding box center [1048, 115] width 244 height 34
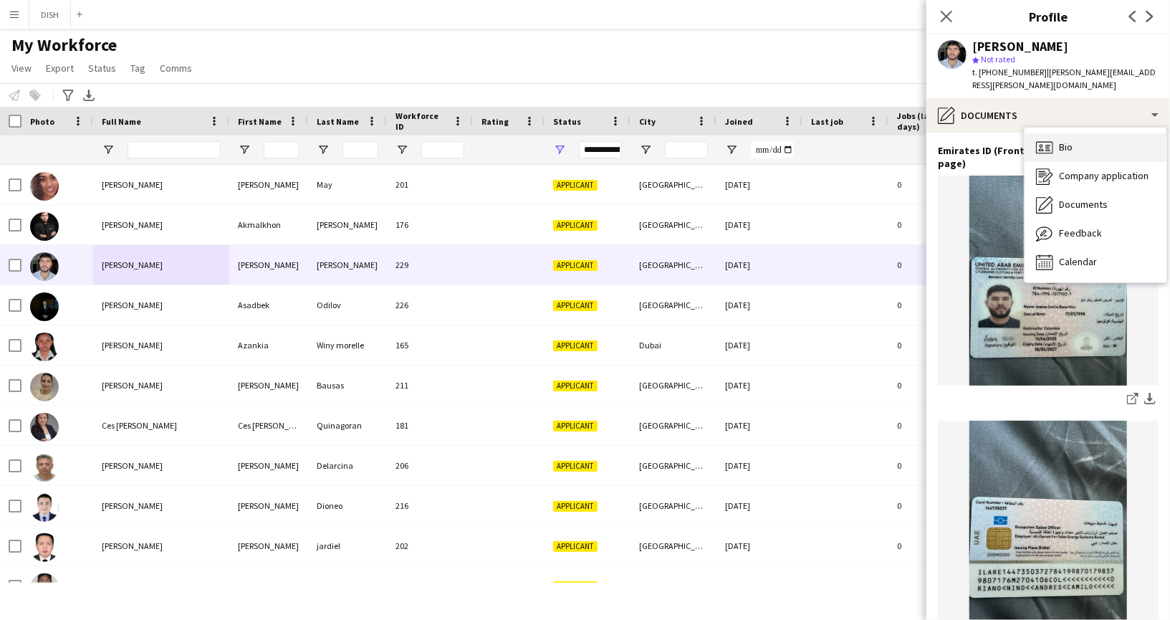
click at [1040, 139] on icon "Bio" at bounding box center [1044, 147] width 17 height 17
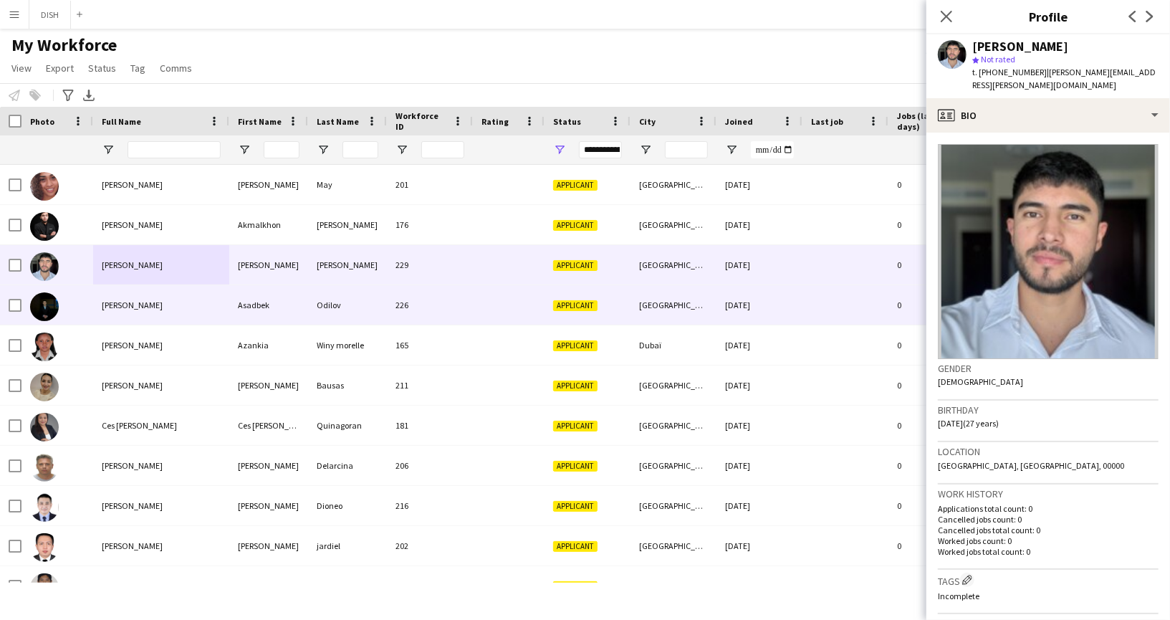
click at [196, 294] on div "[PERSON_NAME]" at bounding box center [161, 304] width 136 height 39
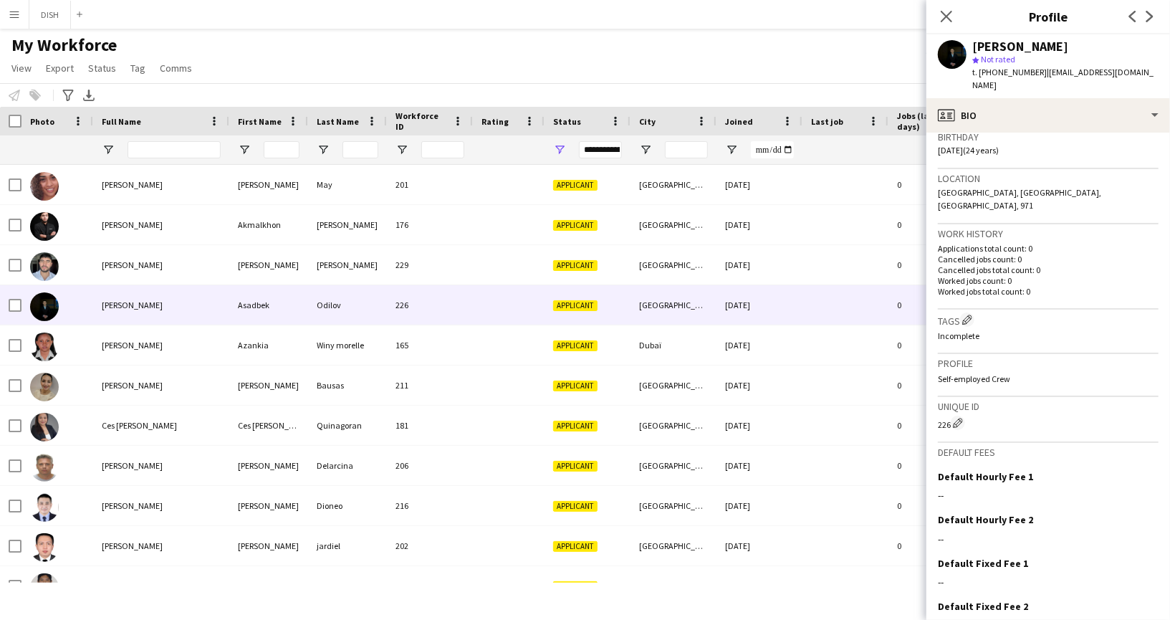
scroll to position [320, 0]
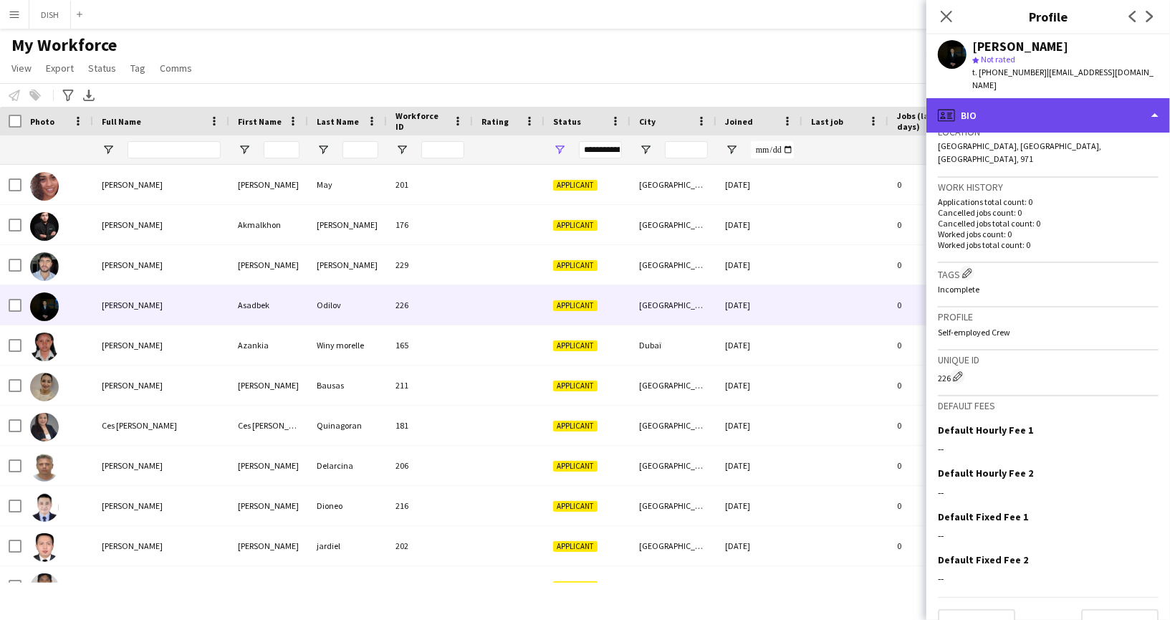
click at [1060, 99] on div "profile Bio" at bounding box center [1048, 115] width 244 height 34
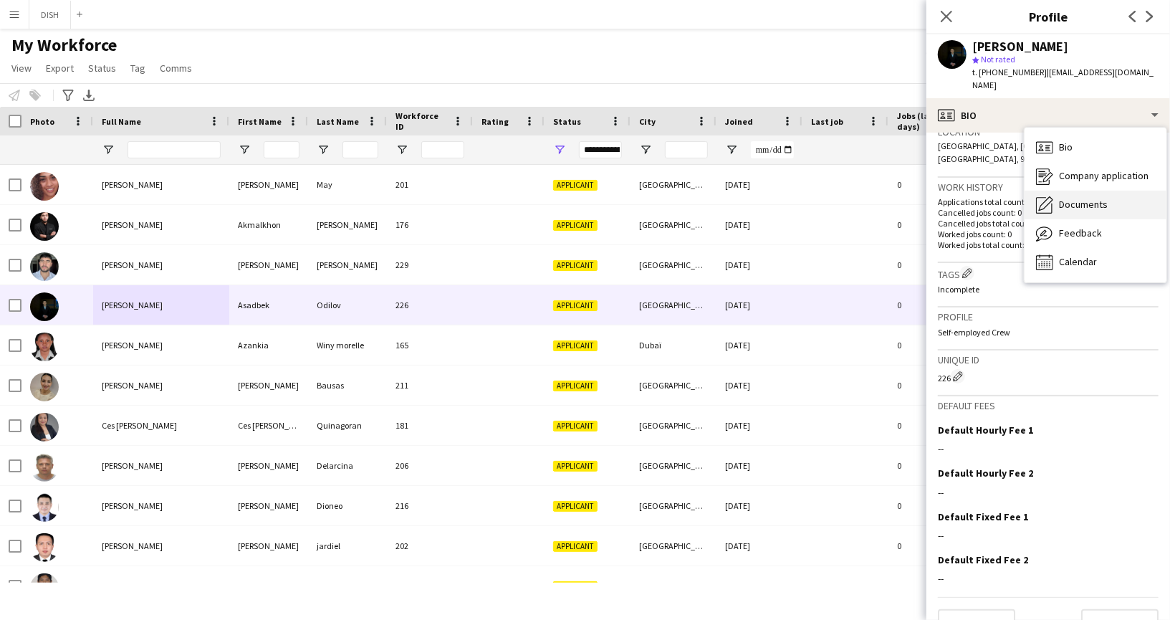
click at [1080, 198] on span "Documents" at bounding box center [1083, 204] width 49 height 13
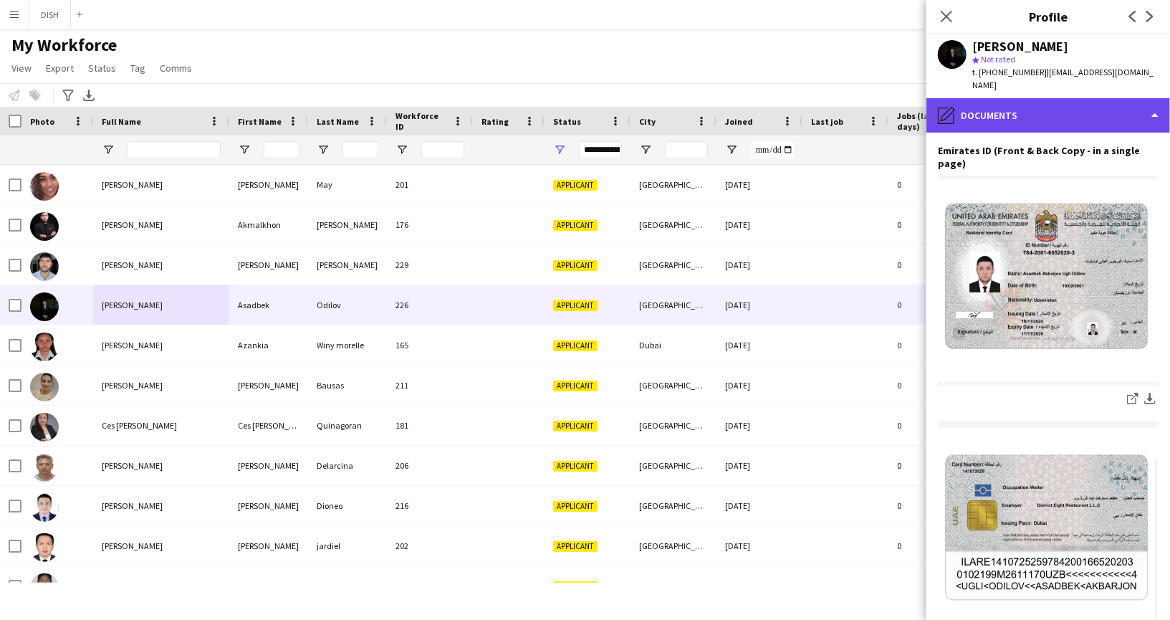
click at [1063, 104] on div "pencil4 Documents" at bounding box center [1048, 115] width 244 height 34
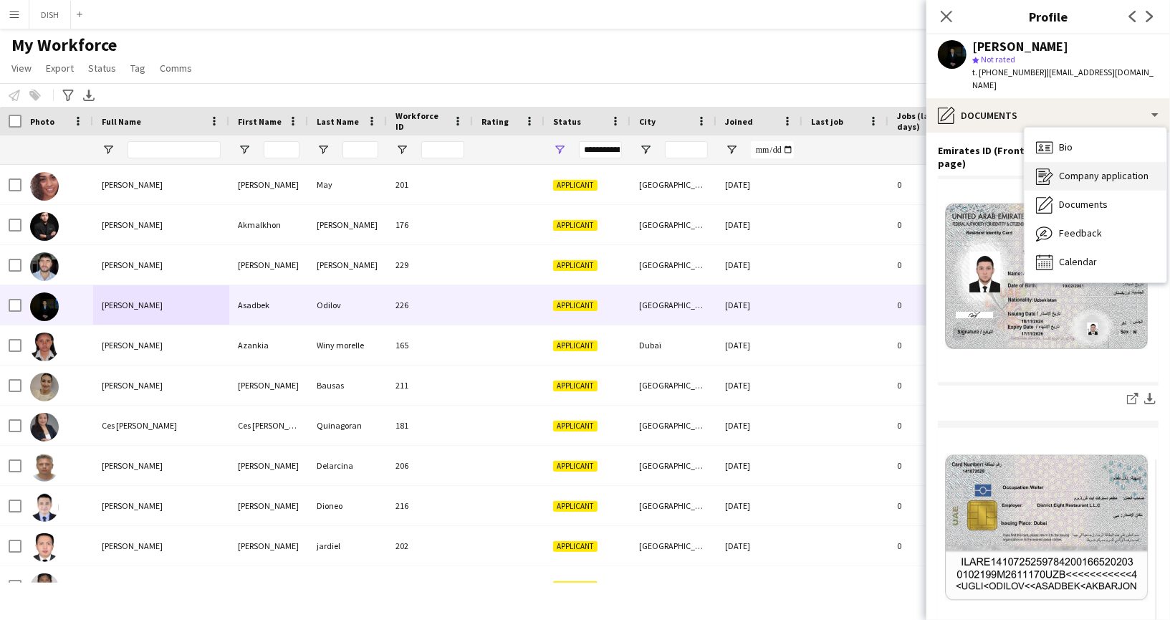
click at [1092, 162] on div "Company application Company application" at bounding box center [1096, 176] width 142 height 29
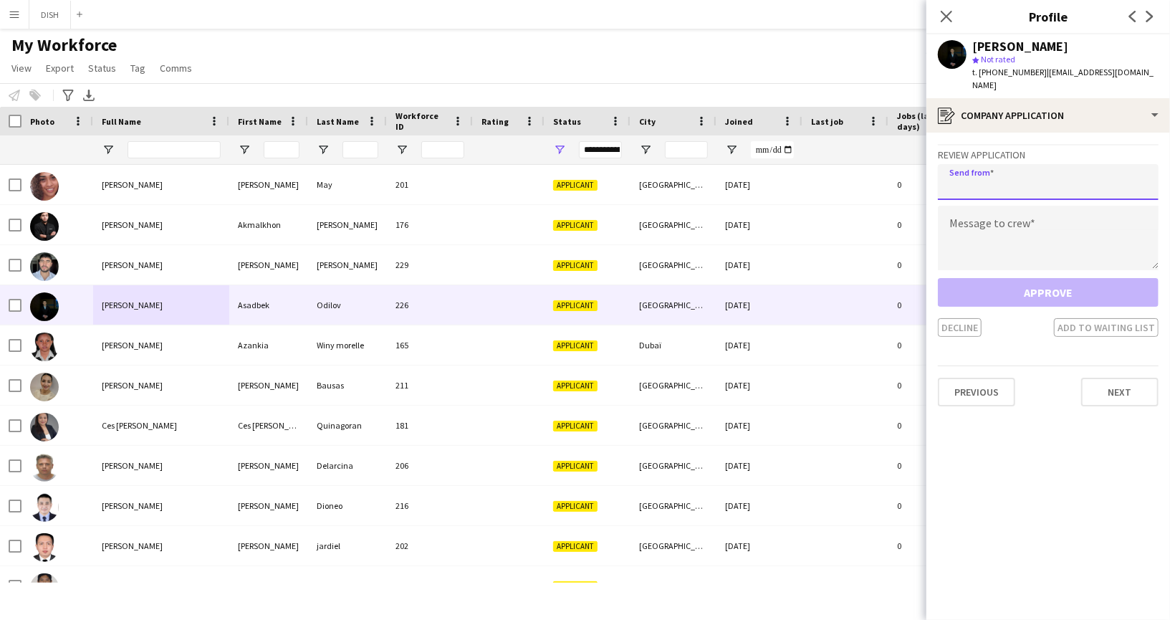
click at [1065, 170] on input "email" at bounding box center [1048, 182] width 221 height 36
type input "**********"
click at [1115, 206] on textarea at bounding box center [1048, 238] width 221 height 64
paste textarea "**********"
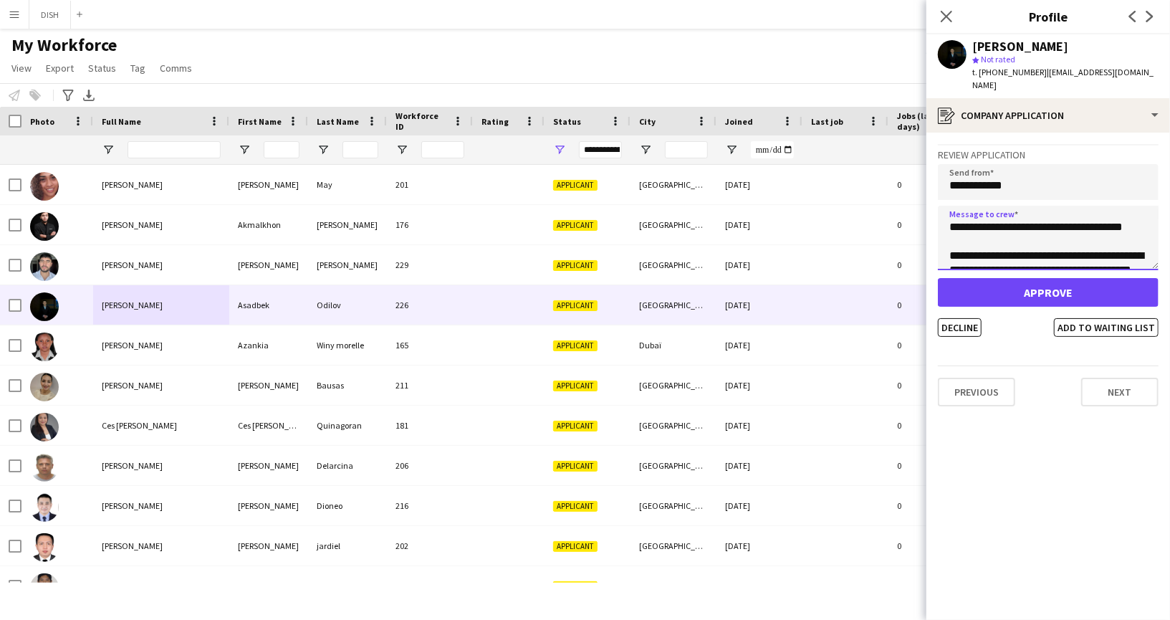
scroll to position [66, 0]
type textarea "**********"
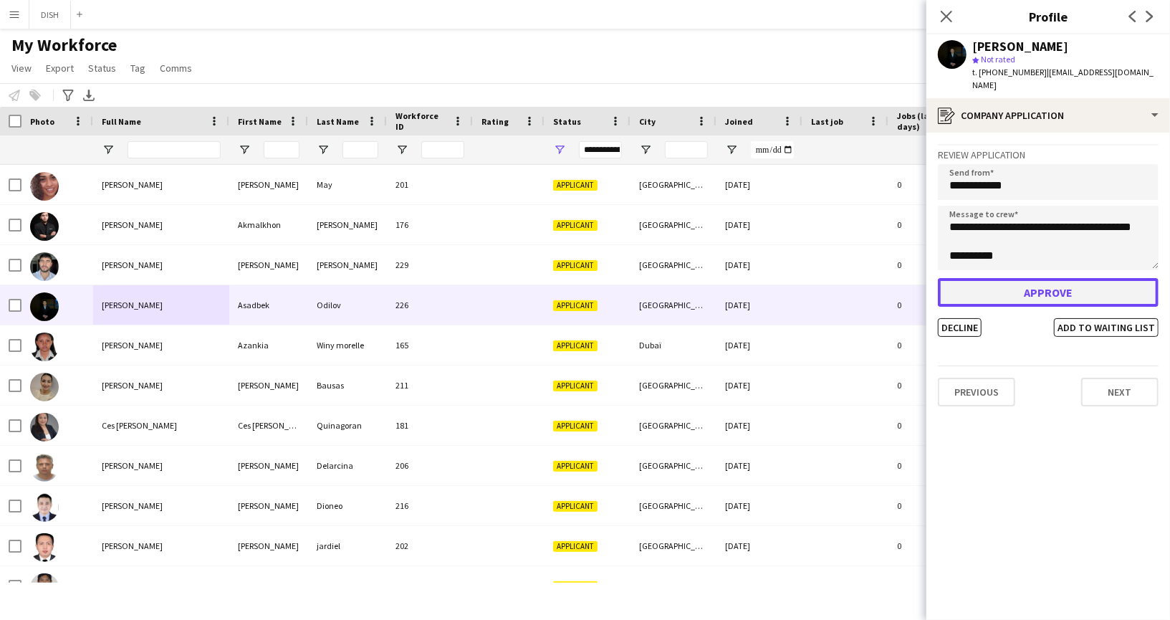
click at [1090, 278] on button "Approve" at bounding box center [1048, 292] width 221 height 29
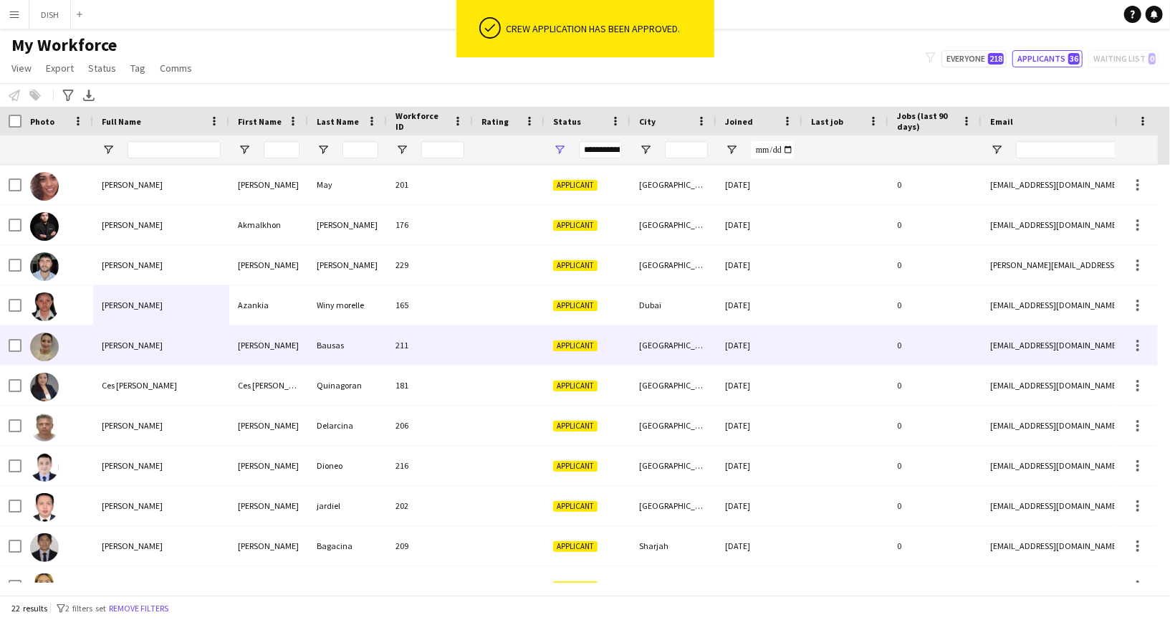
click at [185, 326] on div "[PERSON_NAME]" at bounding box center [161, 344] width 136 height 39
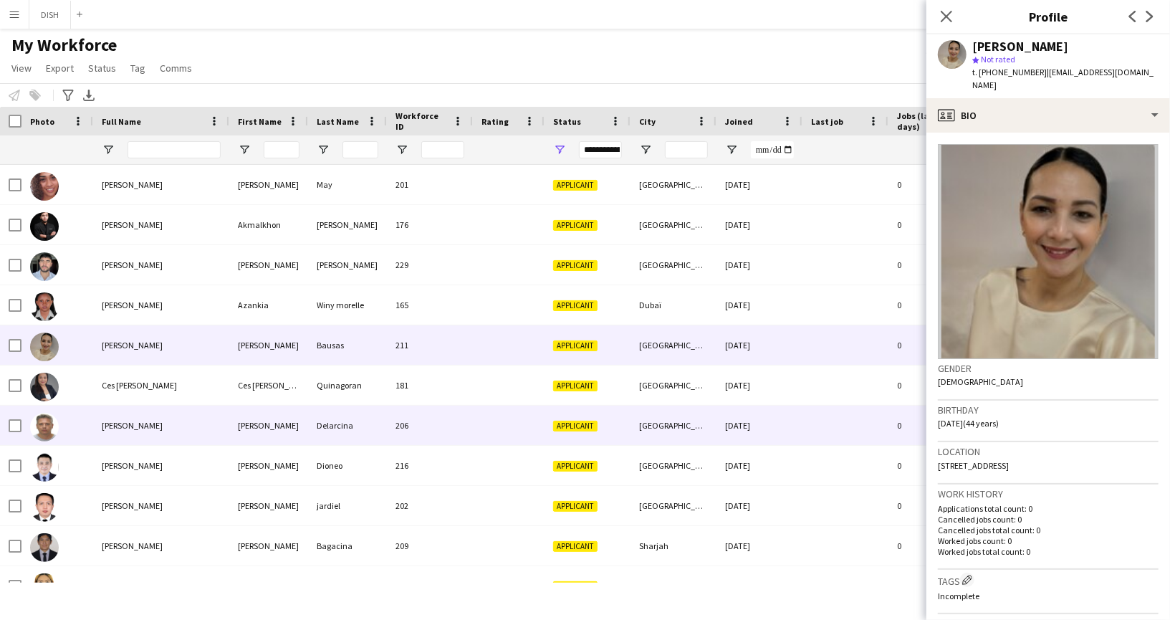
click at [206, 414] on div "[PERSON_NAME]" at bounding box center [161, 425] width 136 height 39
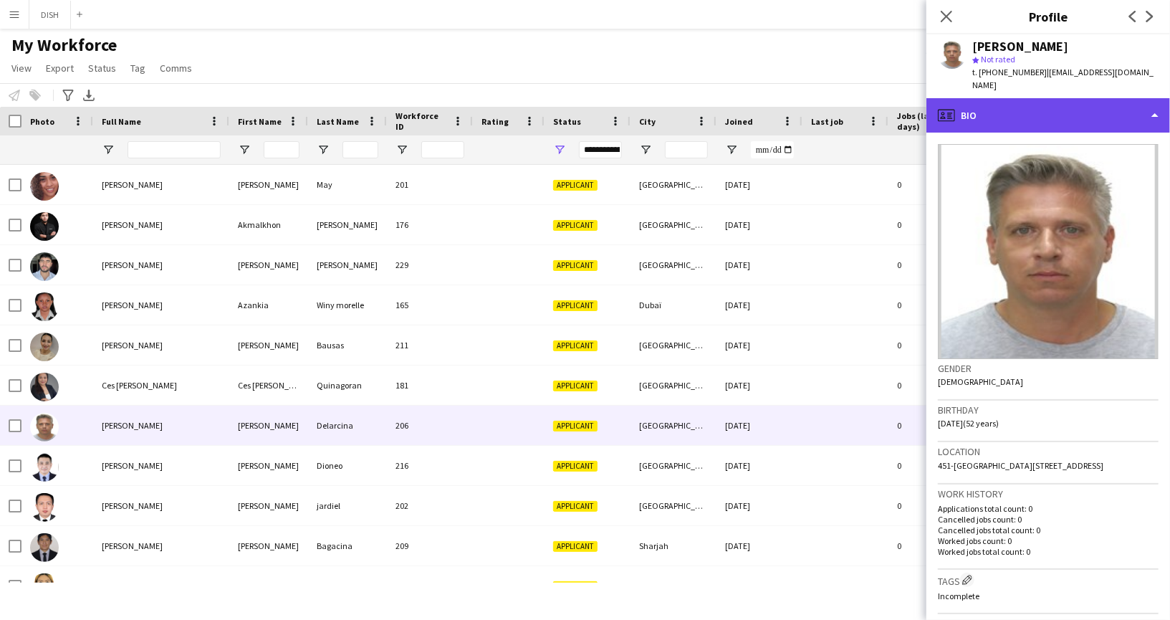
click at [1009, 104] on div "profile Bio" at bounding box center [1048, 115] width 244 height 34
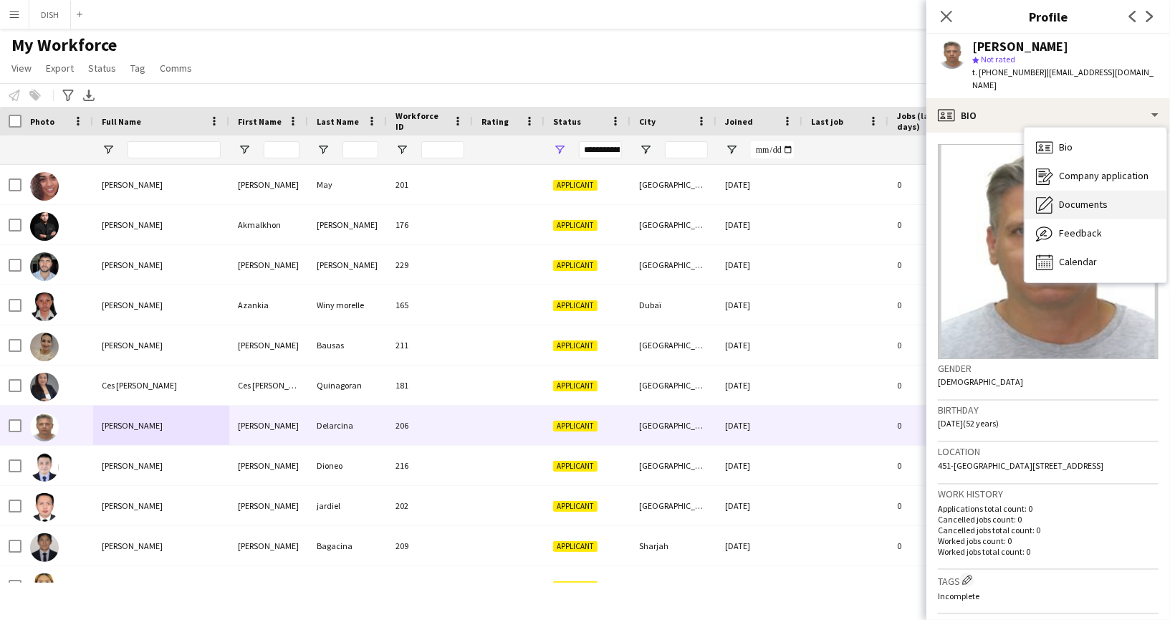
click at [1061, 198] on span "Documents" at bounding box center [1083, 204] width 49 height 13
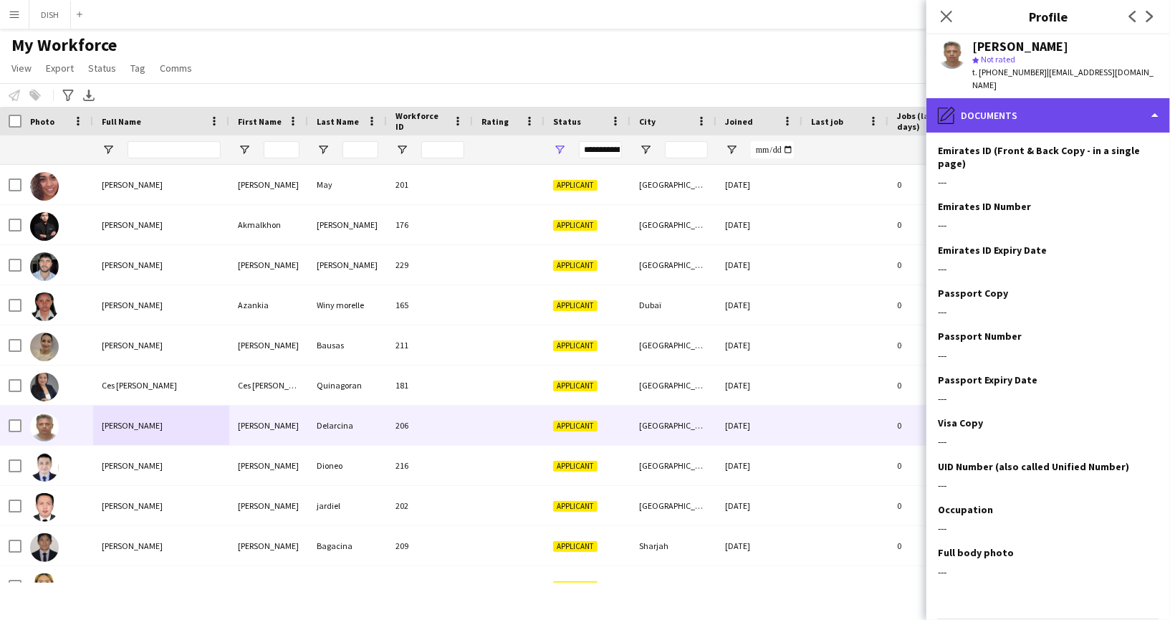
click at [1038, 112] on div "pencil4 Documents" at bounding box center [1048, 115] width 244 height 34
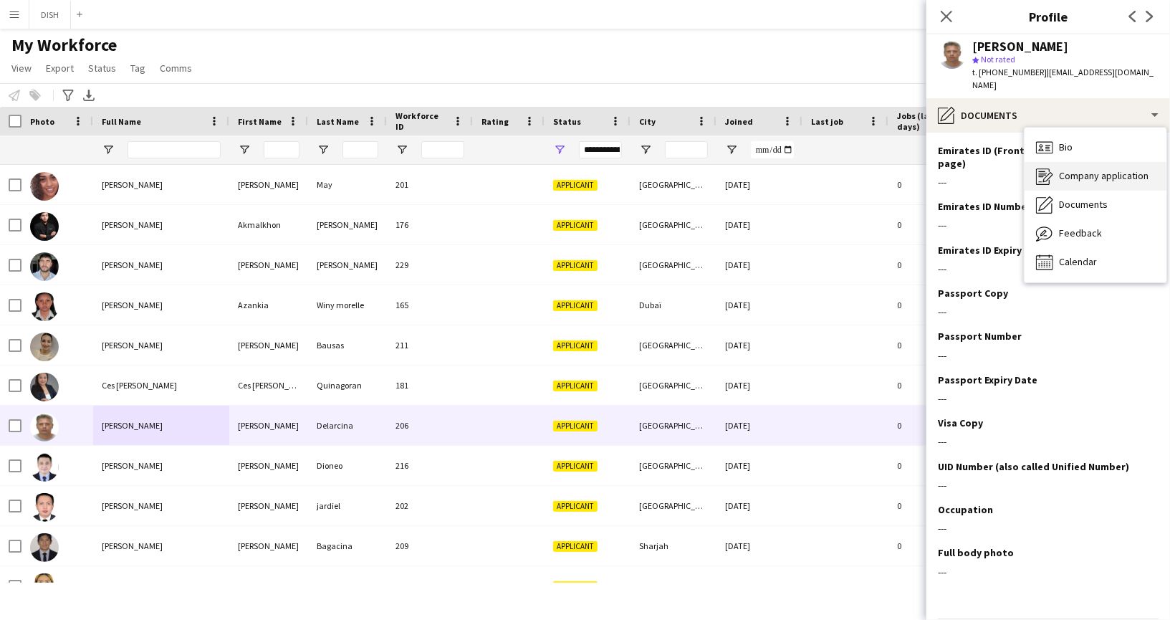
click at [1073, 169] on span "Company application" at bounding box center [1104, 175] width 90 height 13
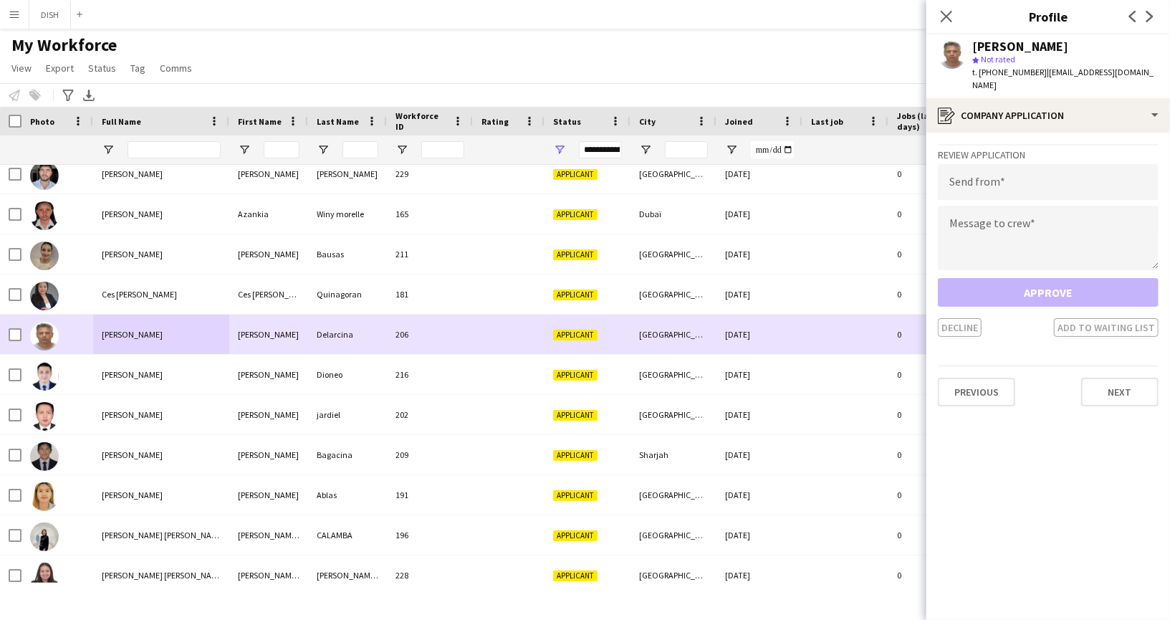
scroll to position [105, 0]
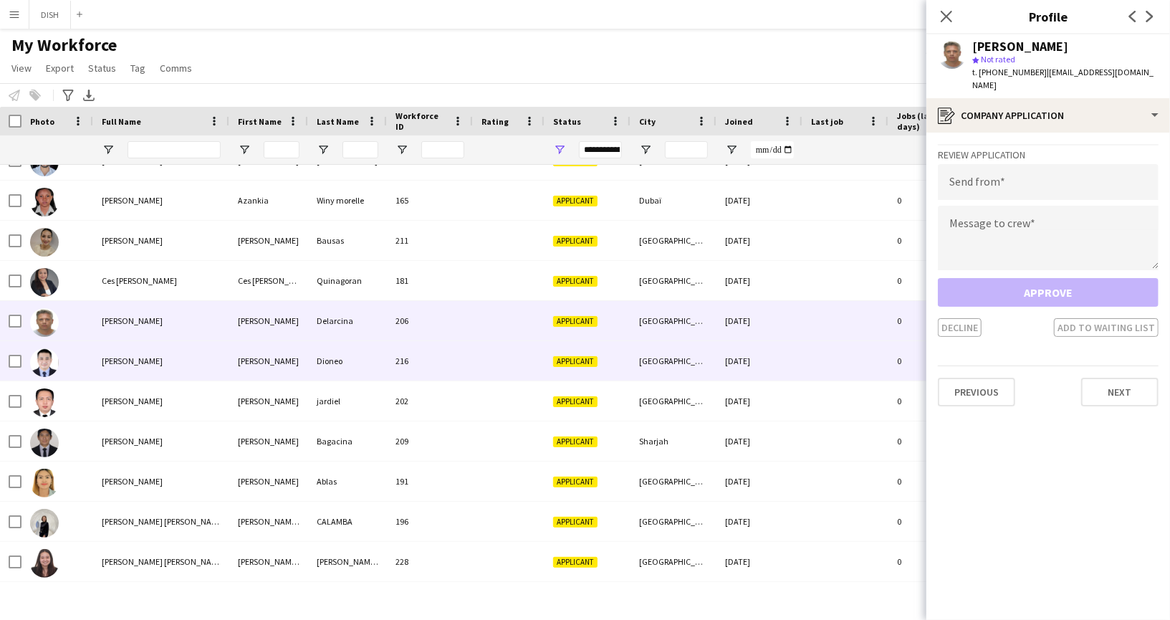
click at [198, 355] on div "[PERSON_NAME]" at bounding box center [161, 360] width 136 height 39
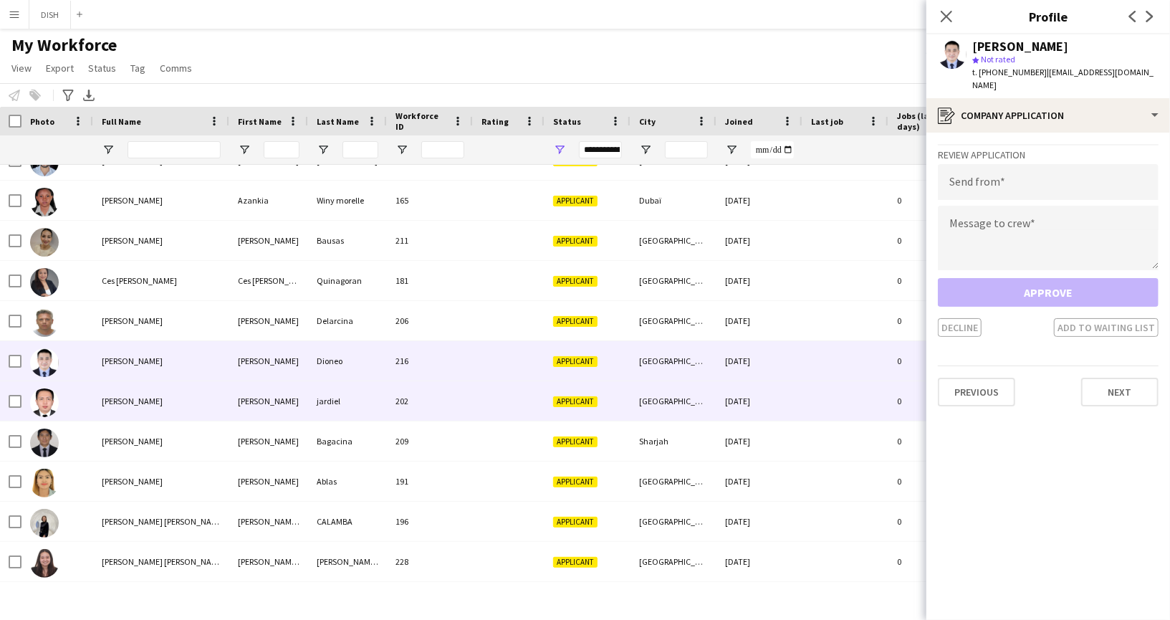
click at [181, 393] on div "[PERSON_NAME]" at bounding box center [161, 400] width 136 height 39
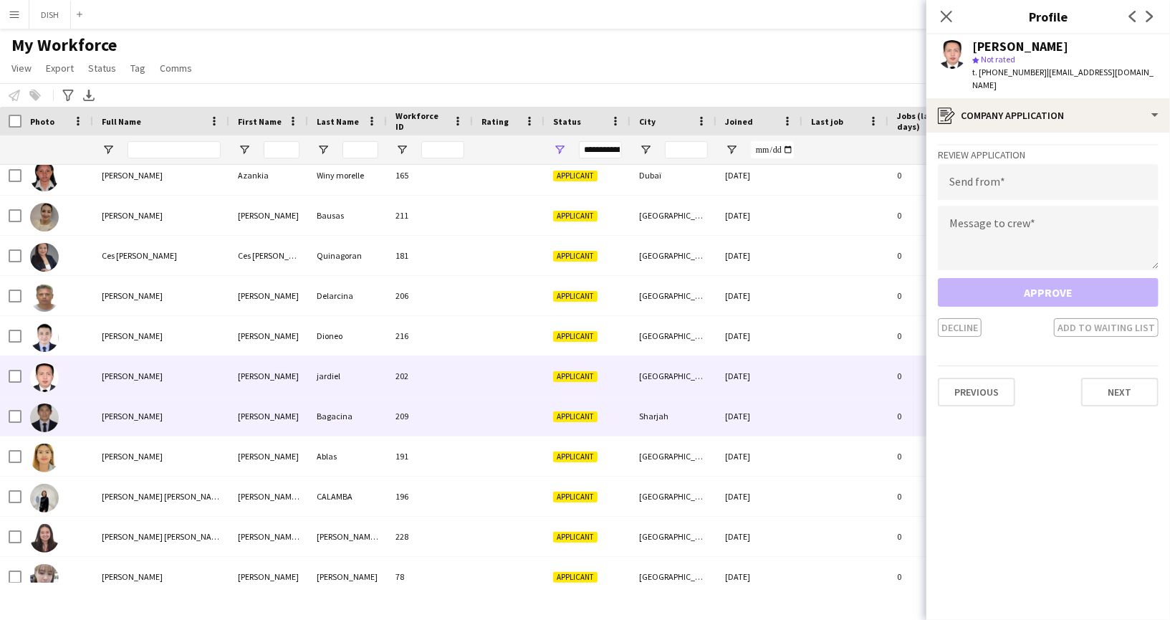
scroll to position [132, 0]
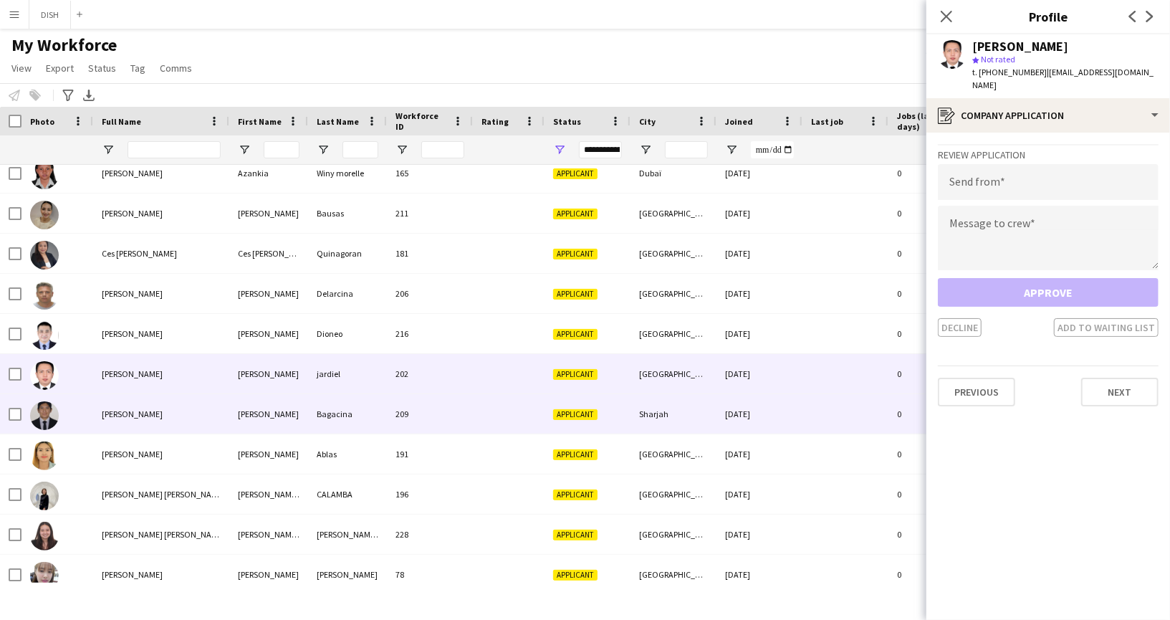
click at [190, 421] on div "[PERSON_NAME]" at bounding box center [161, 413] width 136 height 39
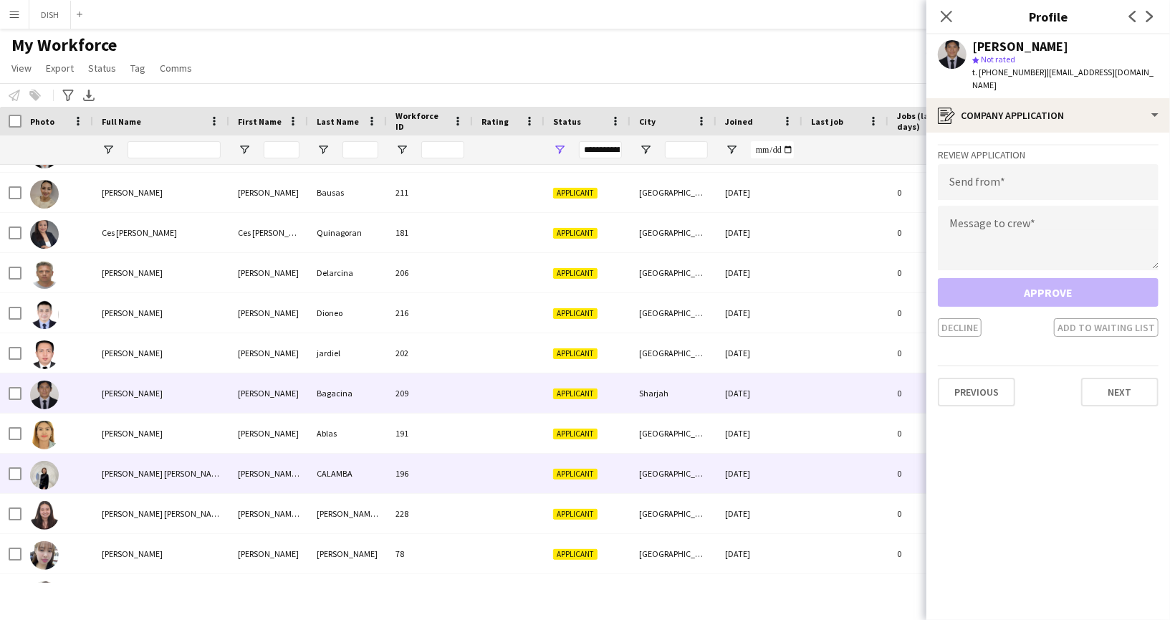
scroll to position [155, 0]
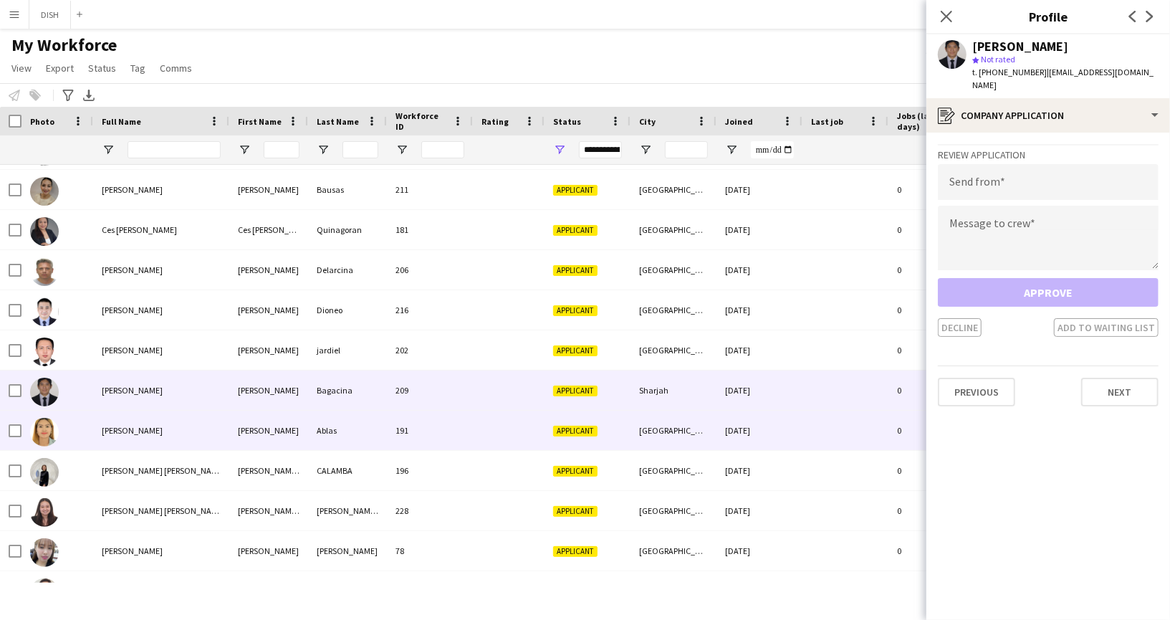
drag, startPoint x: 189, startPoint y: 437, endPoint x: 189, endPoint y: 454, distance: 16.5
click at [188, 436] on div "[PERSON_NAME]" at bounding box center [161, 430] width 136 height 39
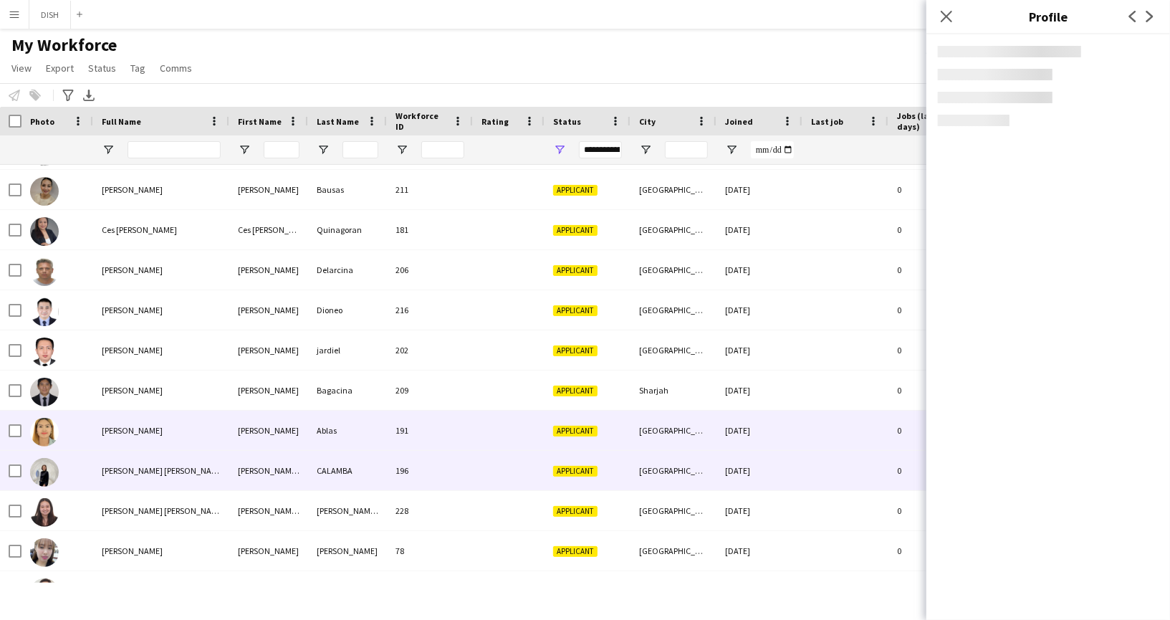
click at [189, 457] on div "[PERSON_NAME] [PERSON_NAME] CALAMBA" at bounding box center [161, 470] width 136 height 39
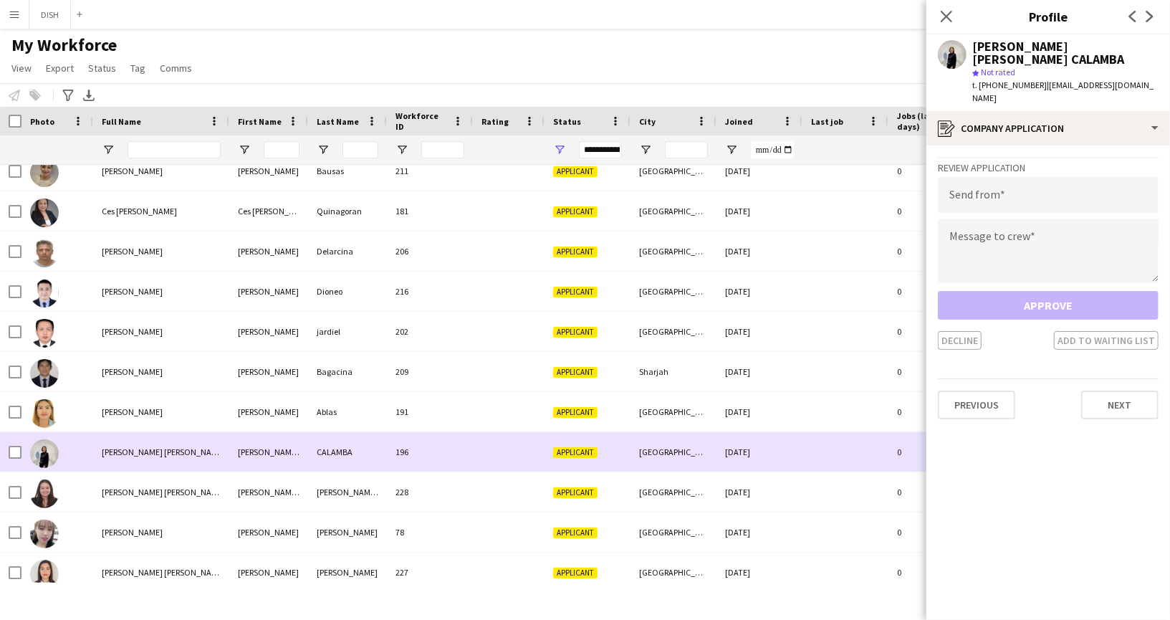
scroll to position [183, 0]
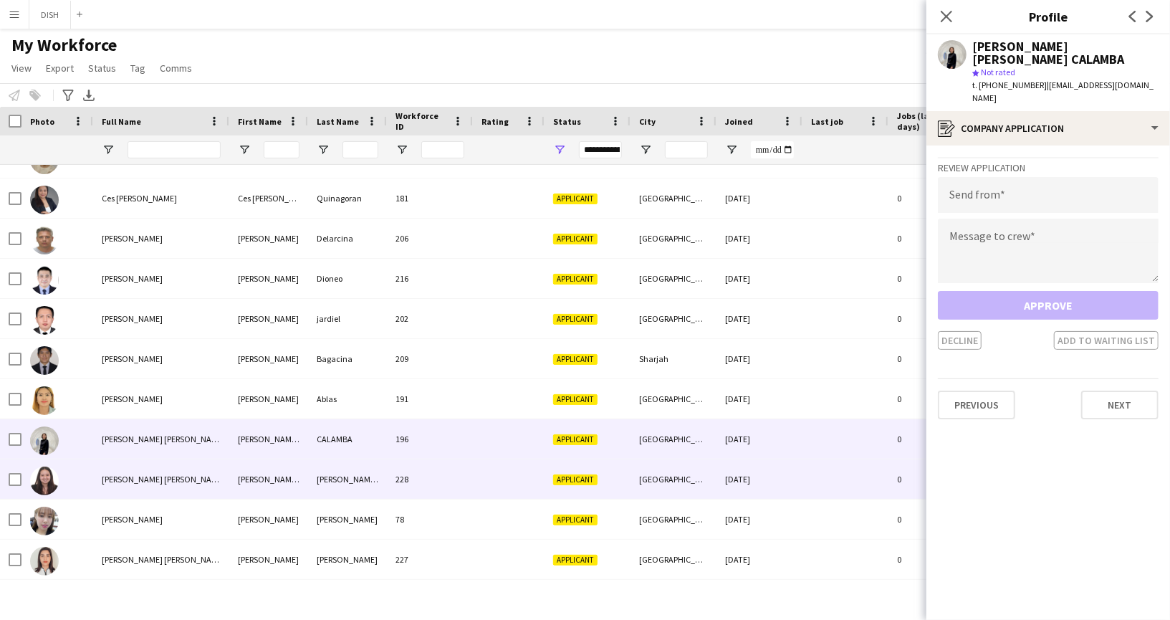
click at [186, 471] on div "[PERSON_NAME] [PERSON_NAME]" at bounding box center [161, 478] width 136 height 39
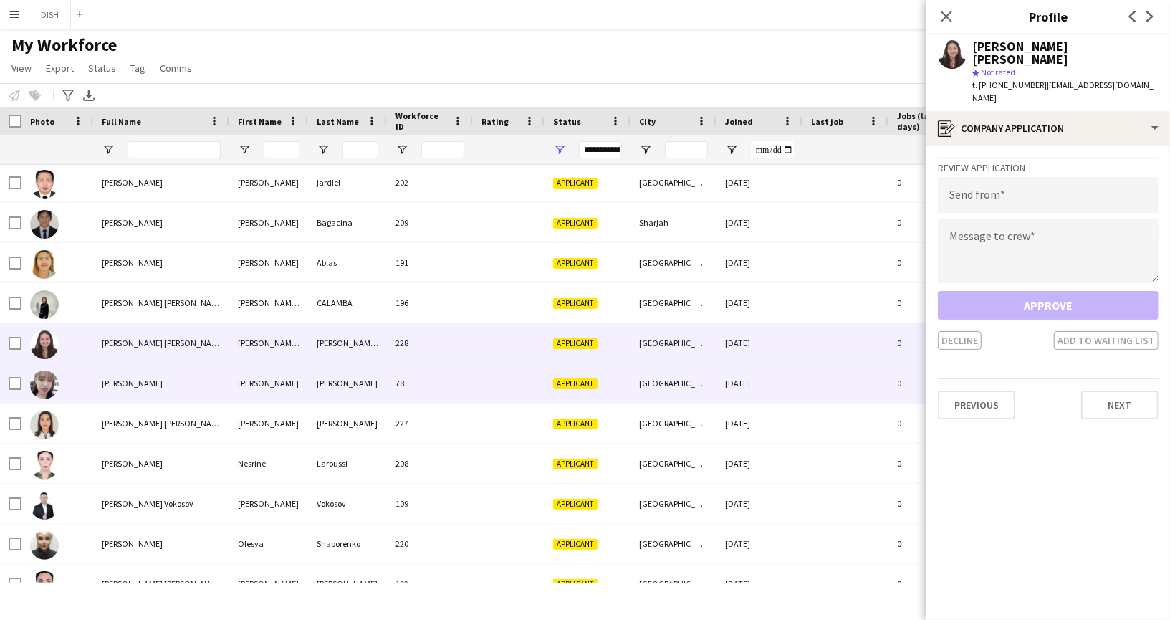
click at [176, 388] on div "[PERSON_NAME]" at bounding box center [161, 382] width 136 height 39
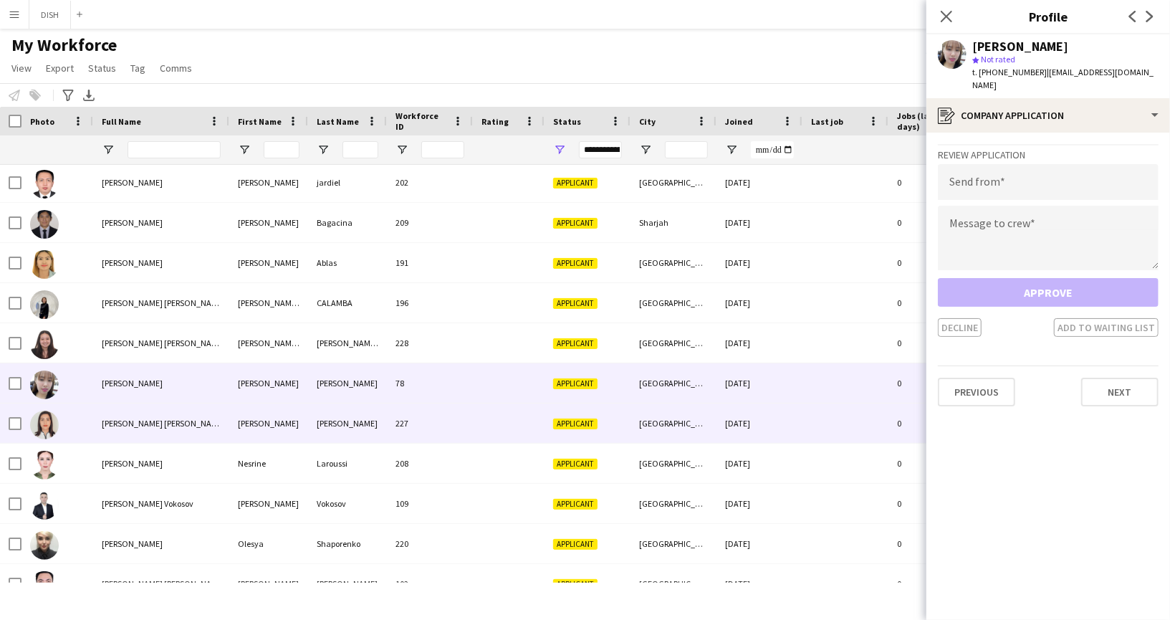
click at [191, 432] on div "[PERSON_NAME] [PERSON_NAME]" at bounding box center [161, 422] width 136 height 39
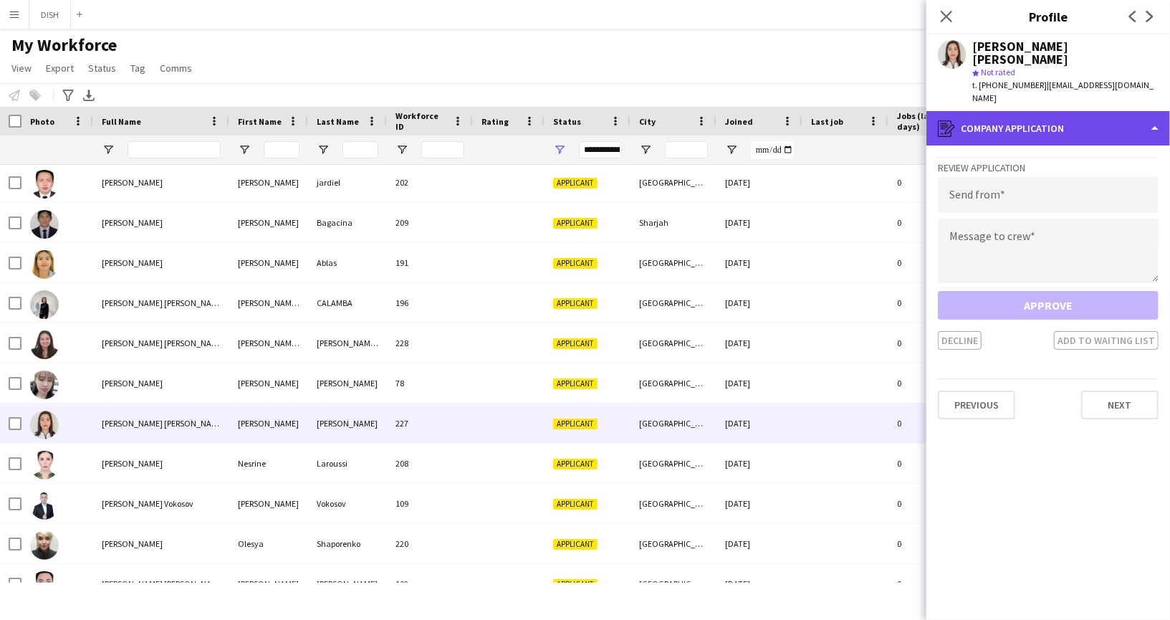
click at [1131, 111] on div "register Company application" at bounding box center [1048, 128] width 244 height 34
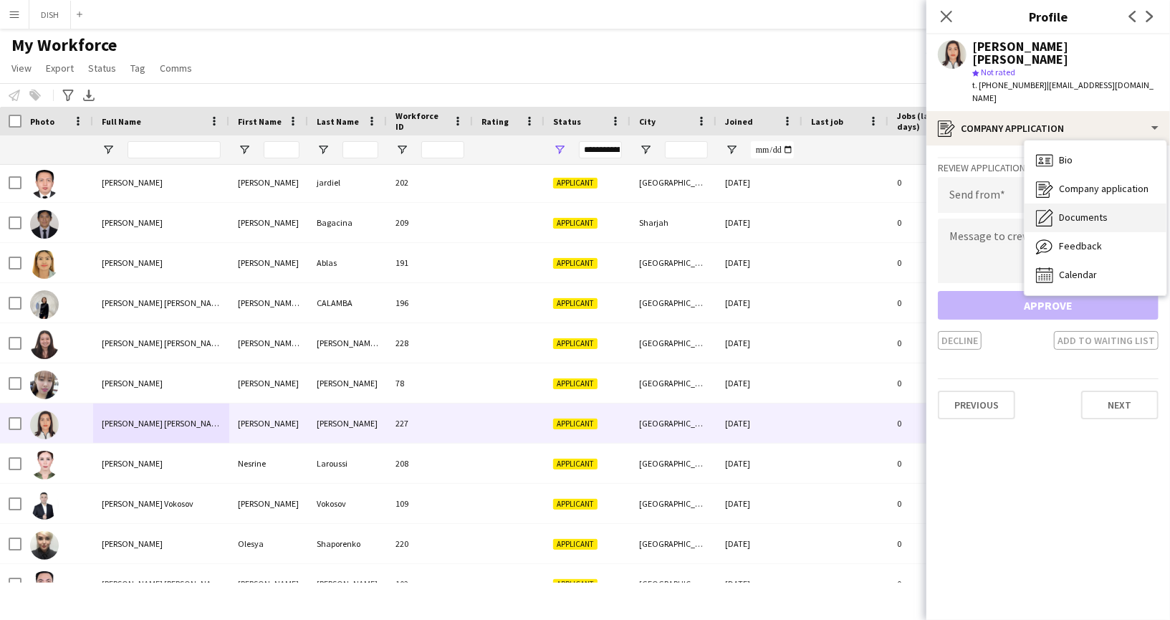
click at [1113, 203] on div "Documents Documents" at bounding box center [1096, 217] width 142 height 29
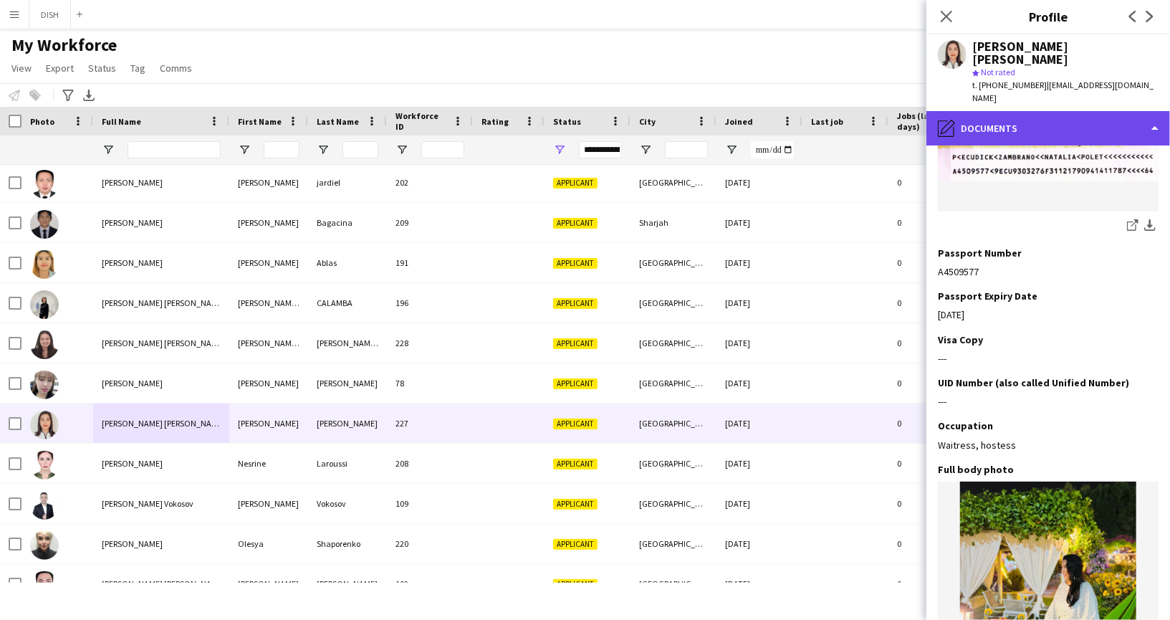
click at [1030, 111] on div "pencil4 Documents" at bounding box center [1048, 128] width 244 height 34
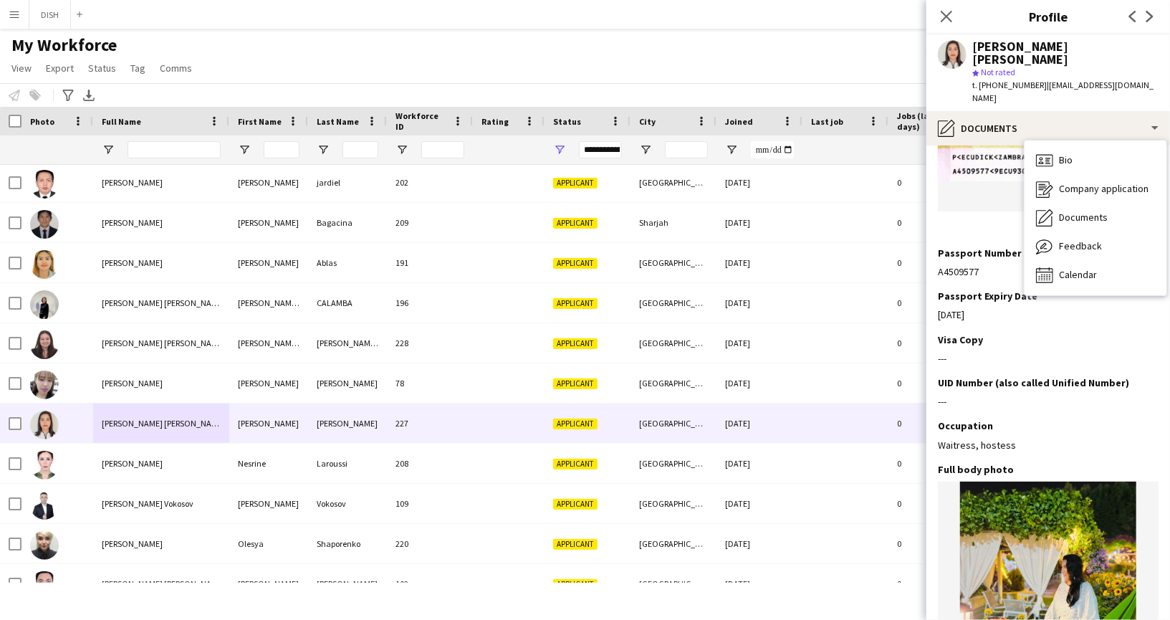
click at [1002, 214] on div "Passport Copy Edit this field share-external-link-1 download-bottom" at bounding box center [1048, 115] width 221 height 264
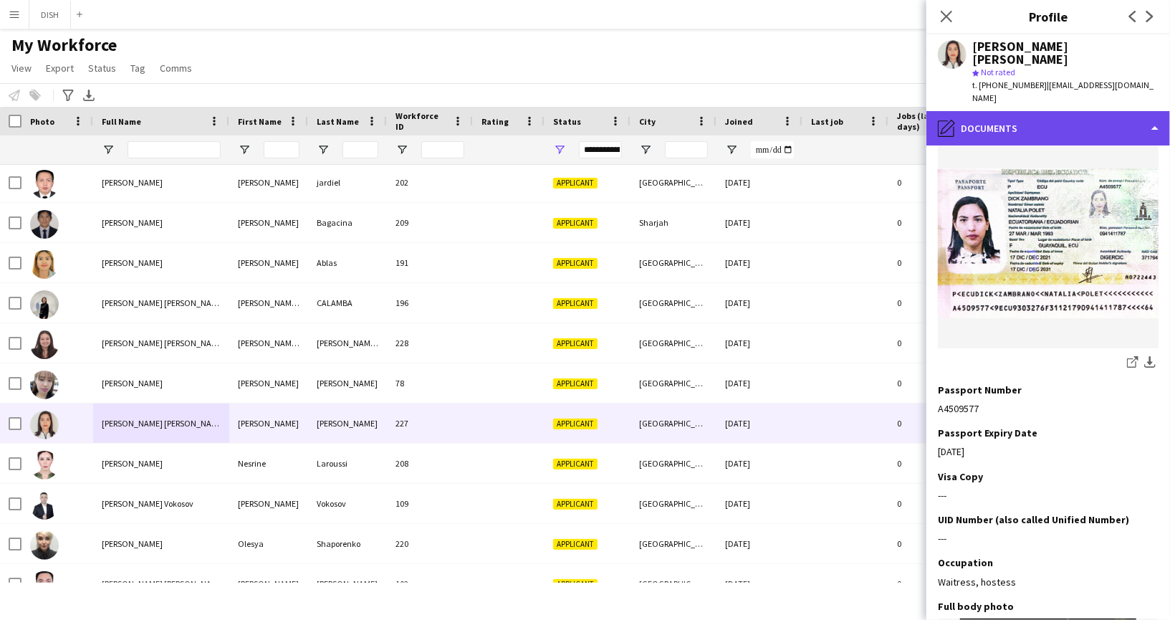
click at [1010, 111] on div "pencil4 Documents" at bounding box center [1048, 128] width 244 height 34
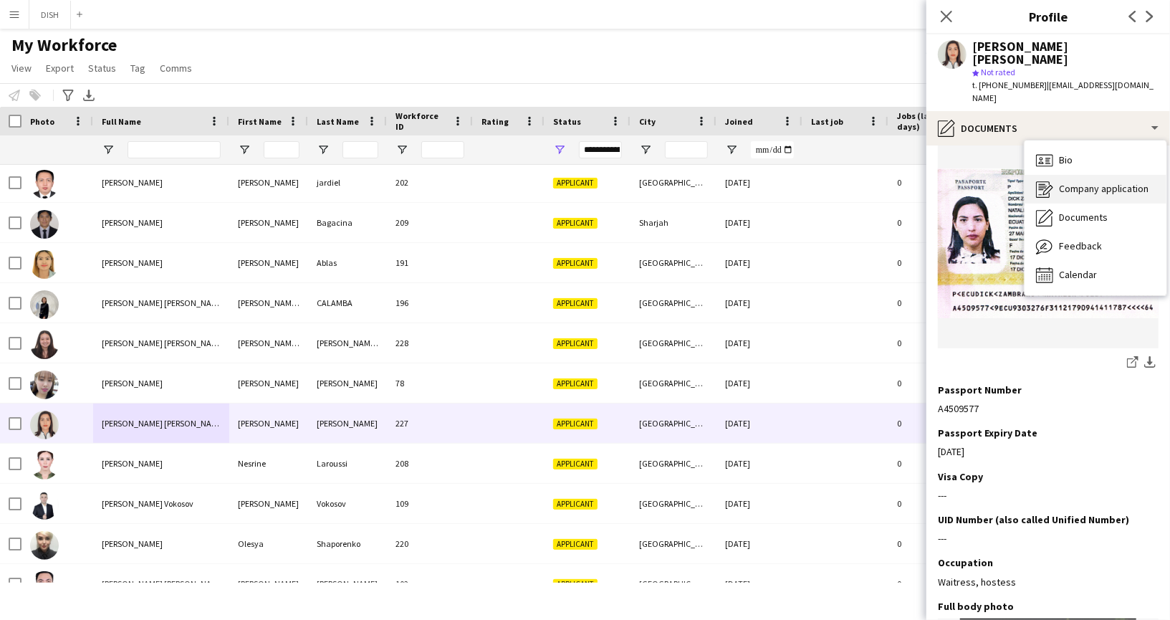
click at [1058, 175] on div "Company application Company application" at bounding box center [1096, 189] width 142 height 29
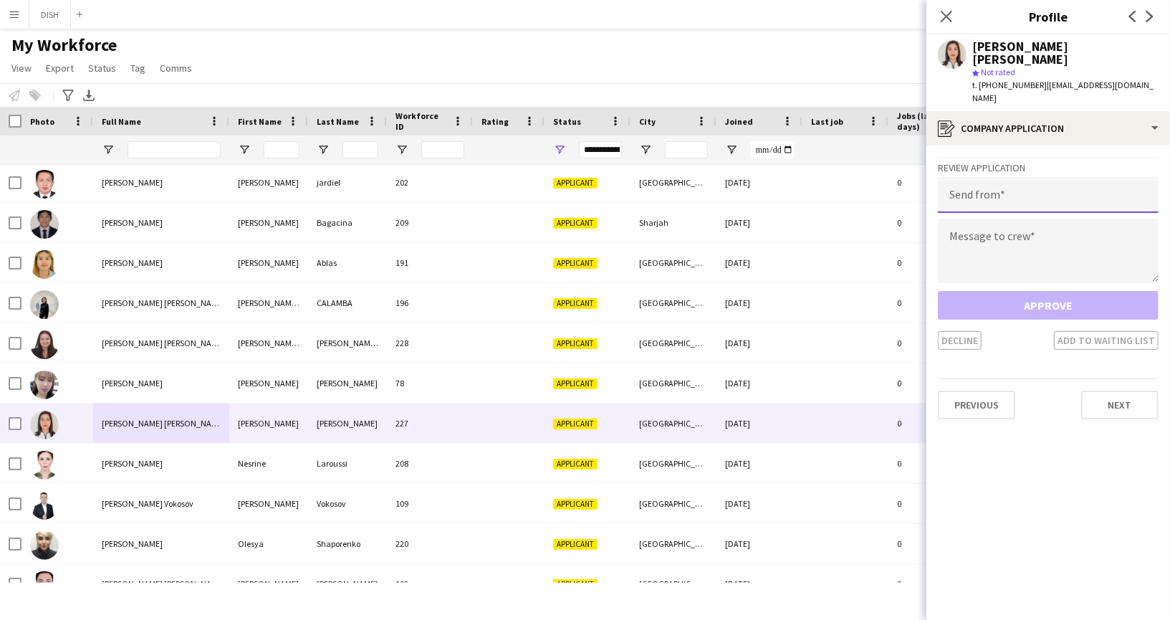
click at [1017, 177] on input "email" at bounding box center [1048, 195] width 221 height 36
type input "**********"
click at [1013, 219] on textarea at bounding box center [1048, 251] width 221 height 64
paste textarea "**********"
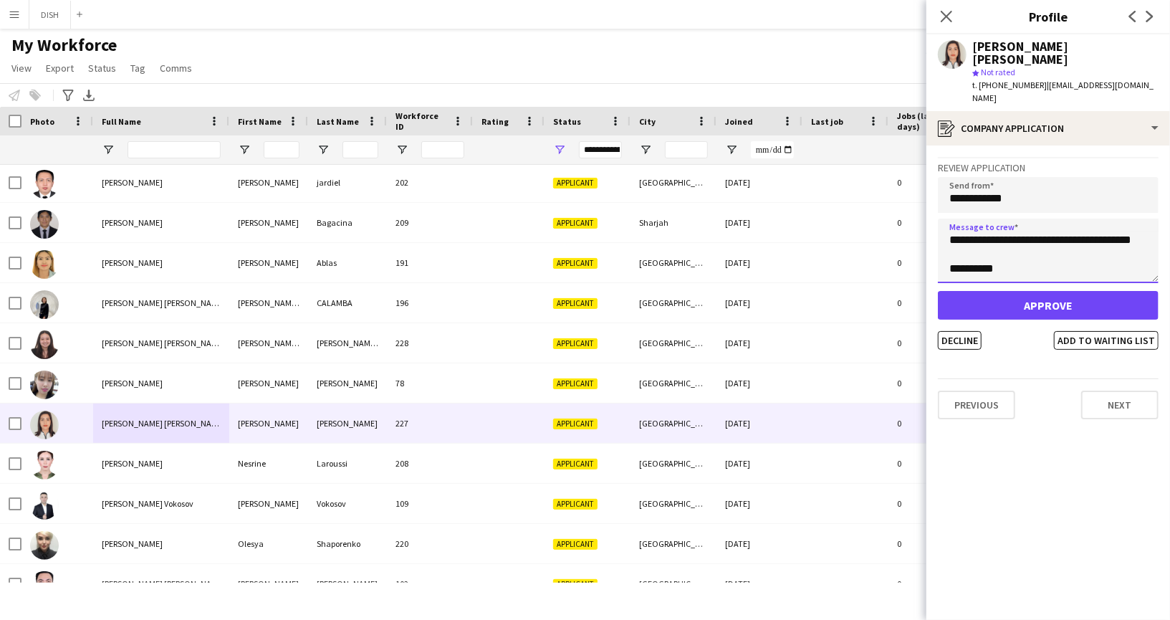
type textarea "**********"
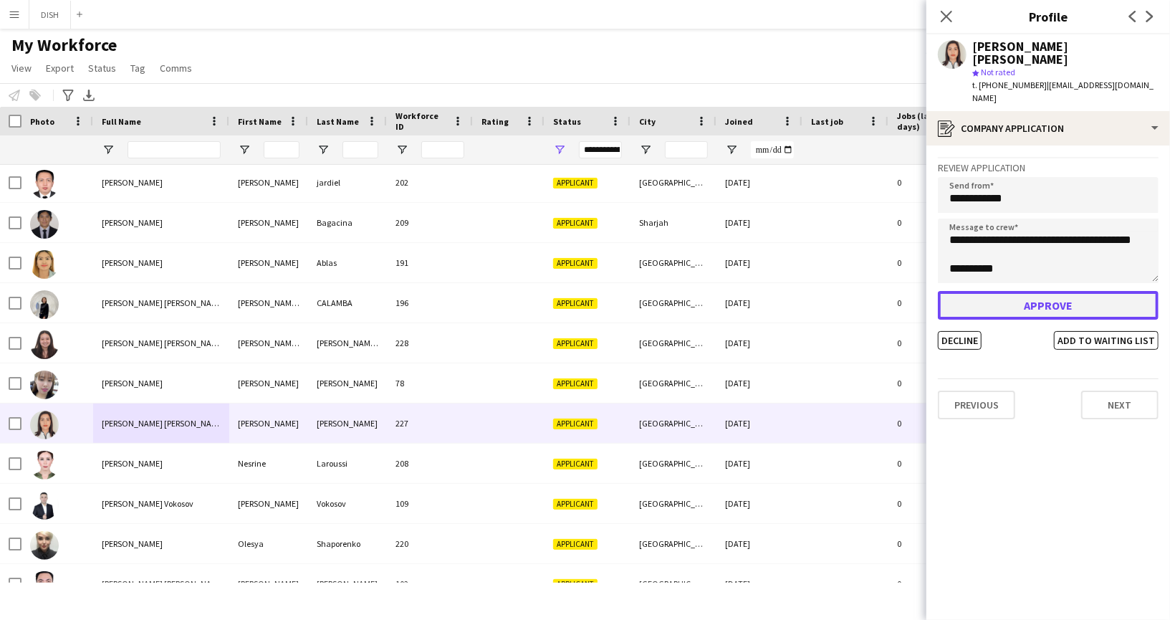
click at [1010, 291] on button "Approve" at bounding box center [1048, 305] width 221 height 29
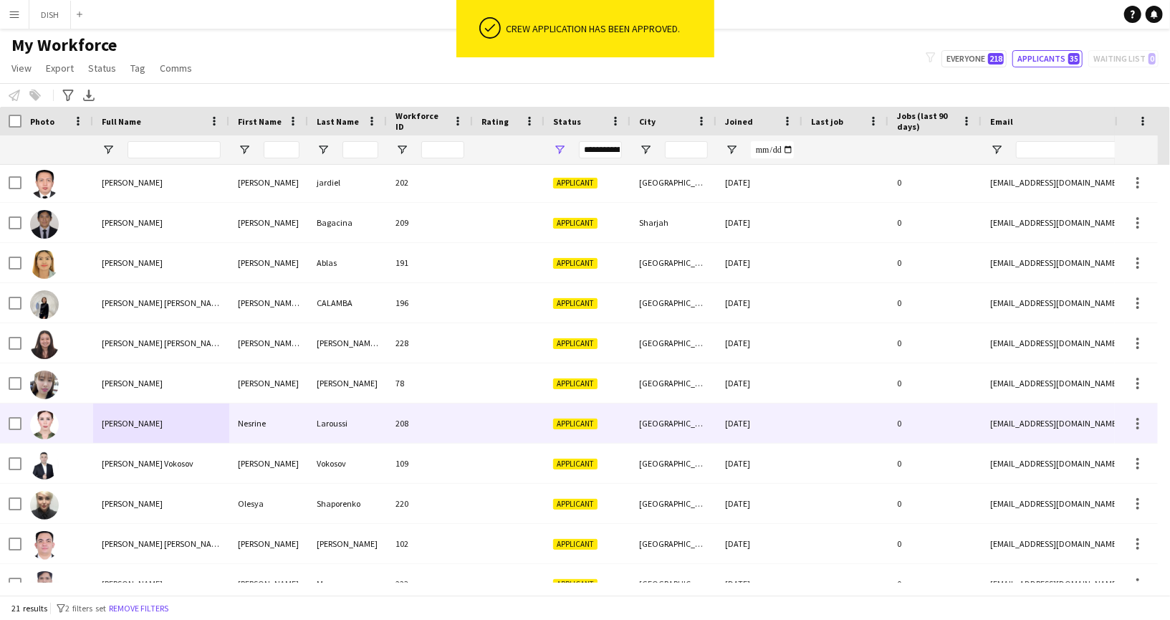
click at [214, 426] on div "[PERSON_NAME]" at bounding box center [161, 422] width 136 height 39
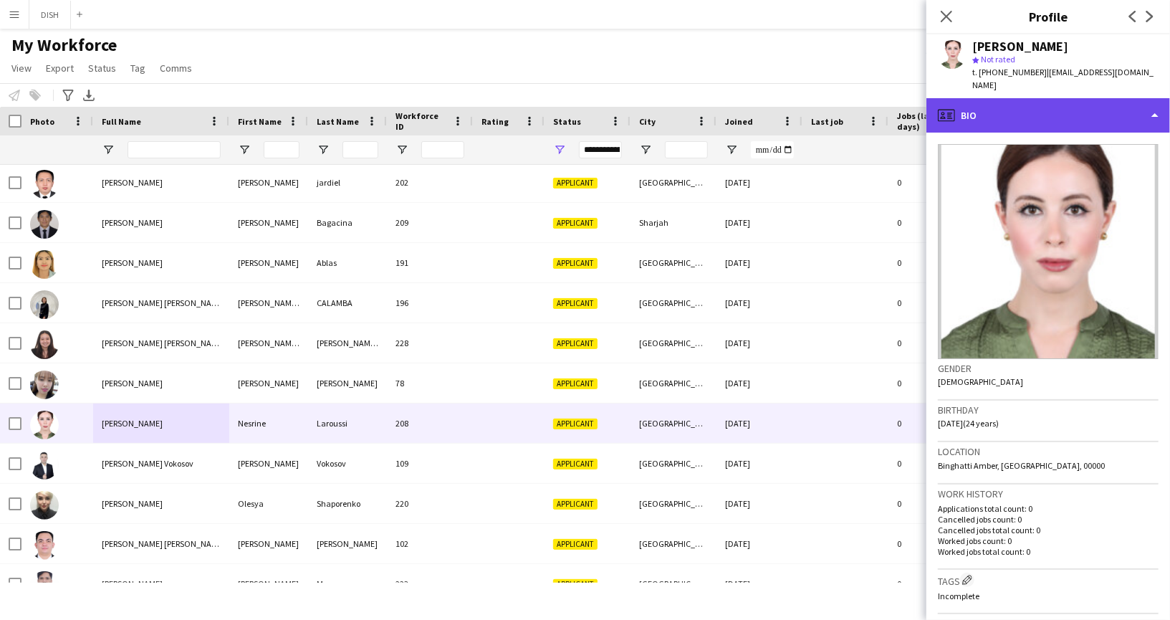
click at [1060, 98] on div "profile Bio" at bounding box center [1048, 115] width 244 height 34
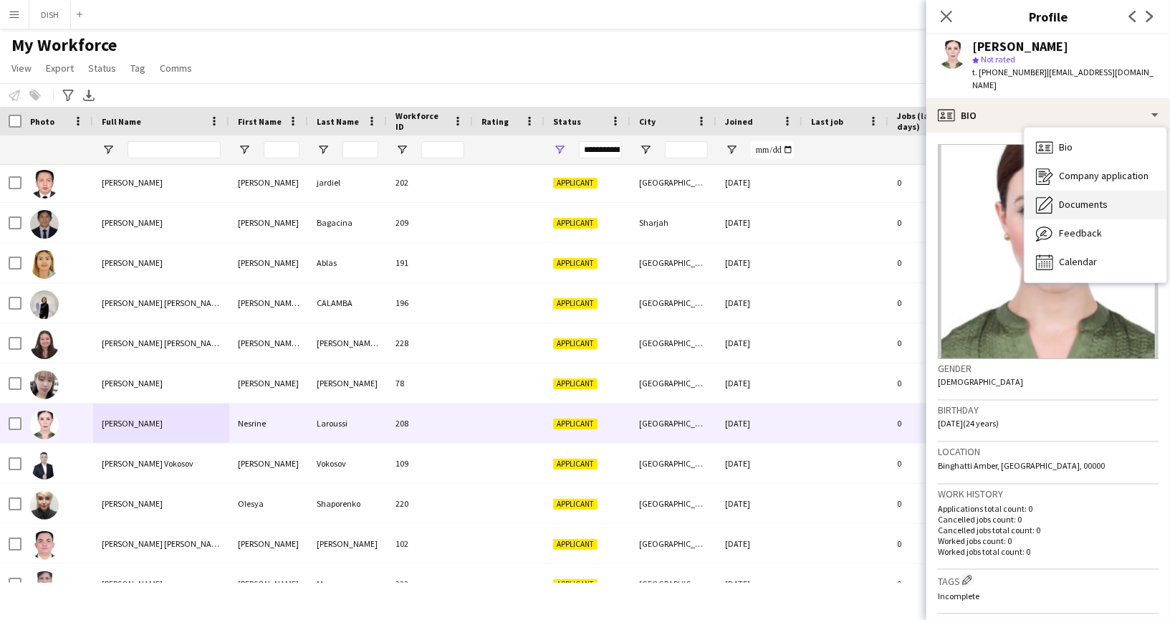
click at [1077, 198] on span "Documents" at bounding box center [1083, 204] width 49 height 13
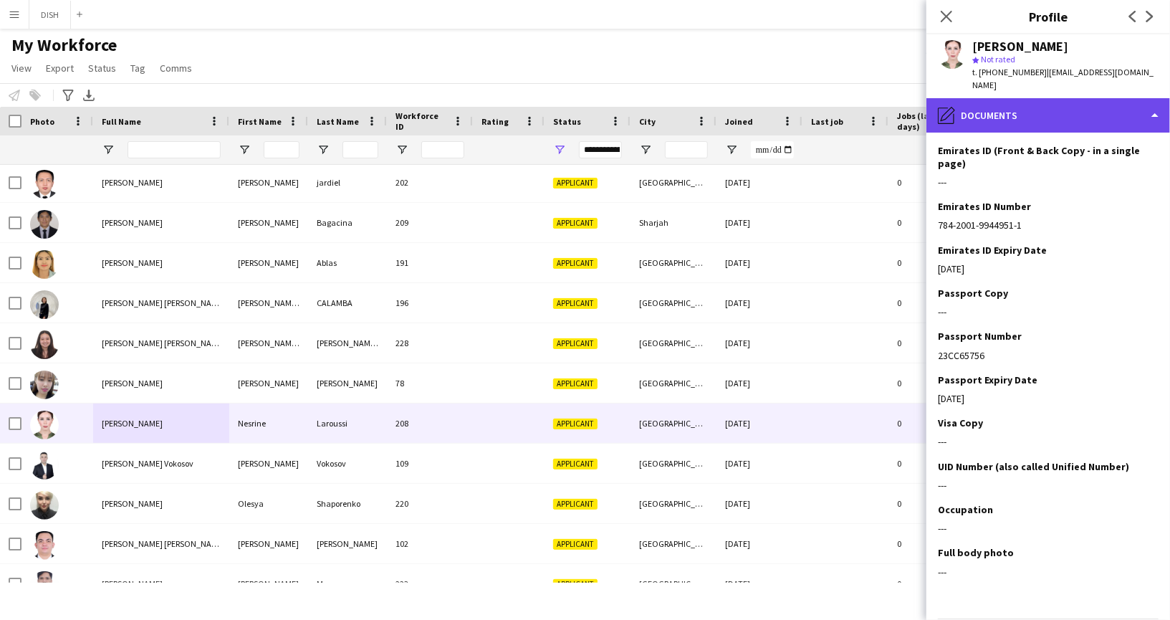
click at [1055, 107] on div "pencil4 Documents" at bounding box center [1048, 115] width 244 height 34
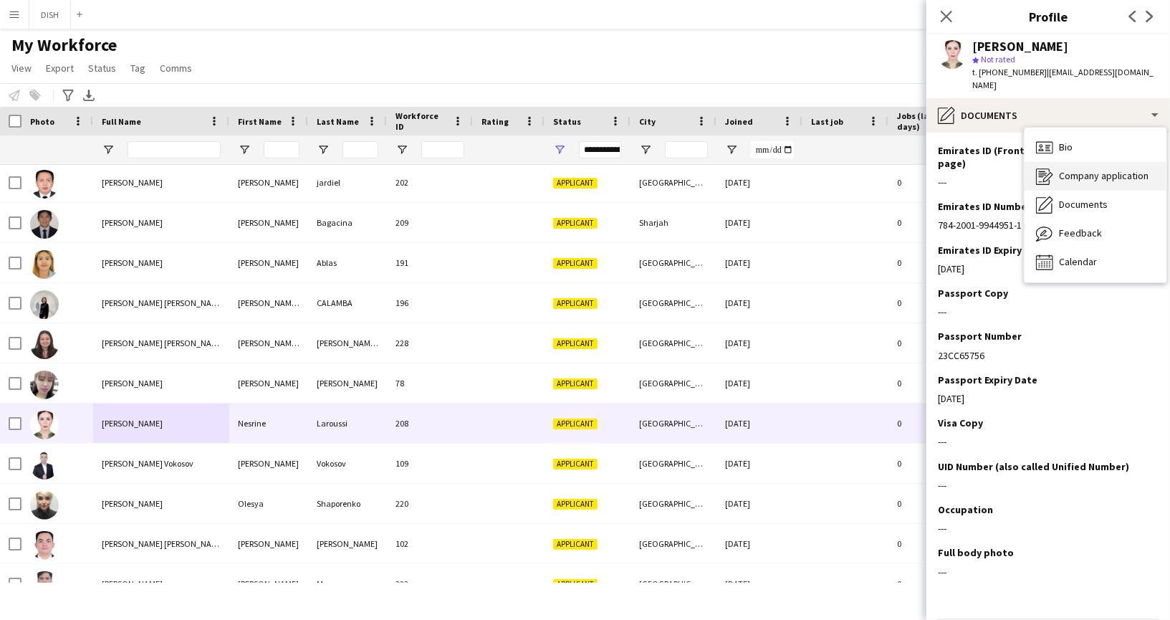
click at [1093, 169] on span "Company application" at bounding box center [1104, 175] width 90 height 13
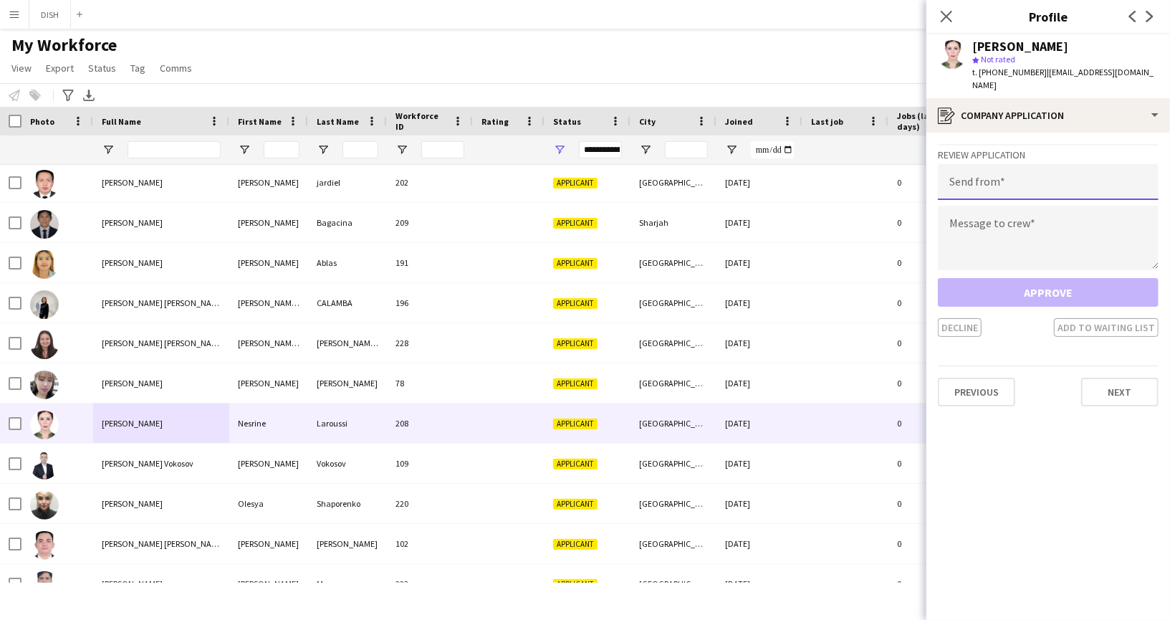
click at [1060, 166] on input "email" at bounding box center [1048, 182] width 221 height 36
type input "**********"
click at [1060, 206] on textarea at bounding box center [1048, 238] width 221 height 64
paste textarea "**********"
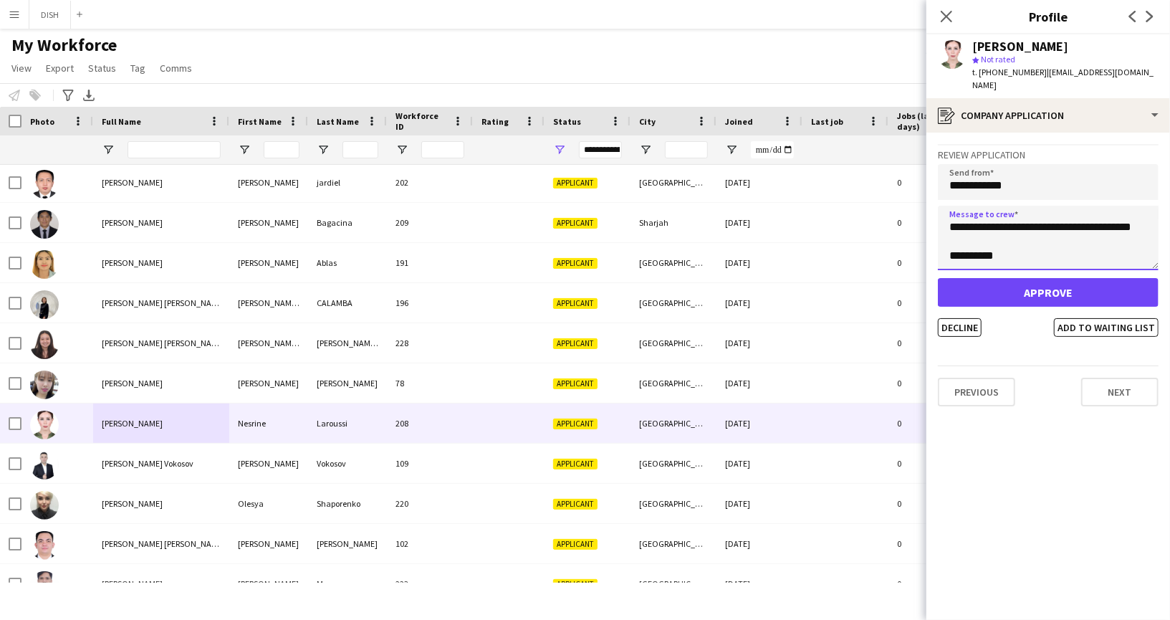
type textarea "**********"
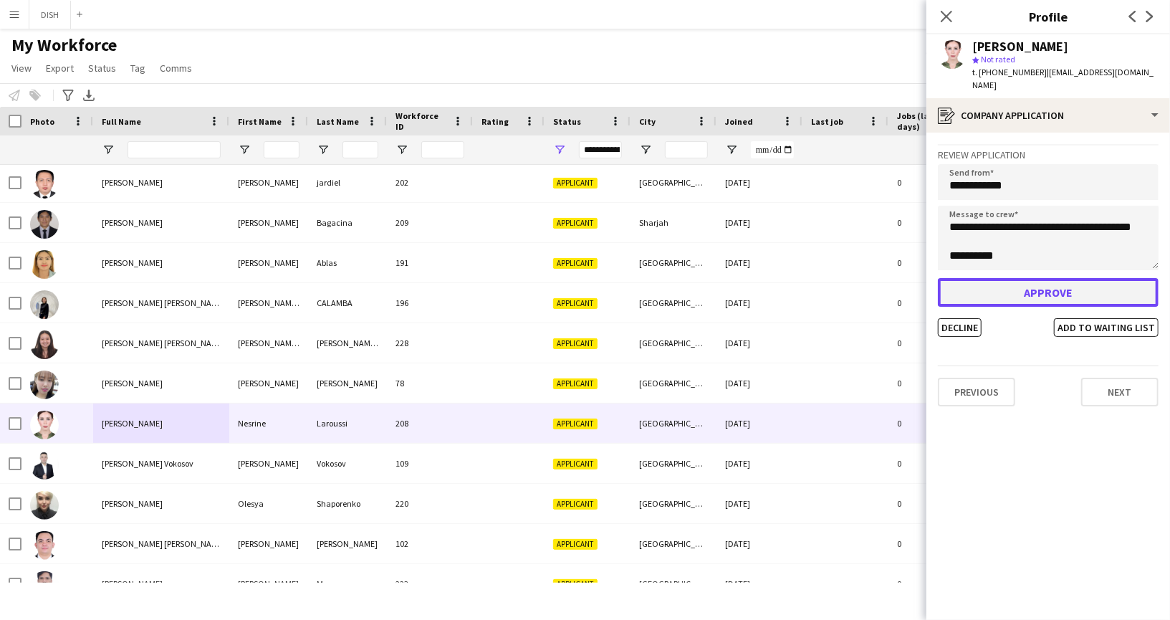
click at [1030, 287] on button "Approve" at bounding box center [1048, 292] width 221 height 29
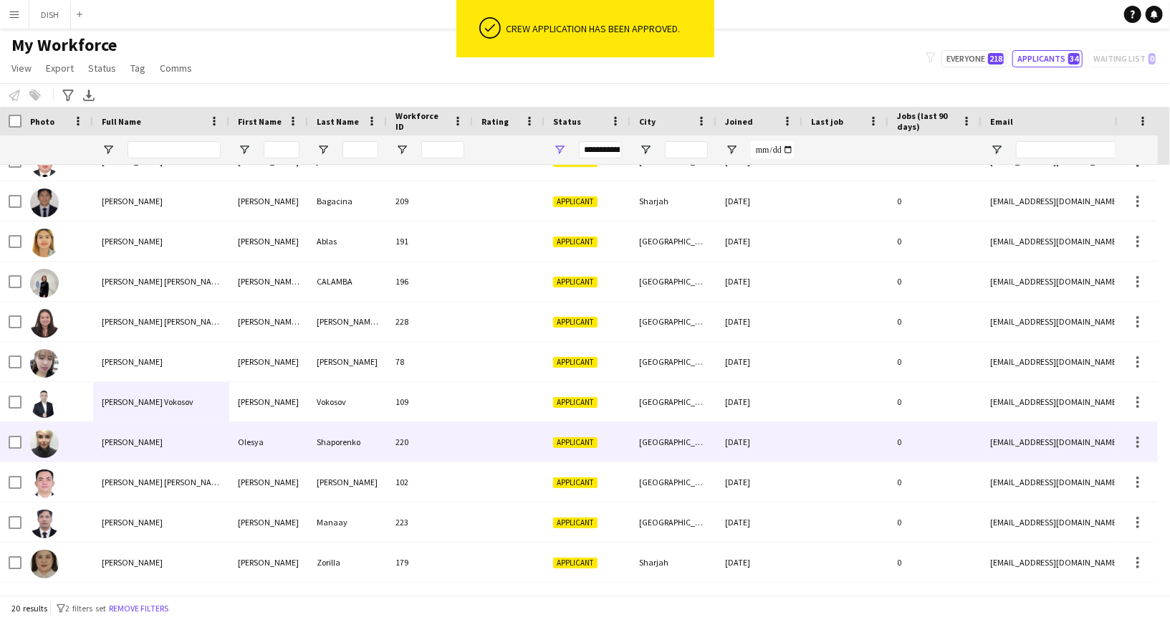
click at [199, 449] on div "[PERSON_NAME]" at bounding box center [161, 441] width 136 height 39
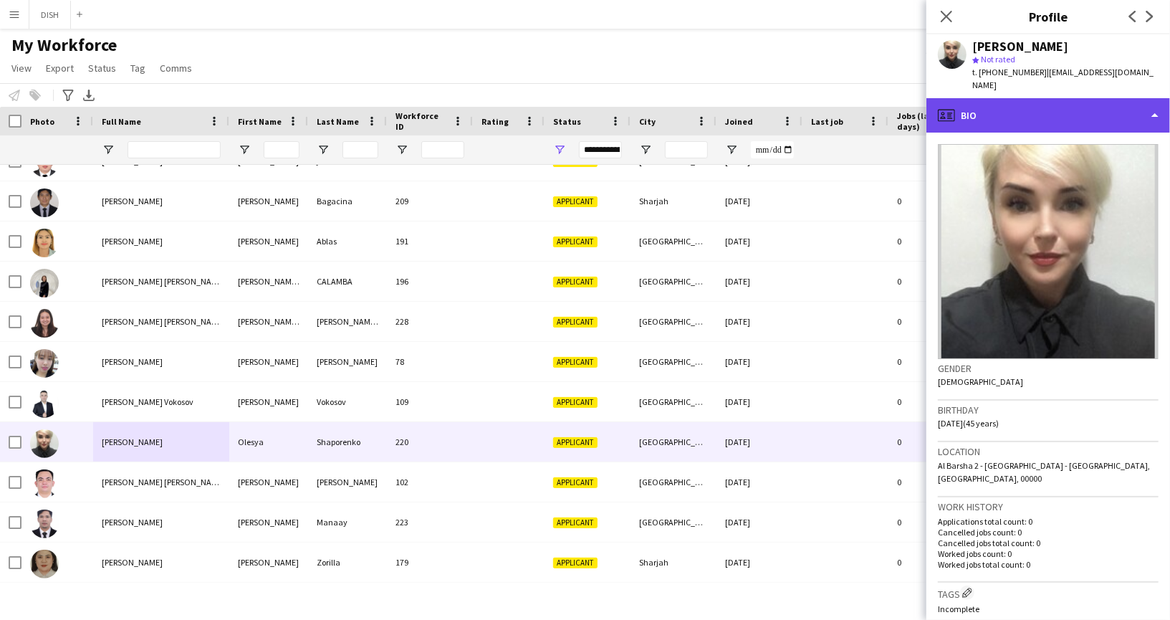
click at [1021, 110] on div "profile Bio" at bounding box center [1048, 115] width 244 height 34
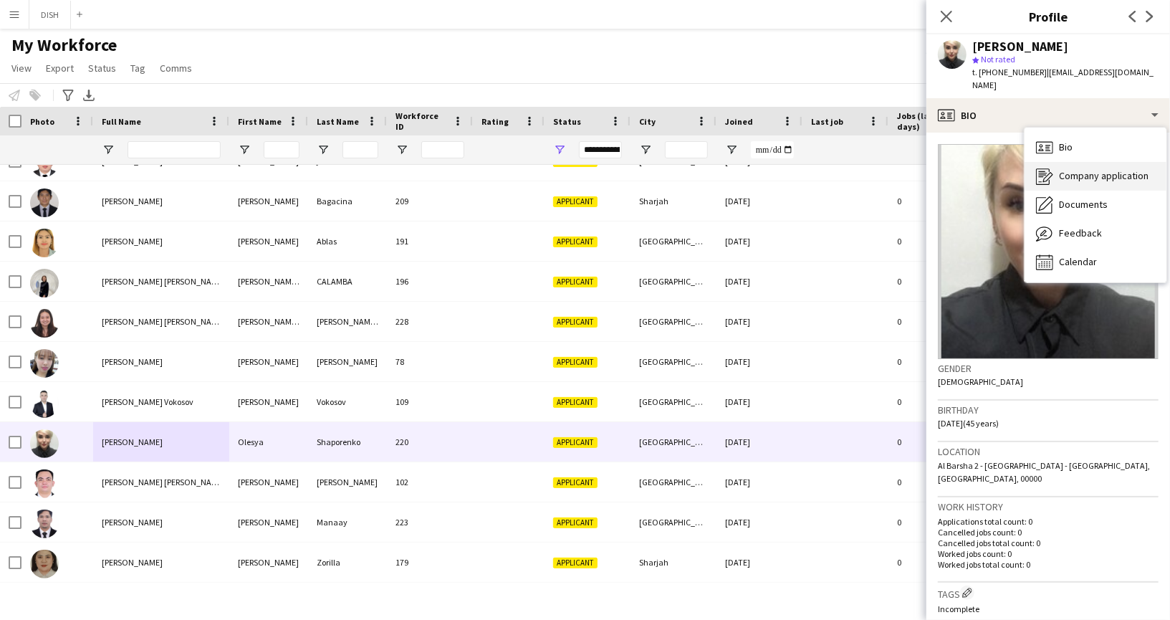
click at [1050, 170] on icon "Company application" at bounding box center [1044, 176] width 17 height 17
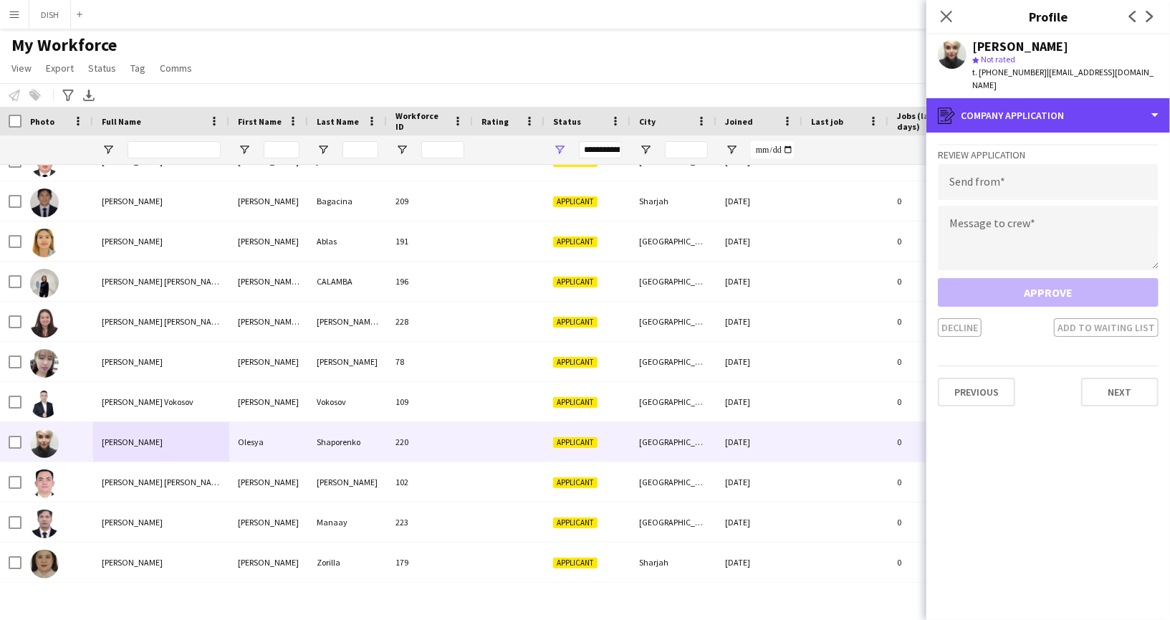
drag, startPoint x: 1034, startPoint y: 100, endPoint x: 1039, endPoint y: 114, distance: 15.2
click at [1034, 100] on div "register Company application" at bounding box center [1048, 115] width 244 height 34
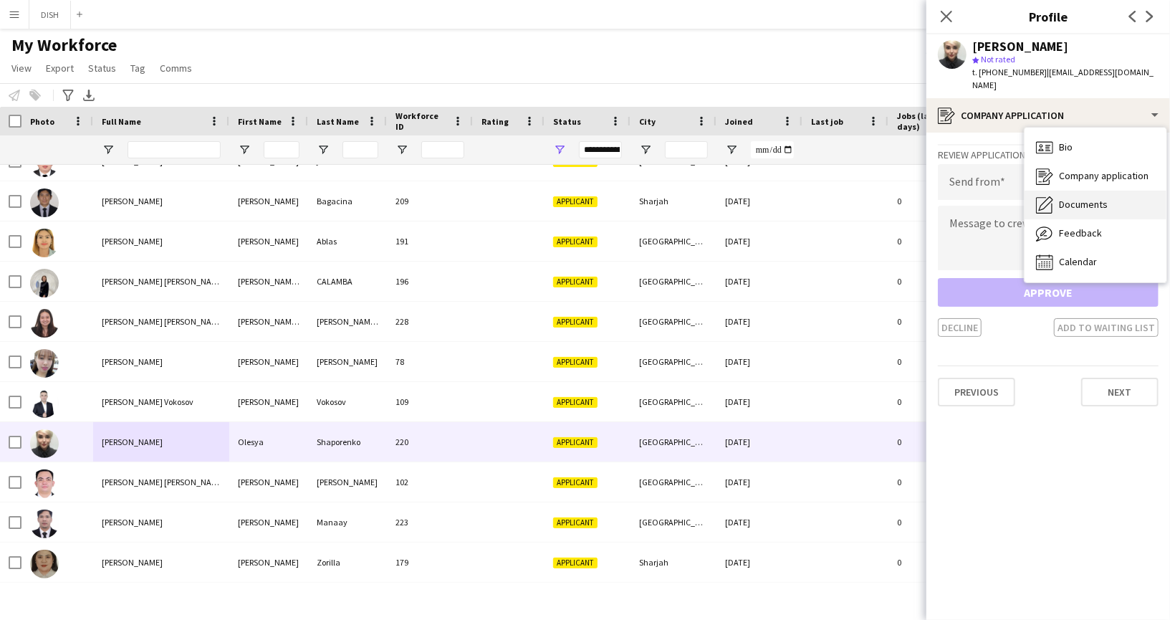
click at [1079, 198] on span "Documents" at bounding box center [1083, 204] width 49 height 13
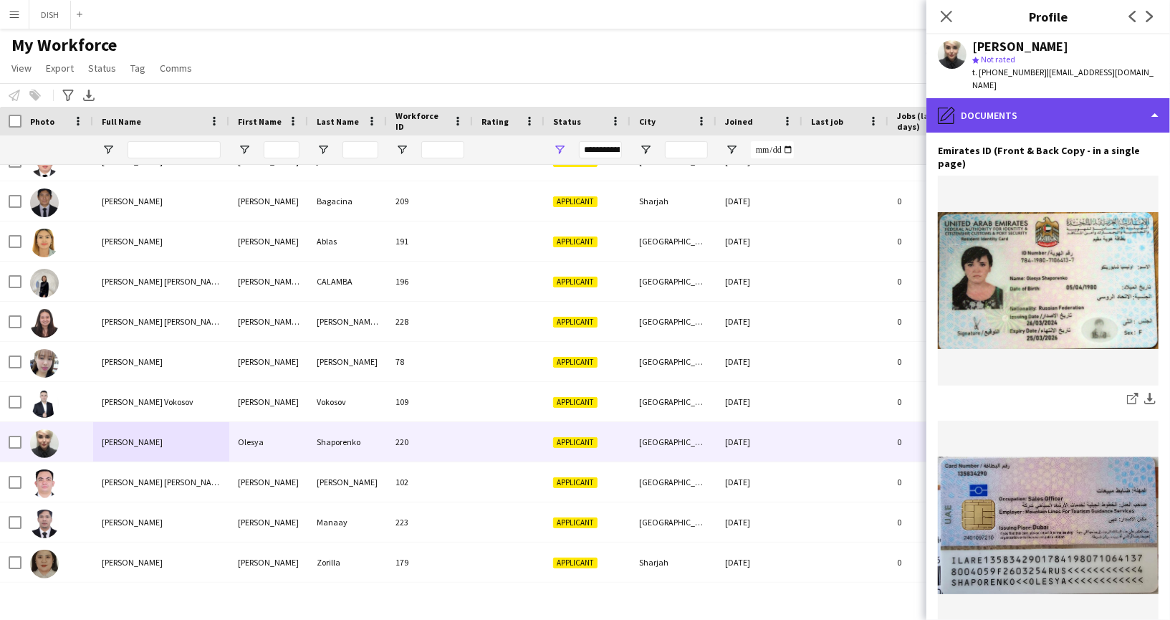
click at [1050, 104] on div "pencil4 Documents" at bounding box center [1048, 115] width 244 height 34
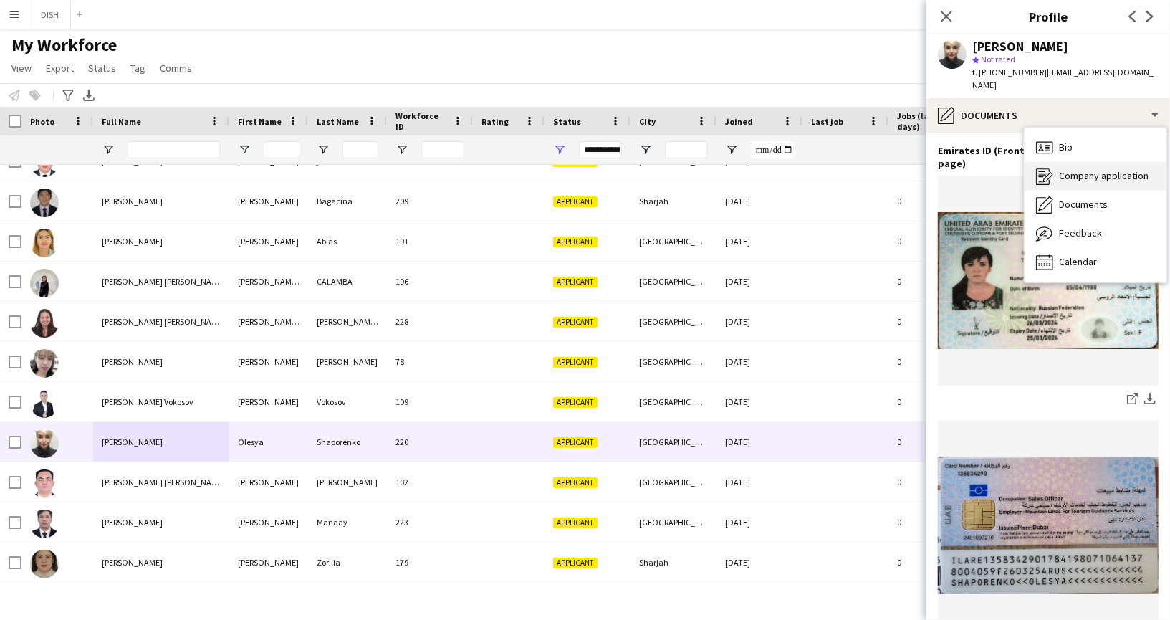
click at [1098, 169] on span "Company application" at bounding box center [1104, 175] width 90 height 13
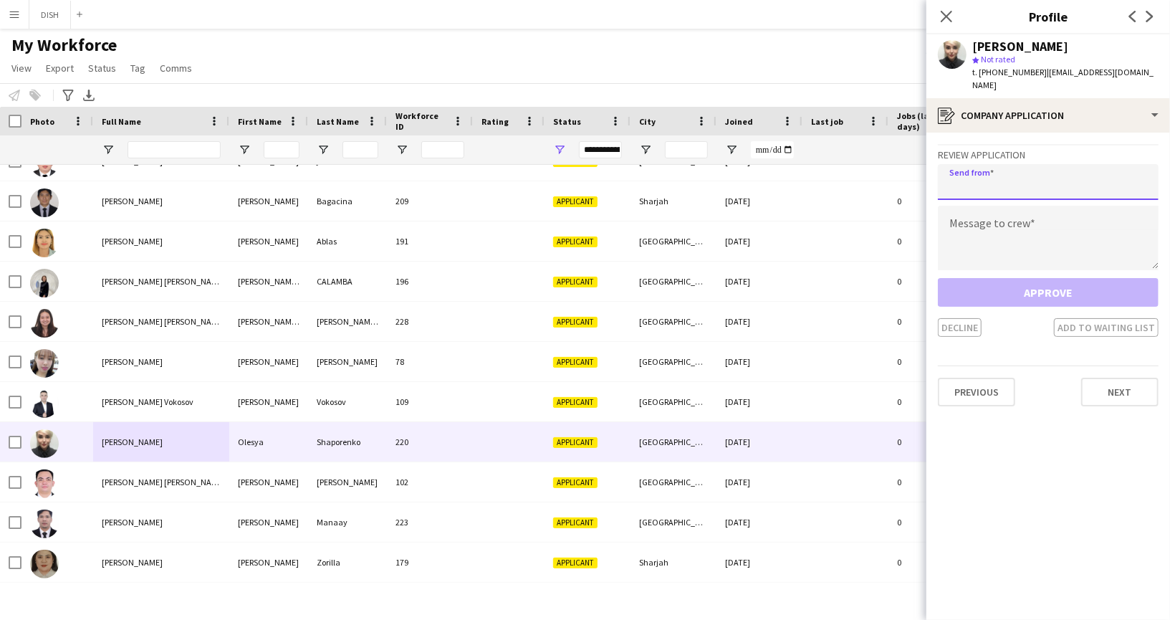
click at [1076, 172] on input "email" at bounding box center [1048, 182] width 221 height 36
type input "**********"
click at [1070, 223] on textarea at bounding box center [1048, 238] width 221 height 64
paste textarea "**********"
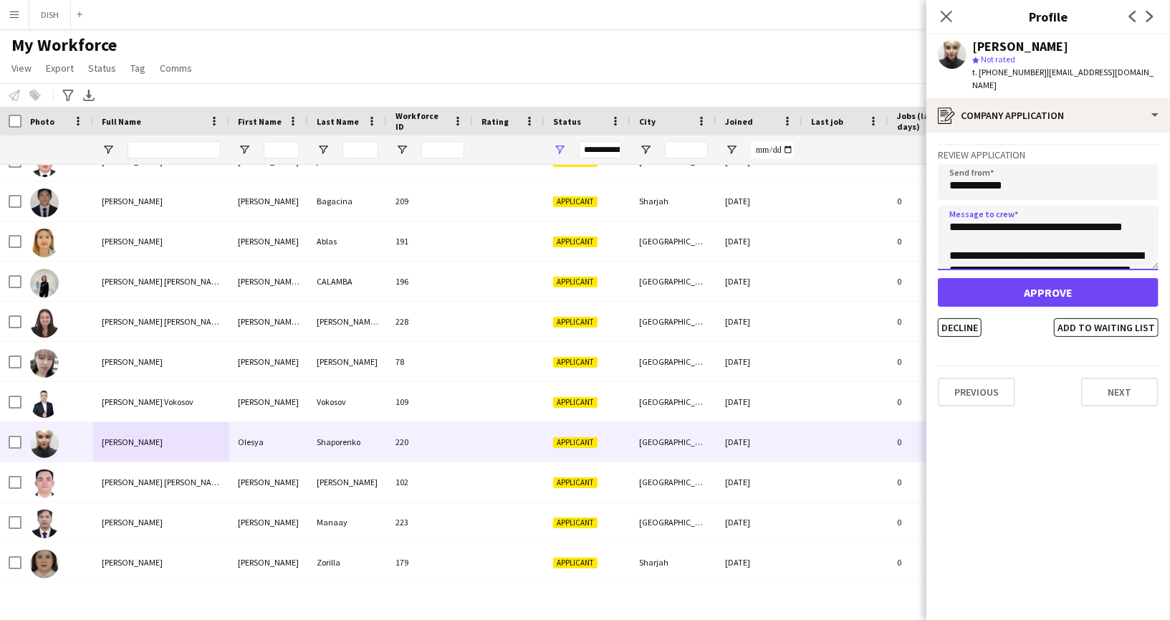
scroll to position [66, 0]
type textarea "**********"
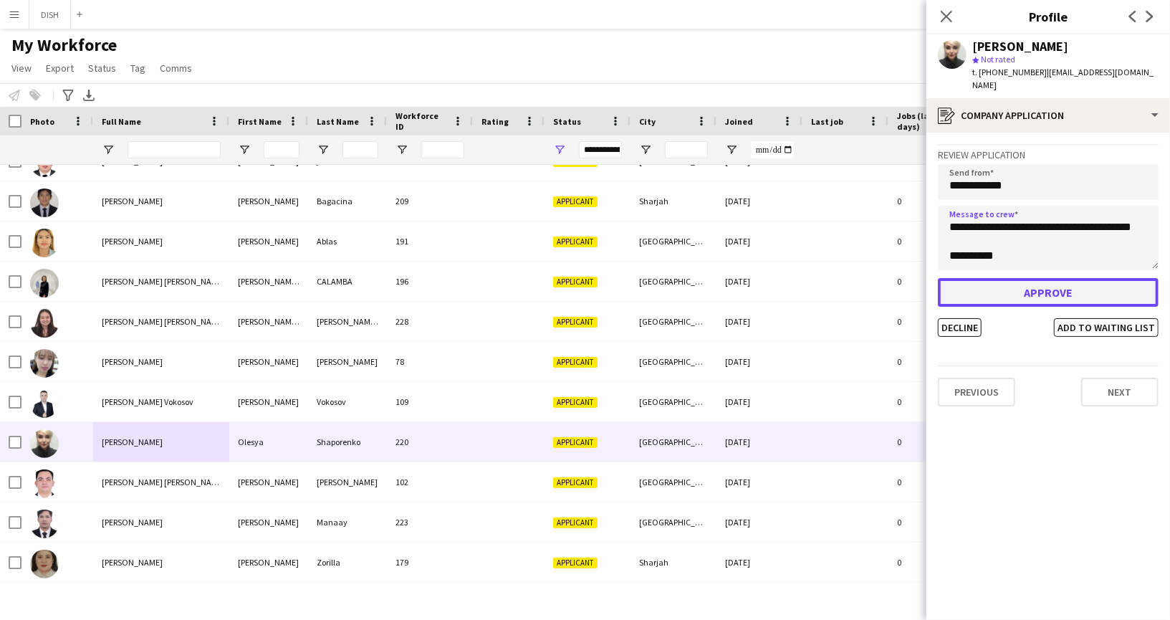
click at [1074, 278] on button "Approve" at bounding box center [1048, 292] width 221 height 29
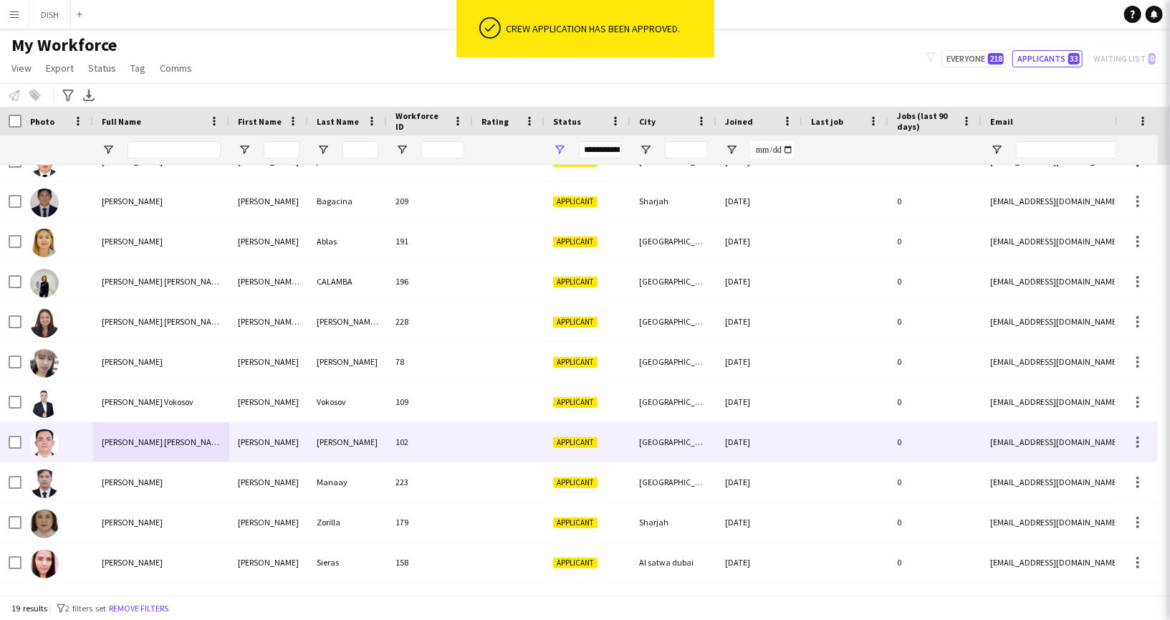
scroll to position [344, 0]
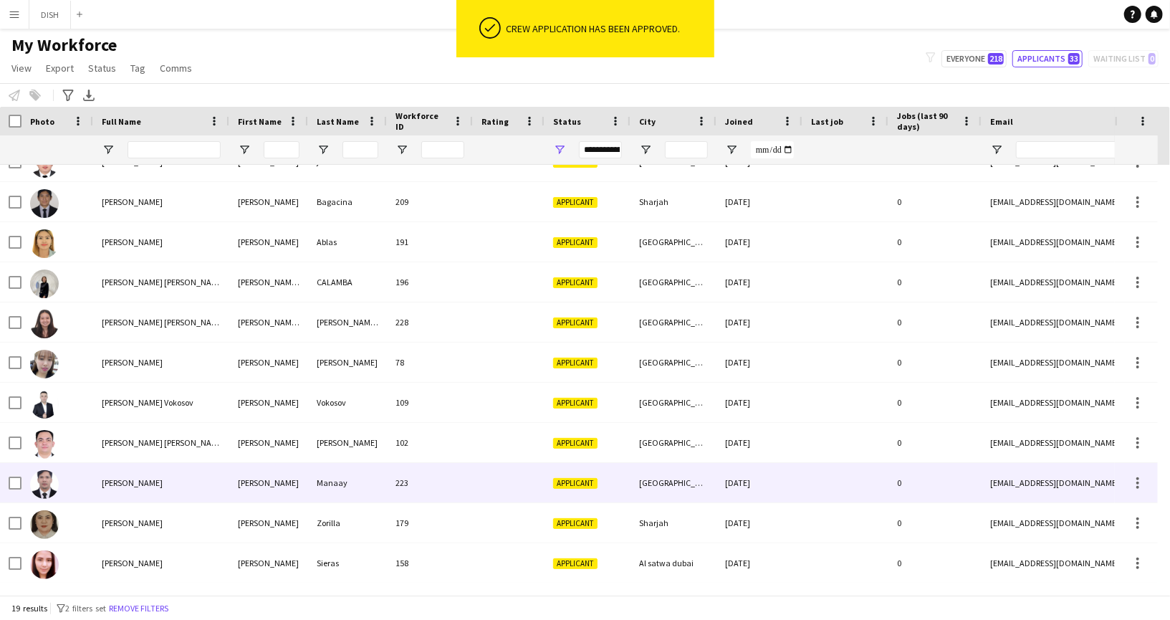
click at [173, 480] on div "[PERSON_NAME]" at bounding box center [161, 482] width 136 height 39
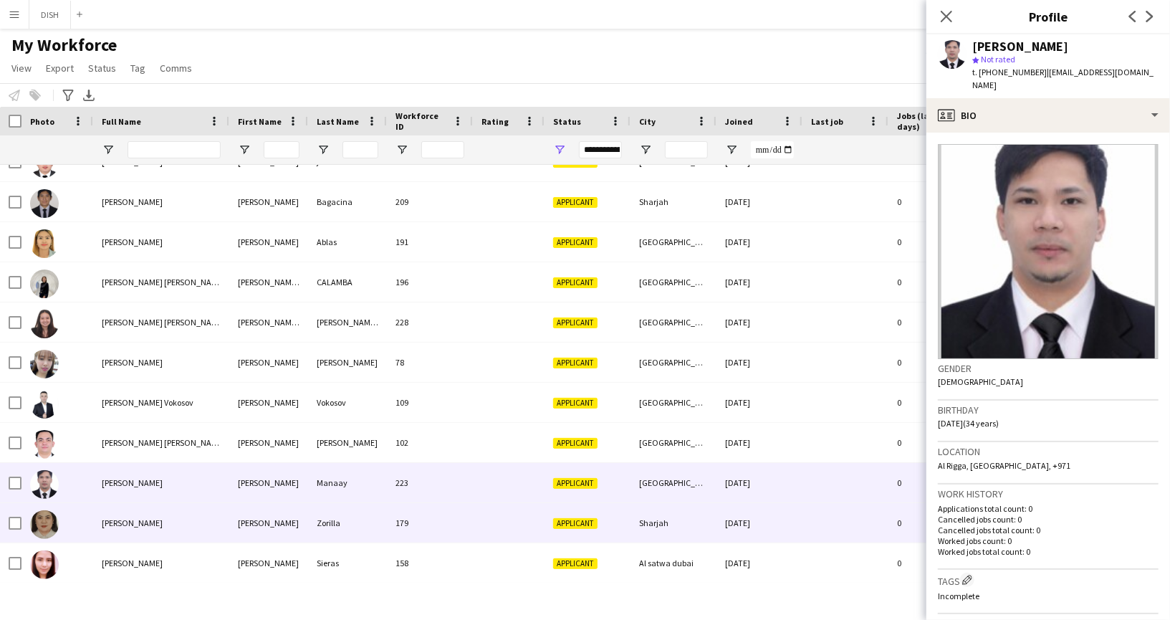
click at [180, 524] on div "[PERSON_NAME]" at bounding box center [161, 522] width 136 height 39
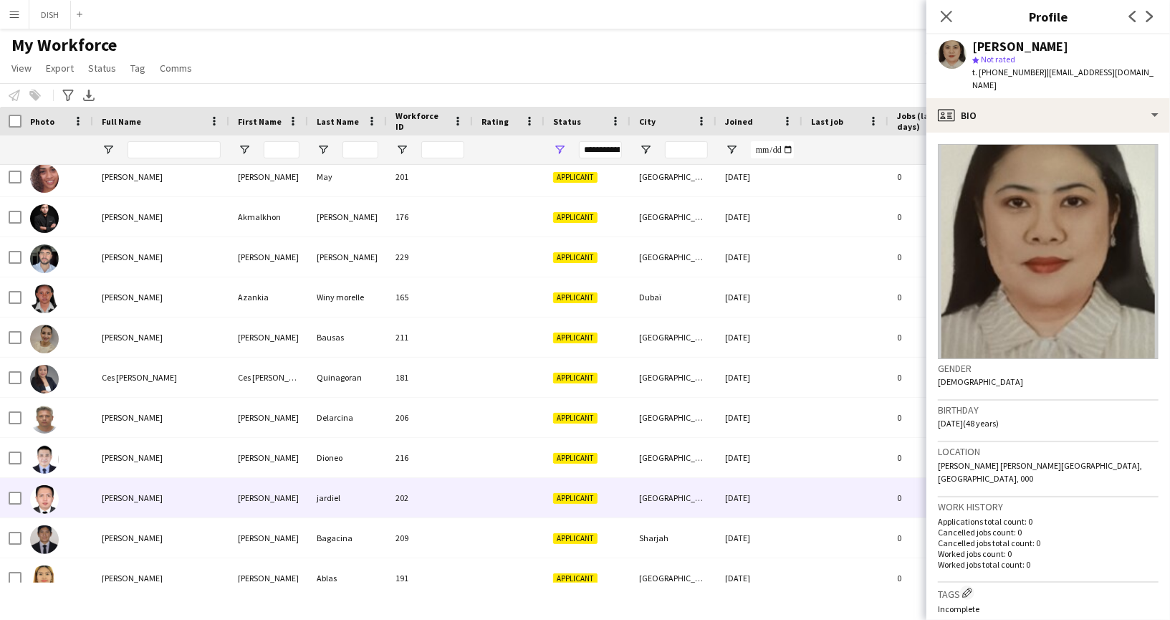
scroll to position [0, 0]
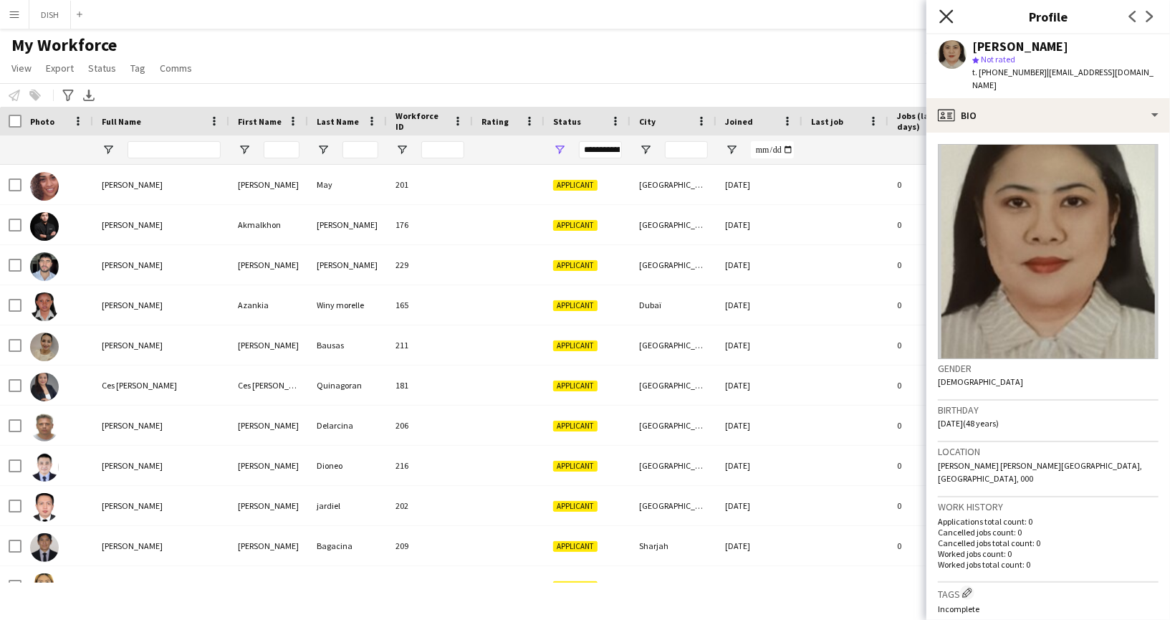
click at [945, 16] on icon at bounding box center [946, 16] width 14 height 14
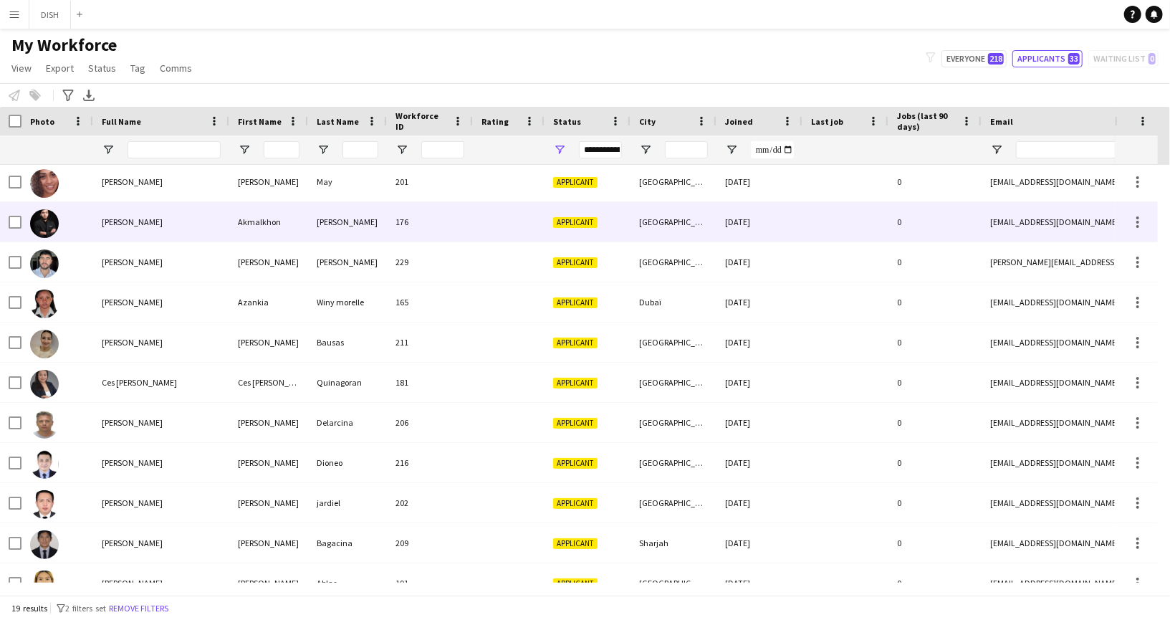
scroll to position [0, 287]
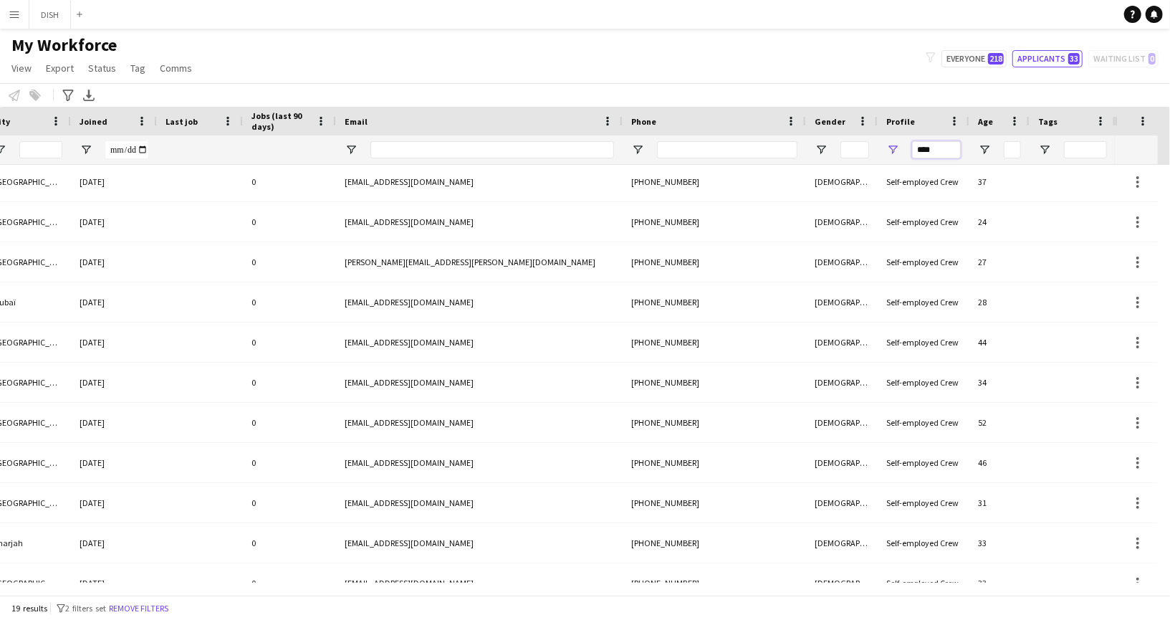
click at [931, 154] on input "****" at bounding box center [936, 149] width 49 height 17
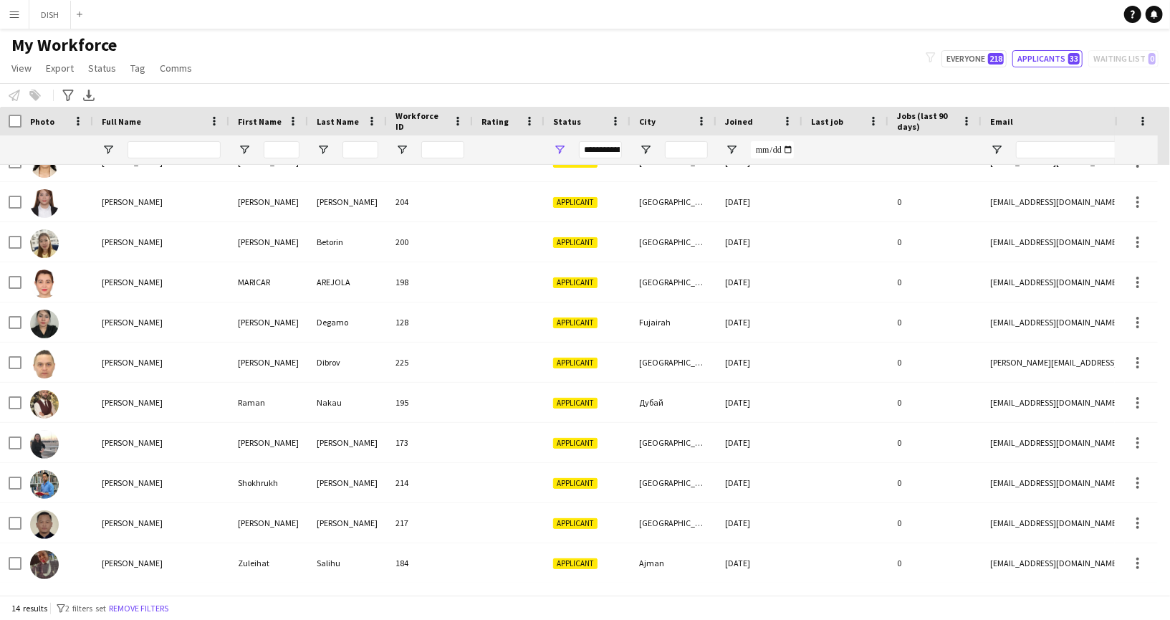
type input "****"
click at [608, 149] on div "**********" at bounding box center [600, 149] width 43 height 17
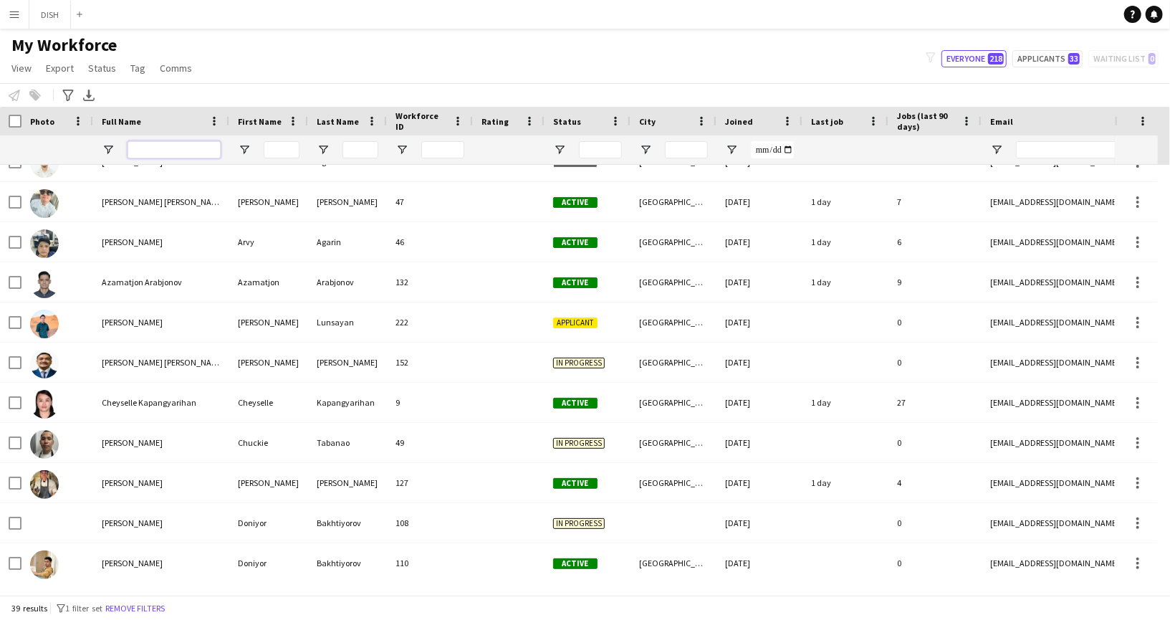
click at [181, 153] on input "Full Name Filter Input" at bounding box center [174, 149] width 93 height 17
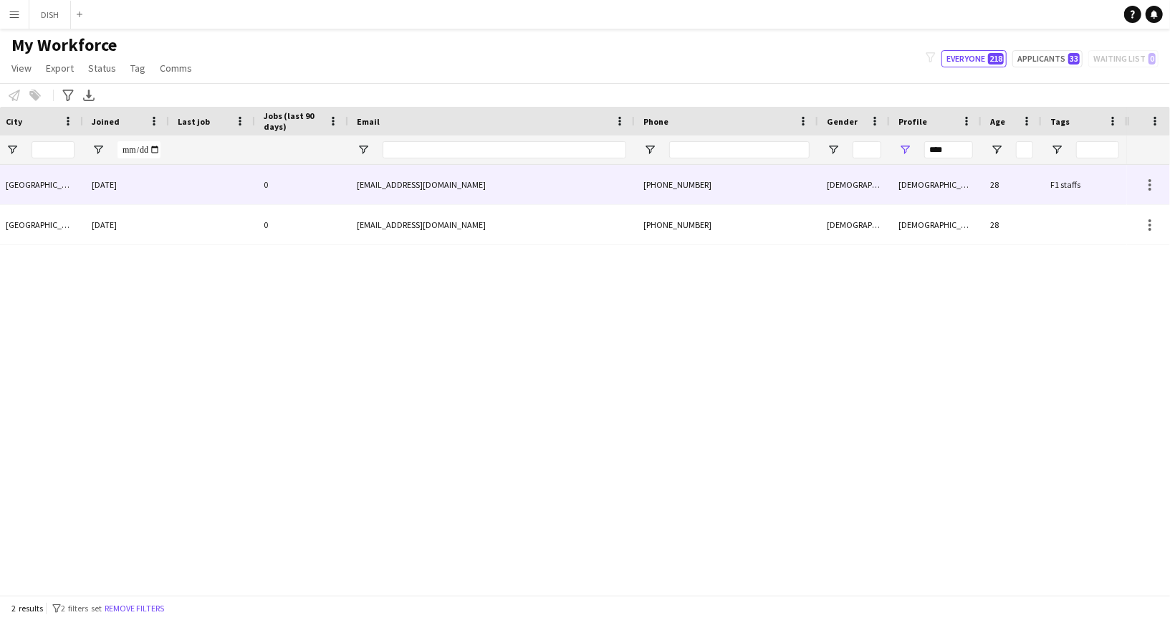
type input "***"
click at [863, 179] on div "[DEMOGRAPHIC_DATA]" at bounding box center [854, 184] width 72 height 39
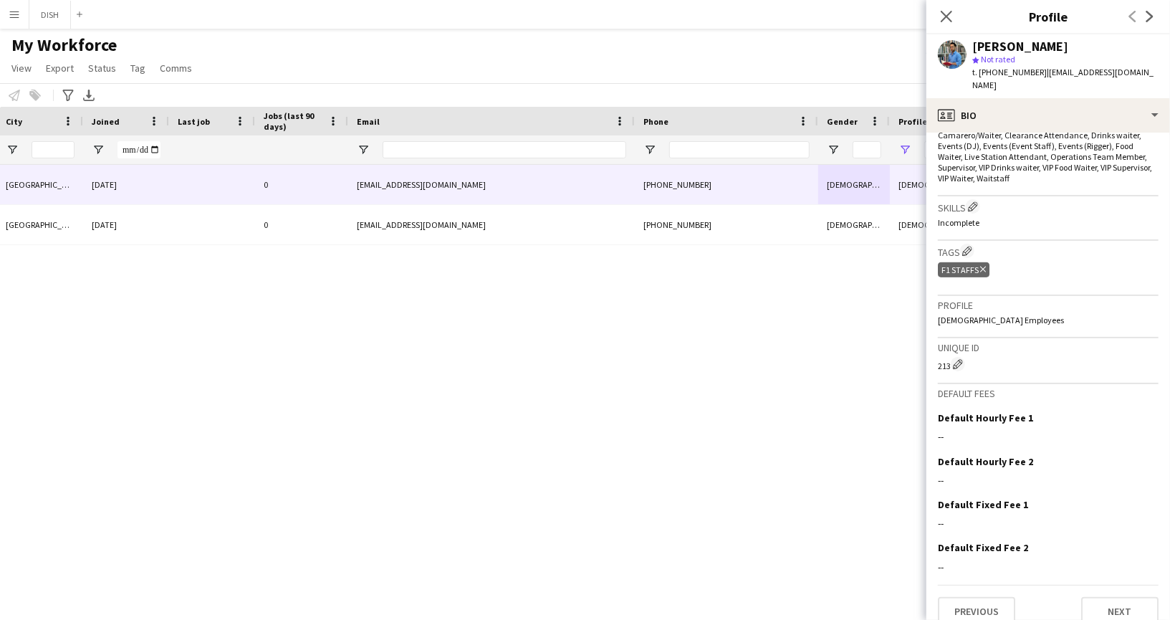
click at [983, 267] on icon at bounding box center [983, 270] width 6 height 6
drag, startPoint x: 805, startPoint y: 253, endPoint x: 797, endPoint y: 267, distance: 16.4
click at [804, 254] on div "In progress [GEOGRAPHIC_DATA] [DATE] 0 [EMAIL_ADDRESS][DOMAIN_NAME] [PHONE_NUMB…" at bounding box center [563, 374] width 1127 height 418
click at [945, 11] on icon "Close pop-in" at bounding box center [946, 16] width 14 height 14
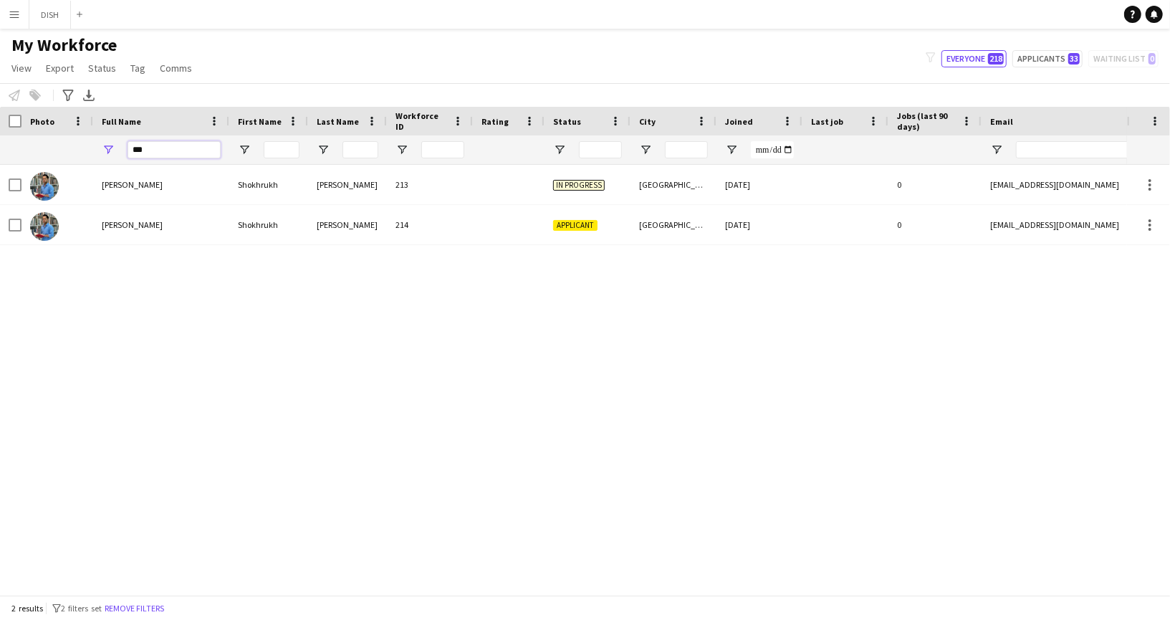
click at [155, 149] on input "***" at bounding box center [174, 149] width 93 height 17
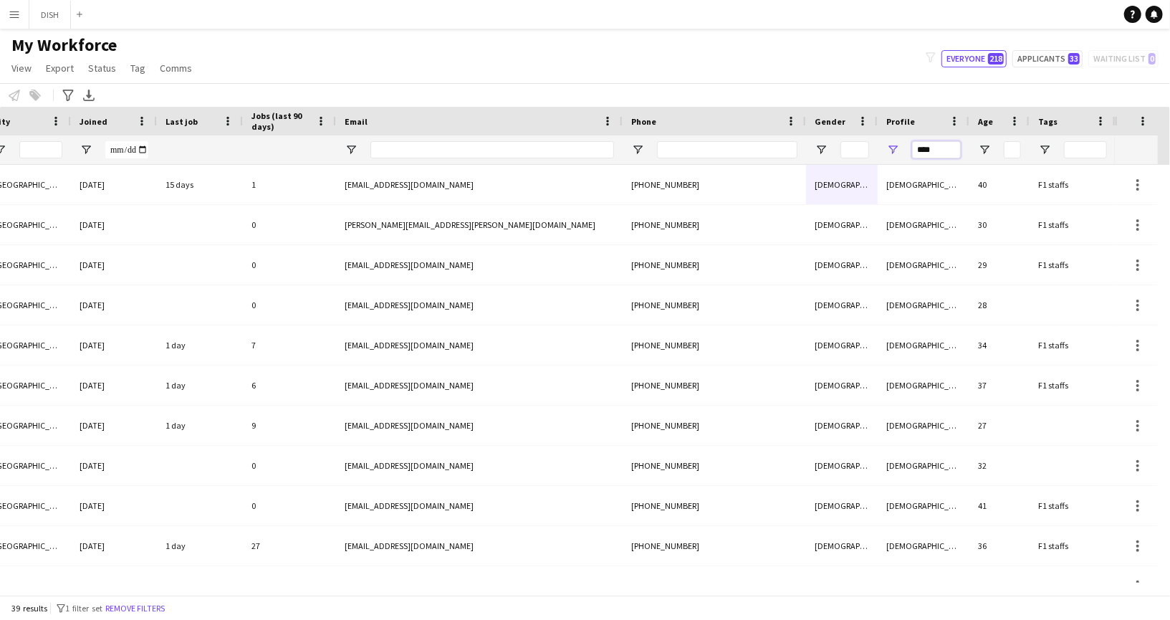
click at [944, 146] on input "****" at bounding box center [936, 149] width 49 height 17
click at [1086, 153] on input "Tags Filter Input" at bounding box center [1085, 149] width 43 height 17
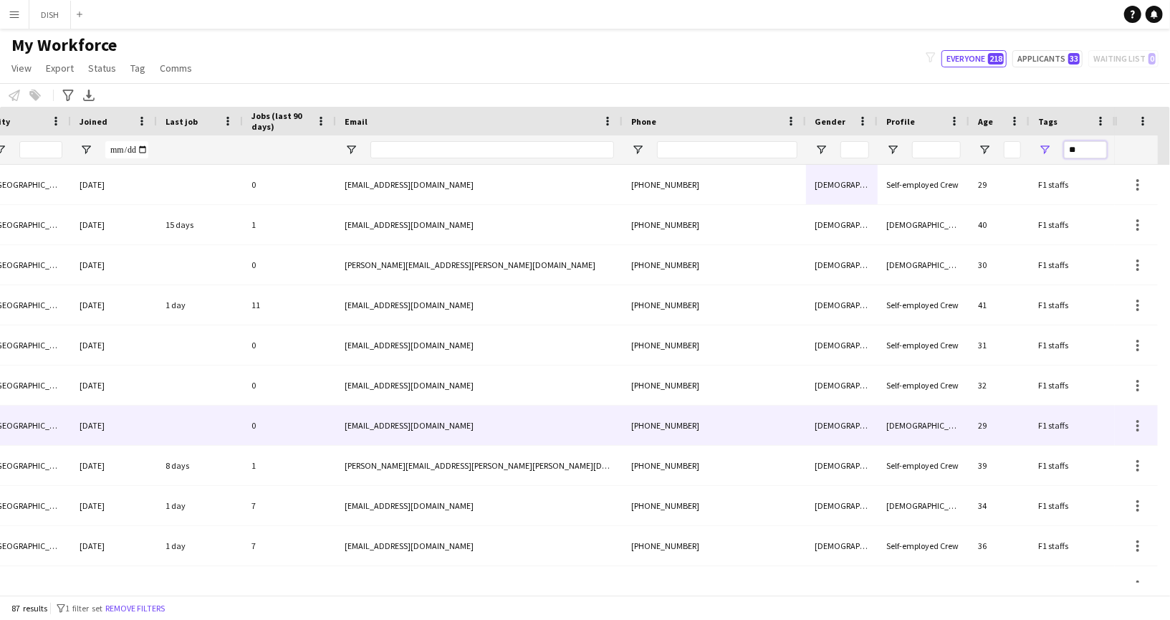
type input "**"
click at [758, 431] on div "[PHONE_NUMBER]" at bounding box center [714, 425] width 183 height 39
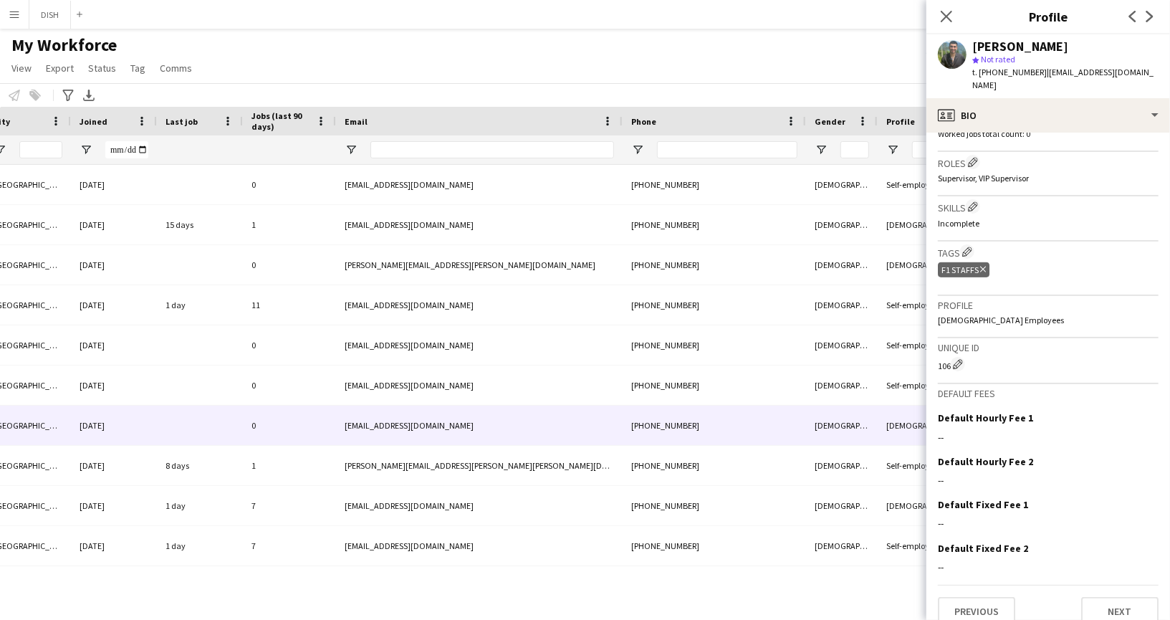
click at [984, 265] on icon "Delete tag" at bounding box center [983, 269] width 6 height 9
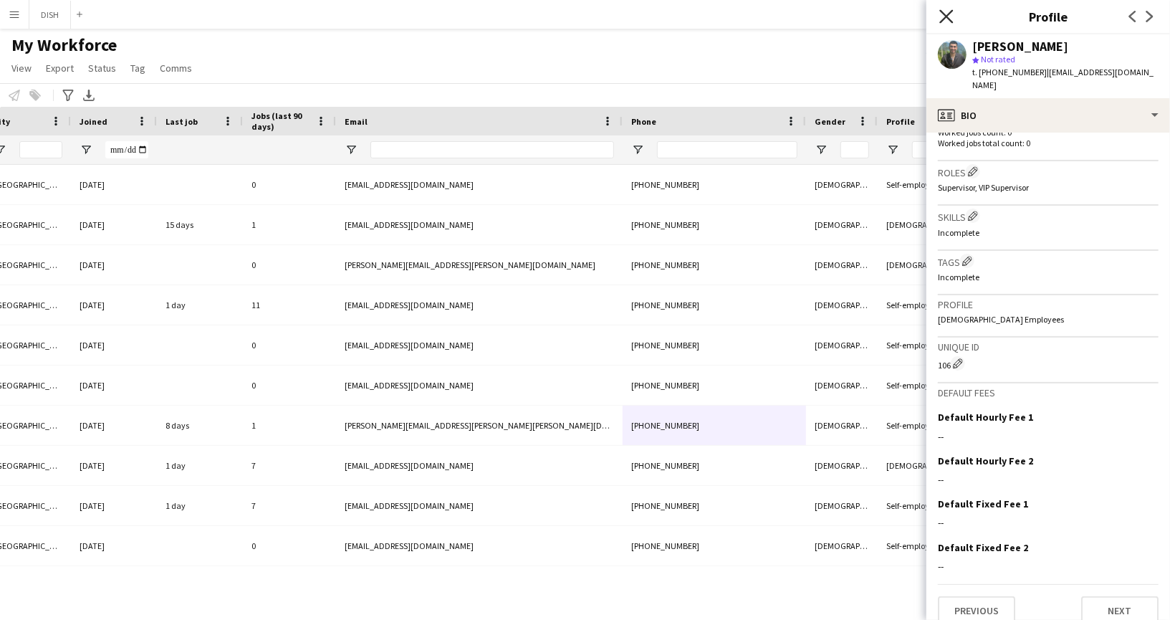
click at [946, 19] on icon "Close pop-in" at bounding box center [946, 16] width 14 height 14
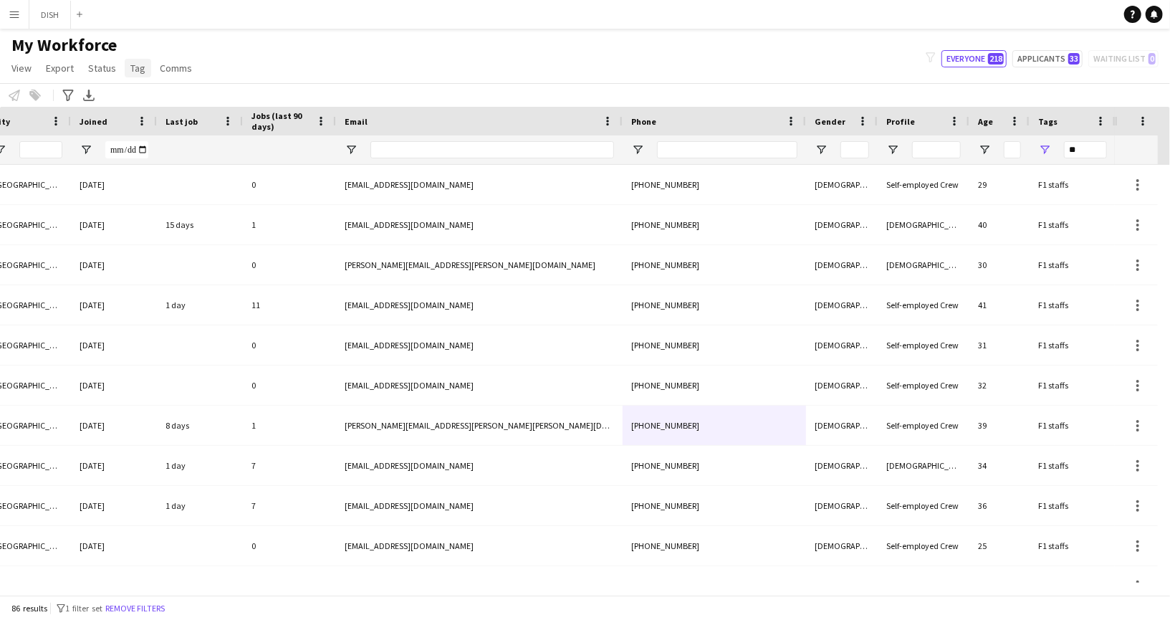
click at [133, 69] on span "Tag" at bounding box center [137, 68] width 15 height 13
click at [484, 52] on div "My Workforce View Views Default view J.view [PERSON_NAME]'s view Test New view …" at bounding box center [585, 58] width 1170 height 49
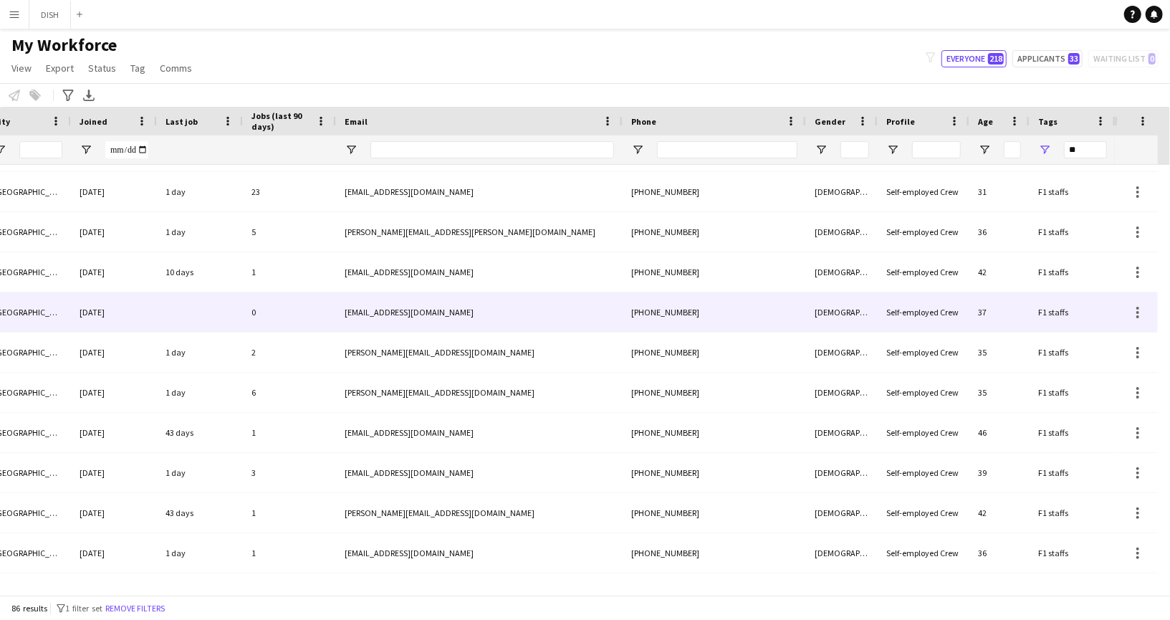
click at [557, 302] on div "[EMAIL_ADDRESS][DOMAIN_NAME]" at bounding box center [479, 311] width 287 height 39
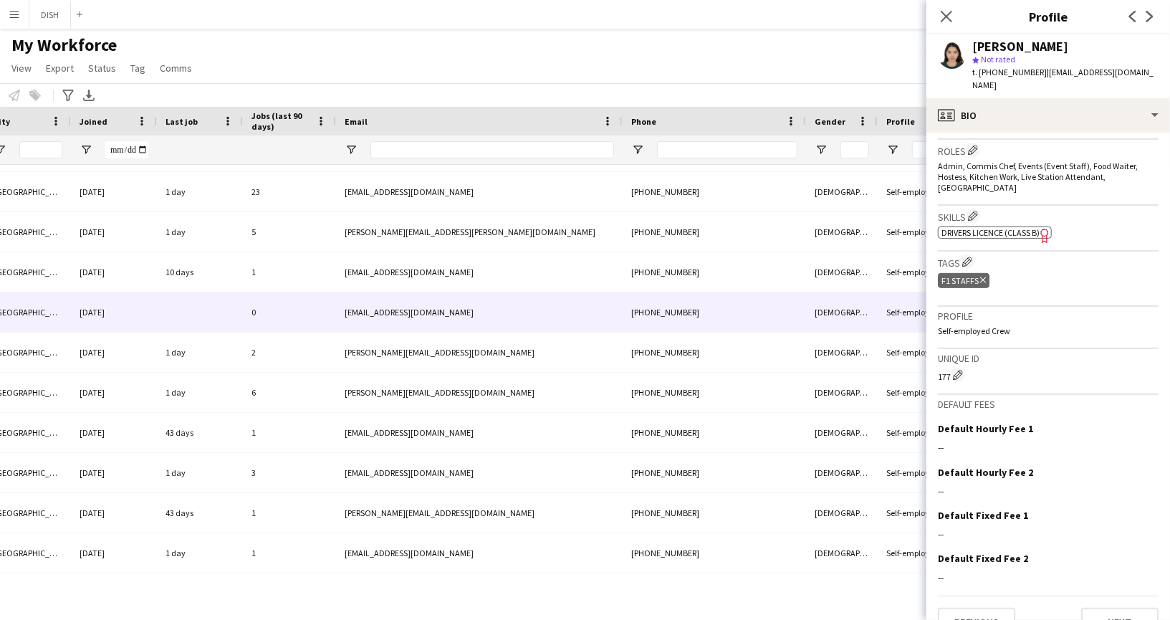
click at [982, 276] on icon "Delete tag" at bounding box center [983, 280] width 6 height 9
